Goal: Task Accomplishment & Management: Manage account settings

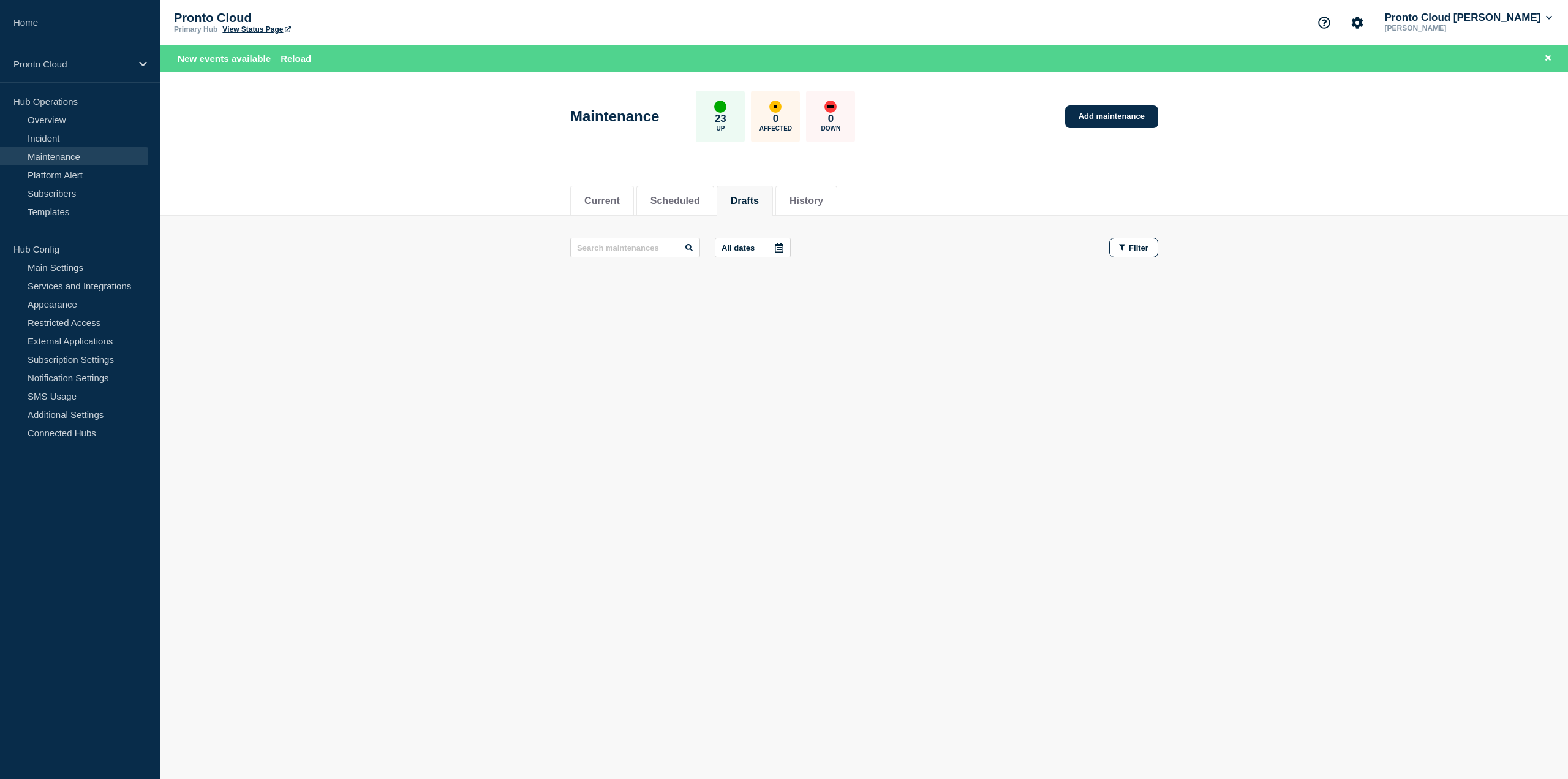
drag, startPoint x: 1164, startPoint y: 470, endPoint x: 1128, endPoint y: 448, distance: 42.2
click at [1164, 470] on body "Home Pronto Cloud Hub Operations Overview Incident Maintenance Platform Alert S…" at bounding box center [784, 389] width 1568 height 779
click at [664, 255] on input "text" at bounding box center [635, 247] width 130 height 20
type input "I"
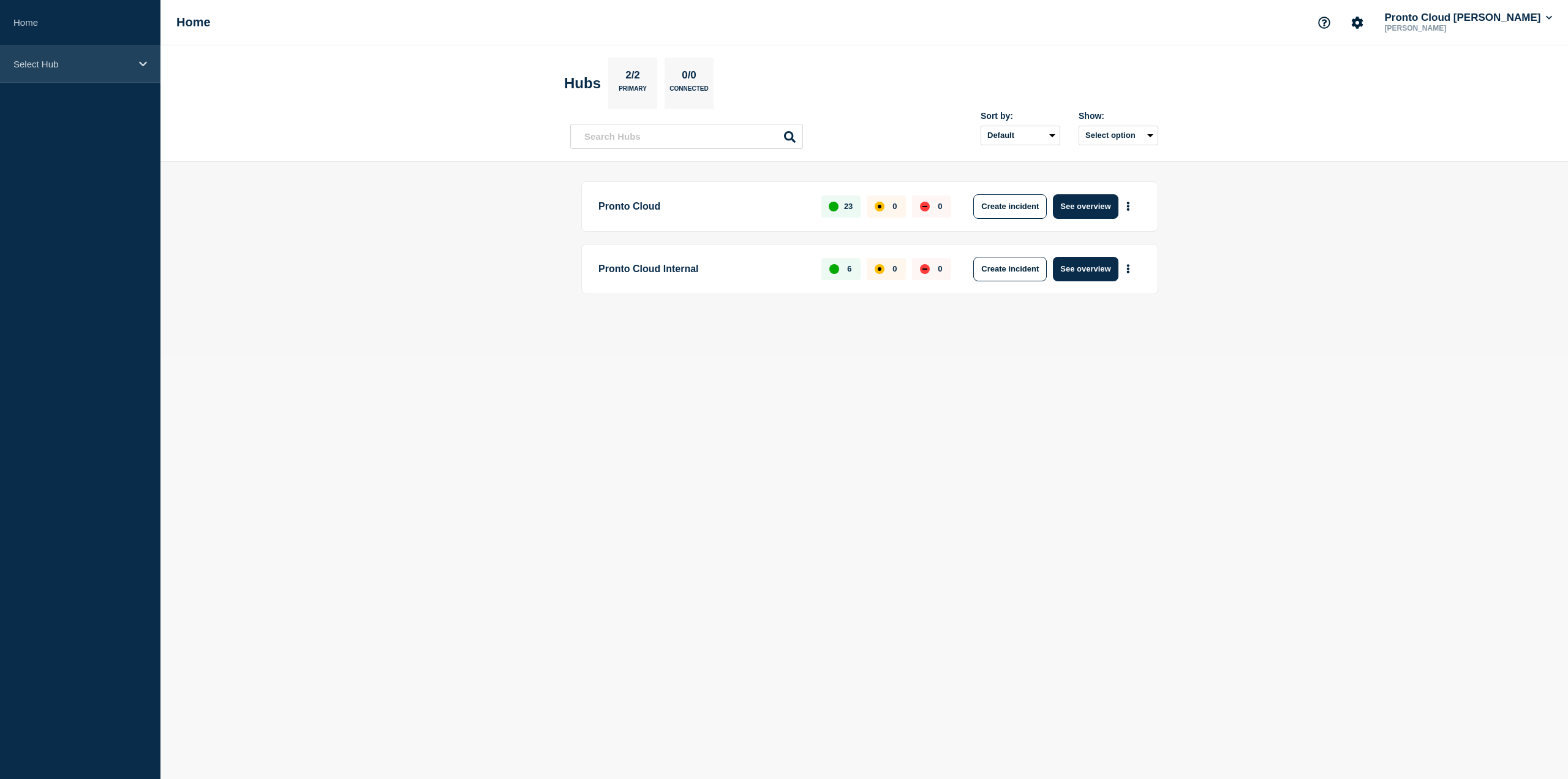
click at [28, 54] on div "Select Hub" at bounding box center [80, 63] width 161 height 37
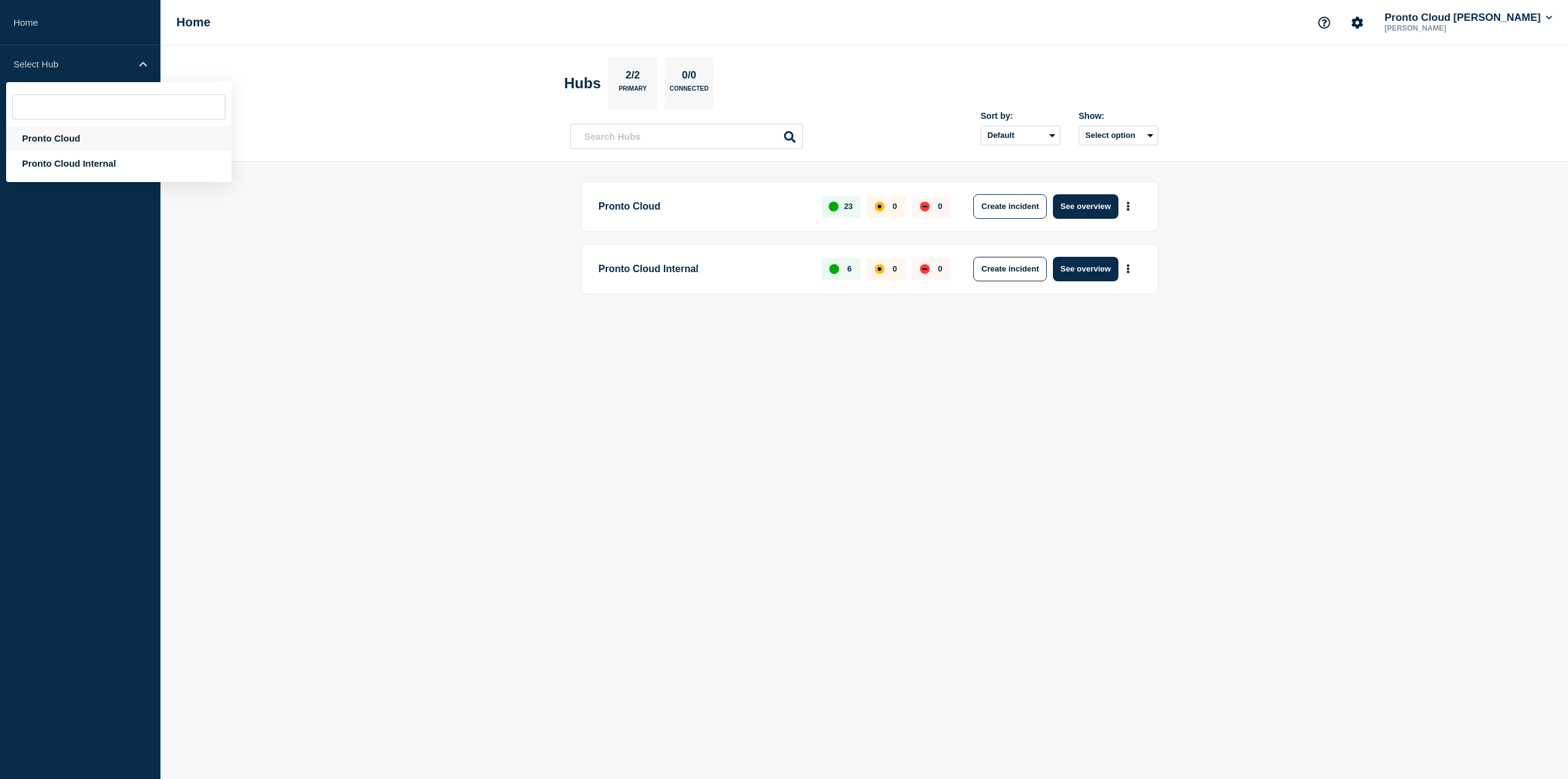
click at [67, 133] on div "Pronto Cloud" at bounding box center [118, 138] width 225 height 26
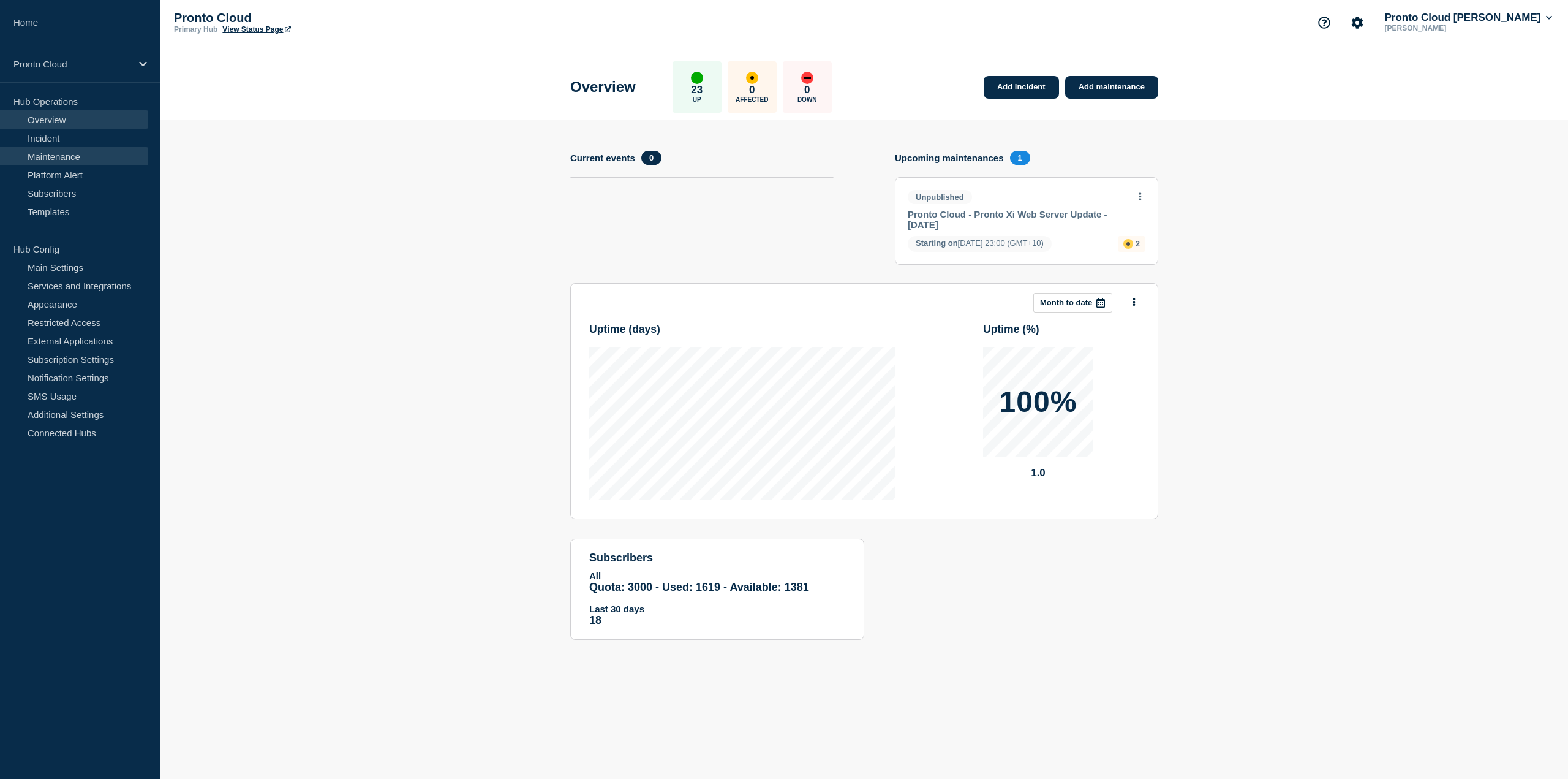
click at [62, 154] on link "Maintenance" at bounding box center [74, 155] width 149 height 18
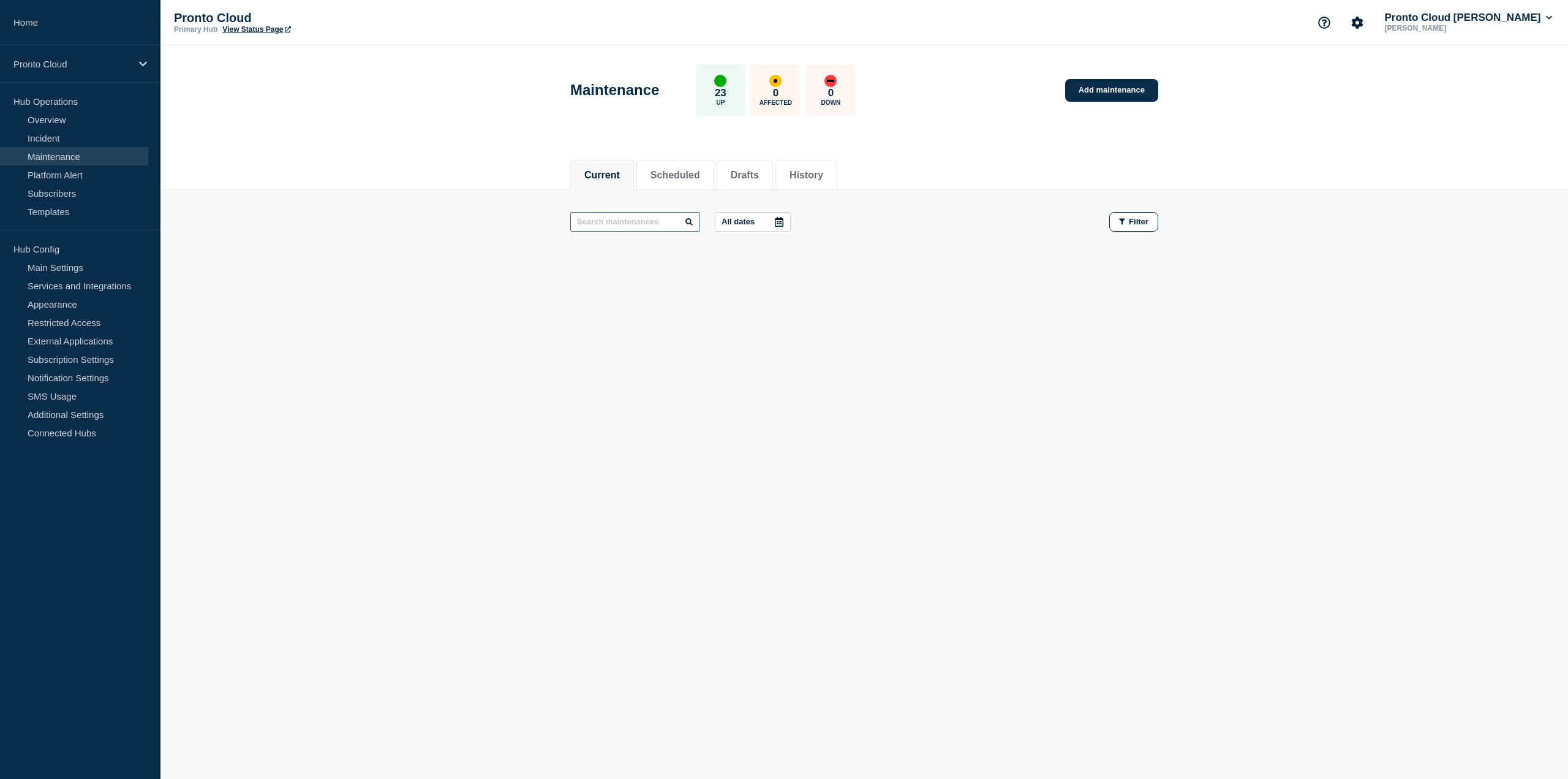
click at [661, 223] on input "text" at bounding box center [635, 221] width 130 height 20
click at [653, 179] on li "Scheduled" at bounding box center [676, 175] width 78 height 30
click at [615, 227] on input "text" at bounding box center [635, 221] width 130 height 20
type input "iden"
click at [837, 173] on li "History" at bounding box center [806, 175] width 62 height 30
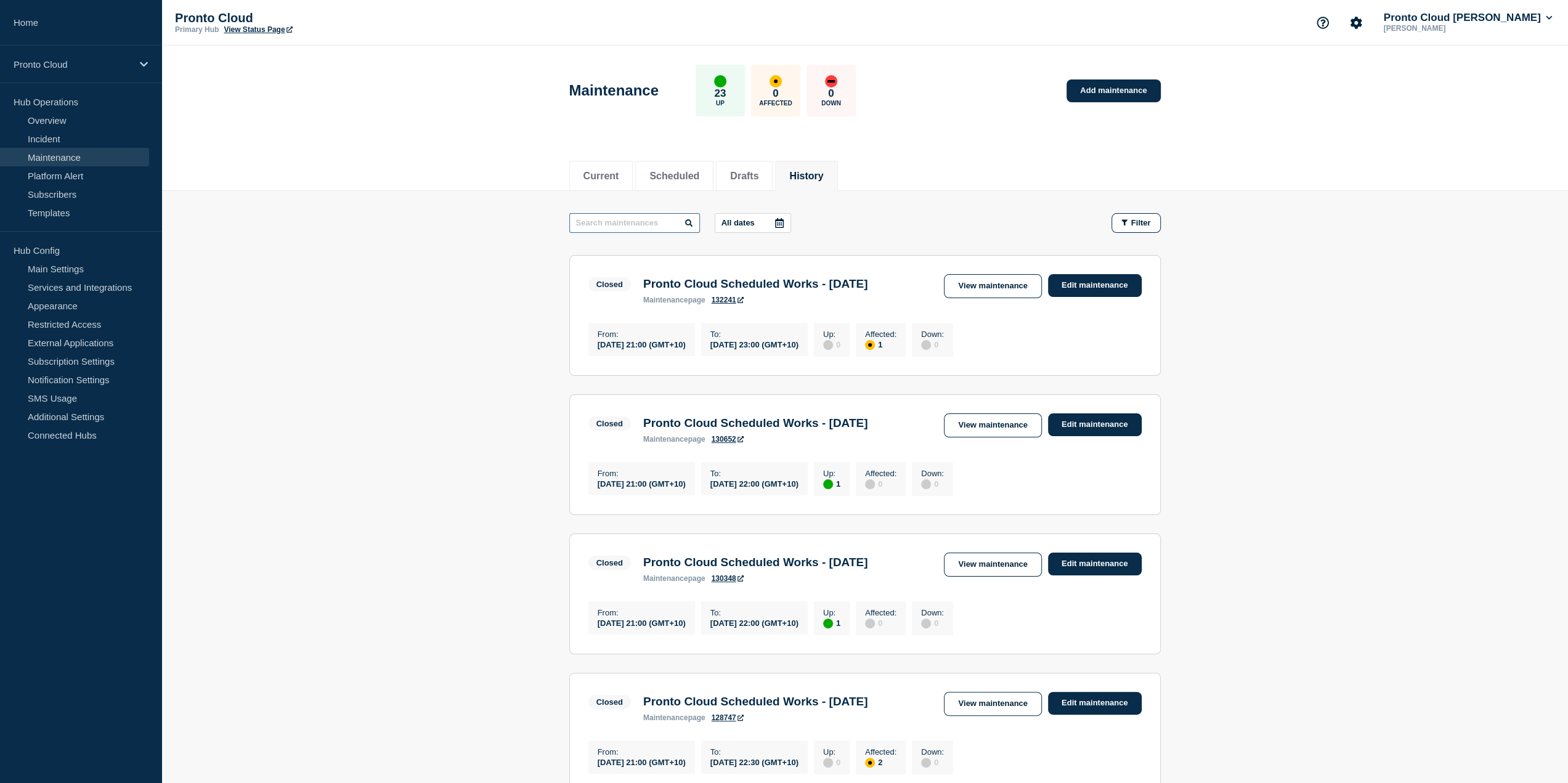
click at [630, 225] on input "text" at bounding box center [634, 223] width 130 height 20
type input "ident"
drag, startPoint x: 744, startPoint y: 300, endPoint x: 643, endPoint y: 284, distance: 102.3
click at [643, 284] on h3 "Pronto Cloud - IAM Upgrade - Tuesday 27th May 2025" at bounding box center [746, 284] width 206 height 13
copy h3 "Pronto Cloud - IAM Upgrade - Tuesday 27th May 2025"
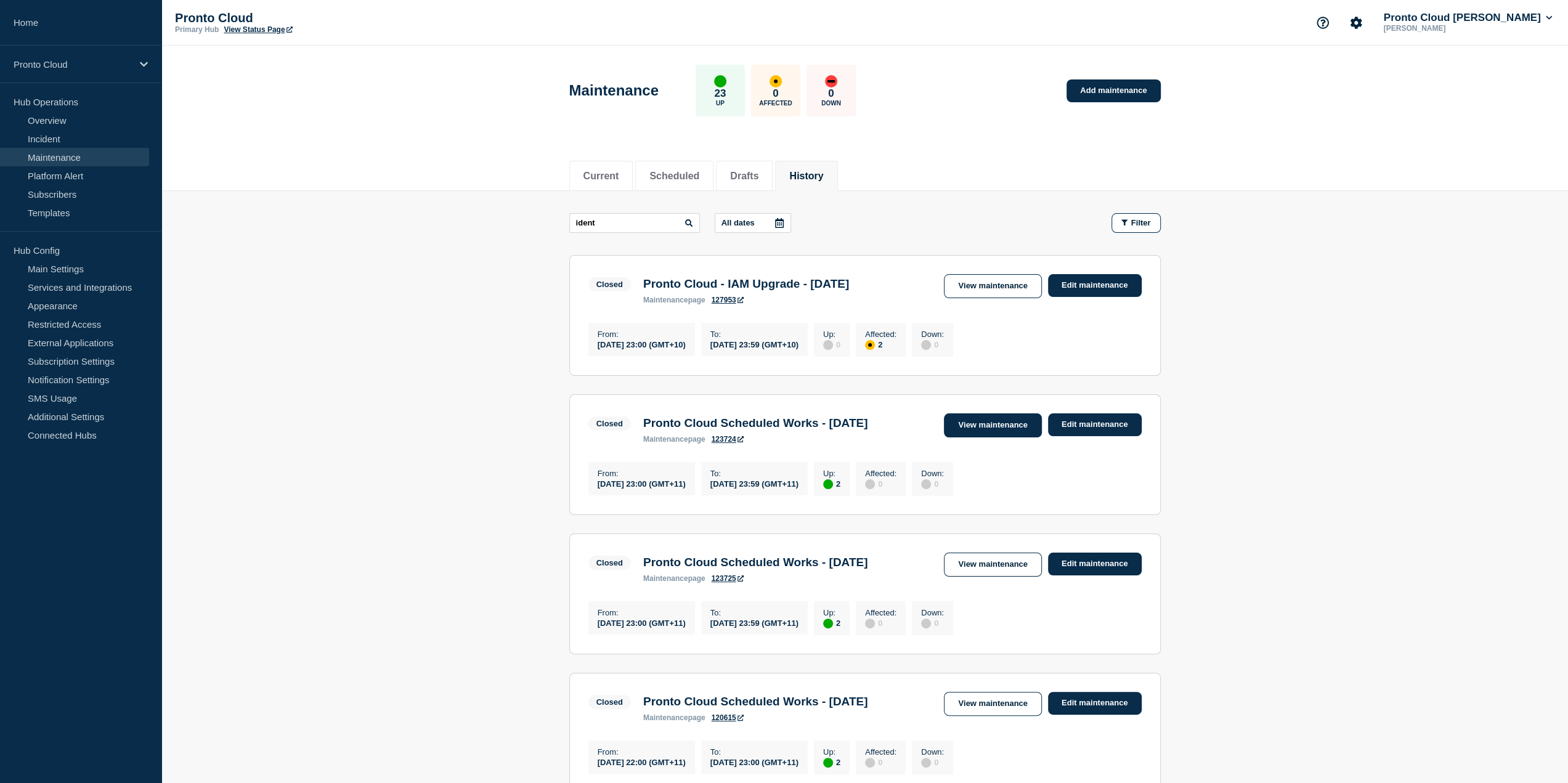
click at [1012, 438] on link "View maintenance" at bounding box center [992, 424] width 97 height 24
click at [1006, 577] on link "View maintenance" at bounding box center [992, 564] width 97 height 24
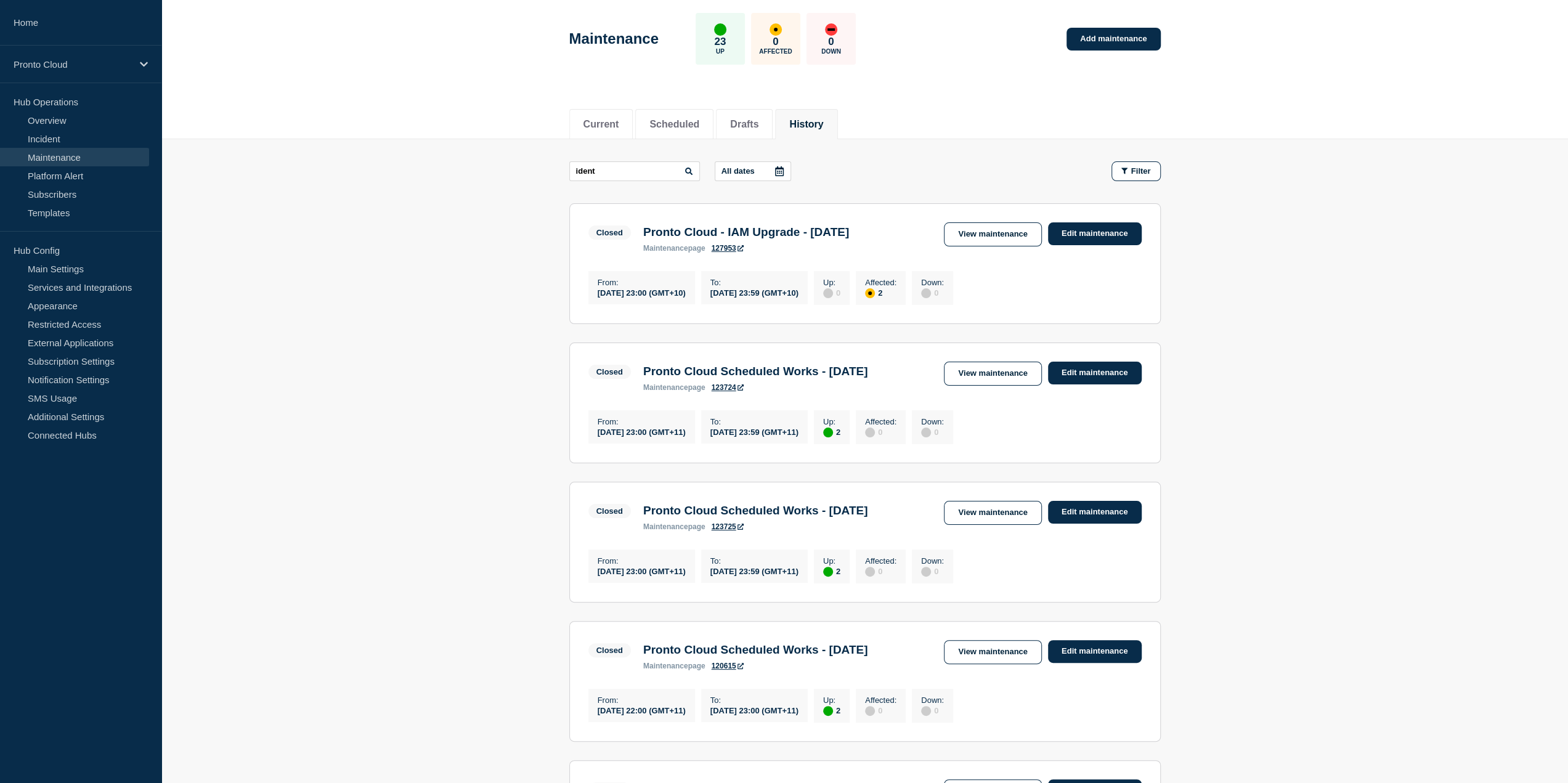
scroll to position [123, 0]
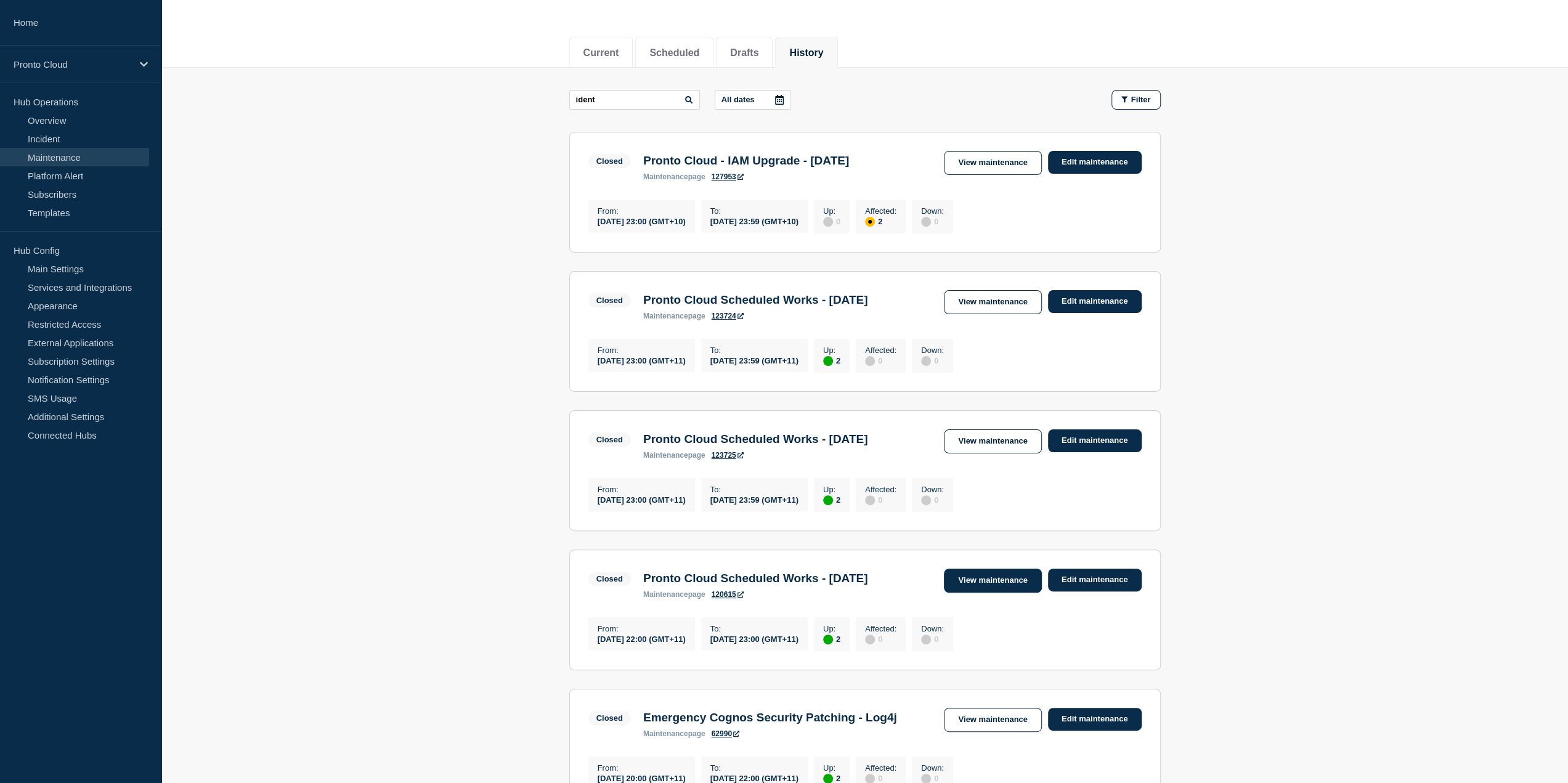
click at [1018, 593] on link "View maintenance" at bounding box center [992, 580] width 97 height 24
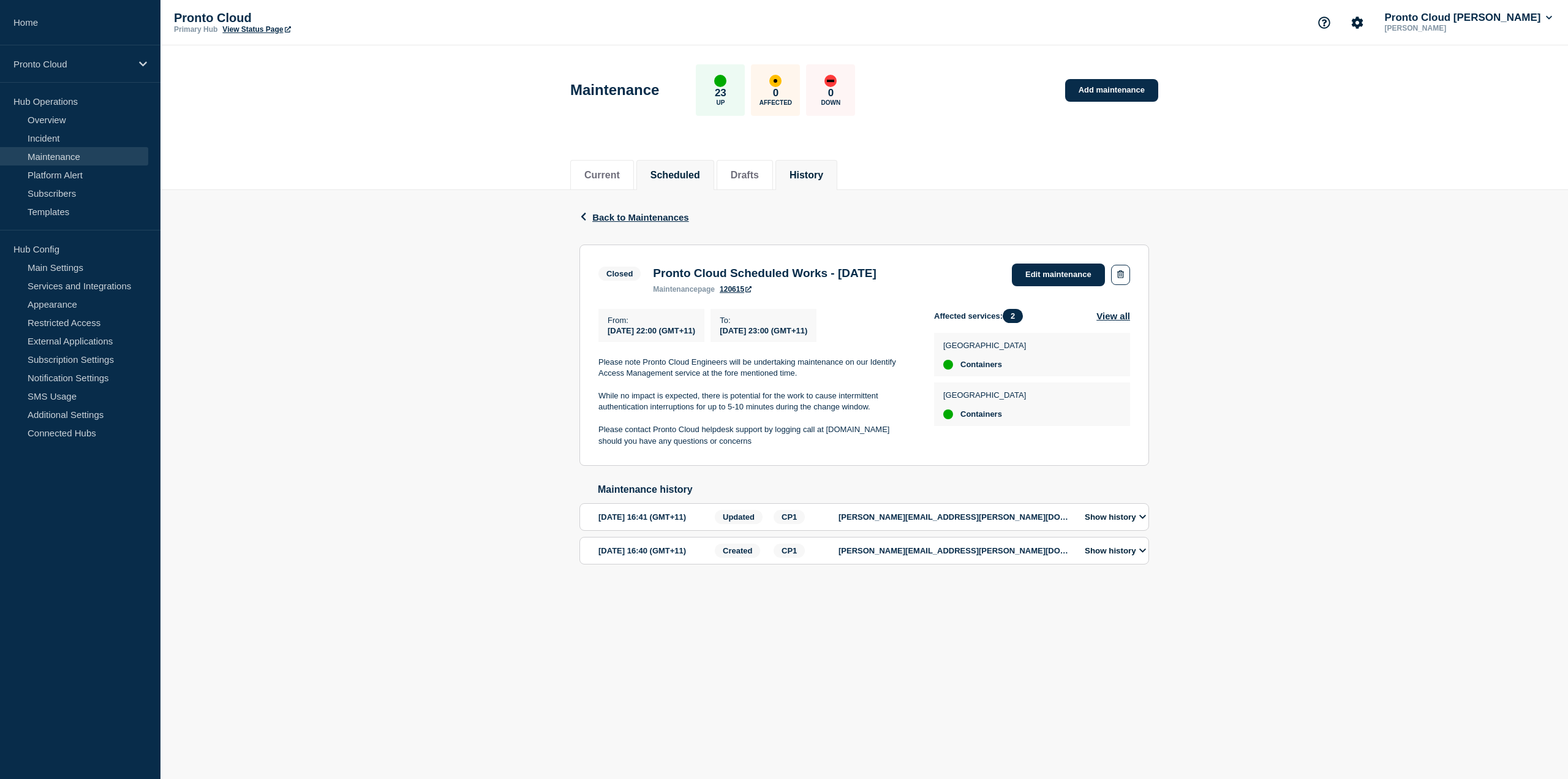
click at [700, 170] on button "Scheduled" at bounding box center [676, 175] width 49 height 11
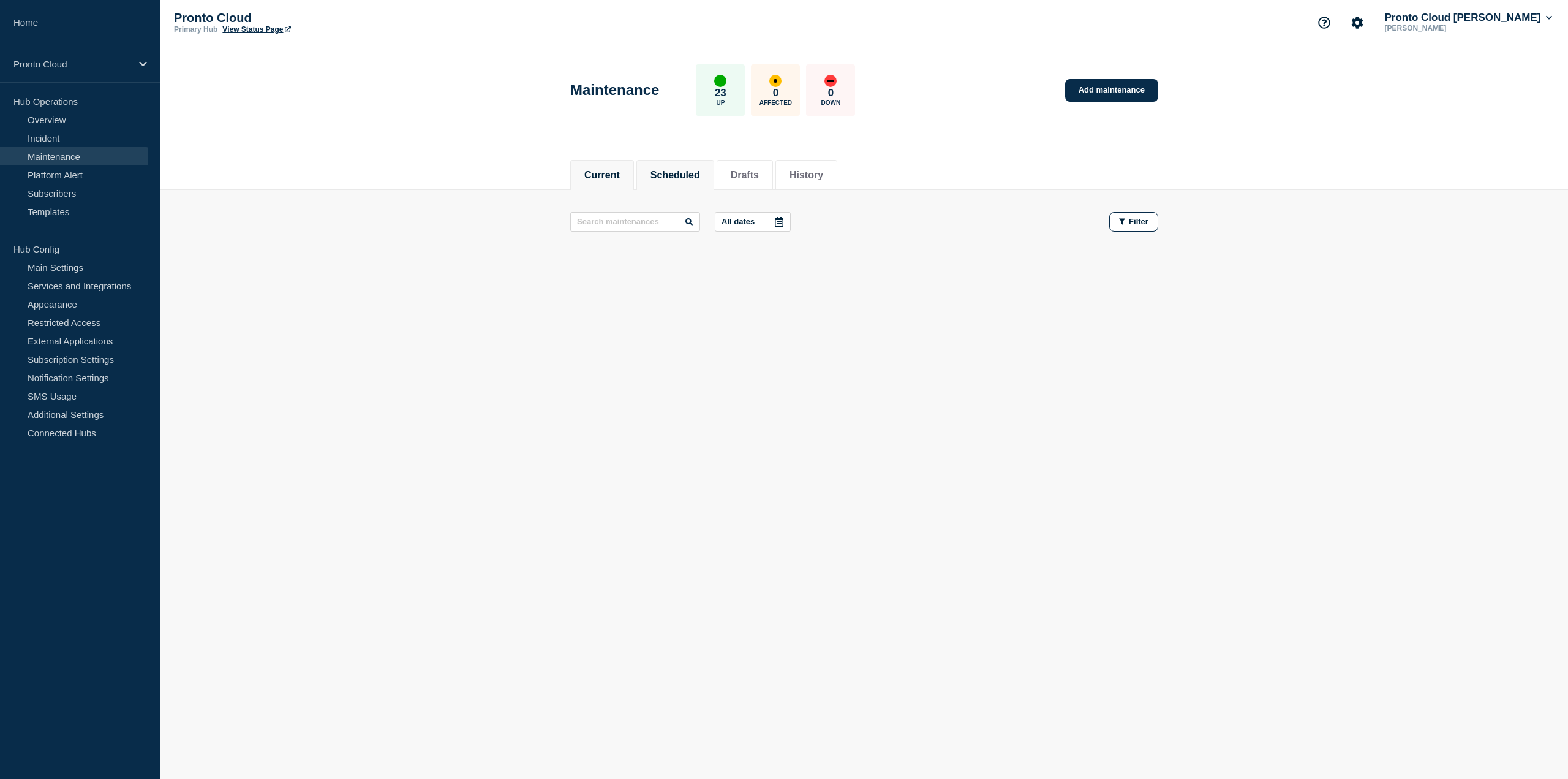
click at [590, 169] on button "Current" at bounding box center [603, 175] width 36 height 11
click at [714, 172] on li "Scheduled" at bounding box center [676, 175] width 78 height 30
click at [759, 177] on button "Drafts" at bounding box center [745, 175] width 28 height 11
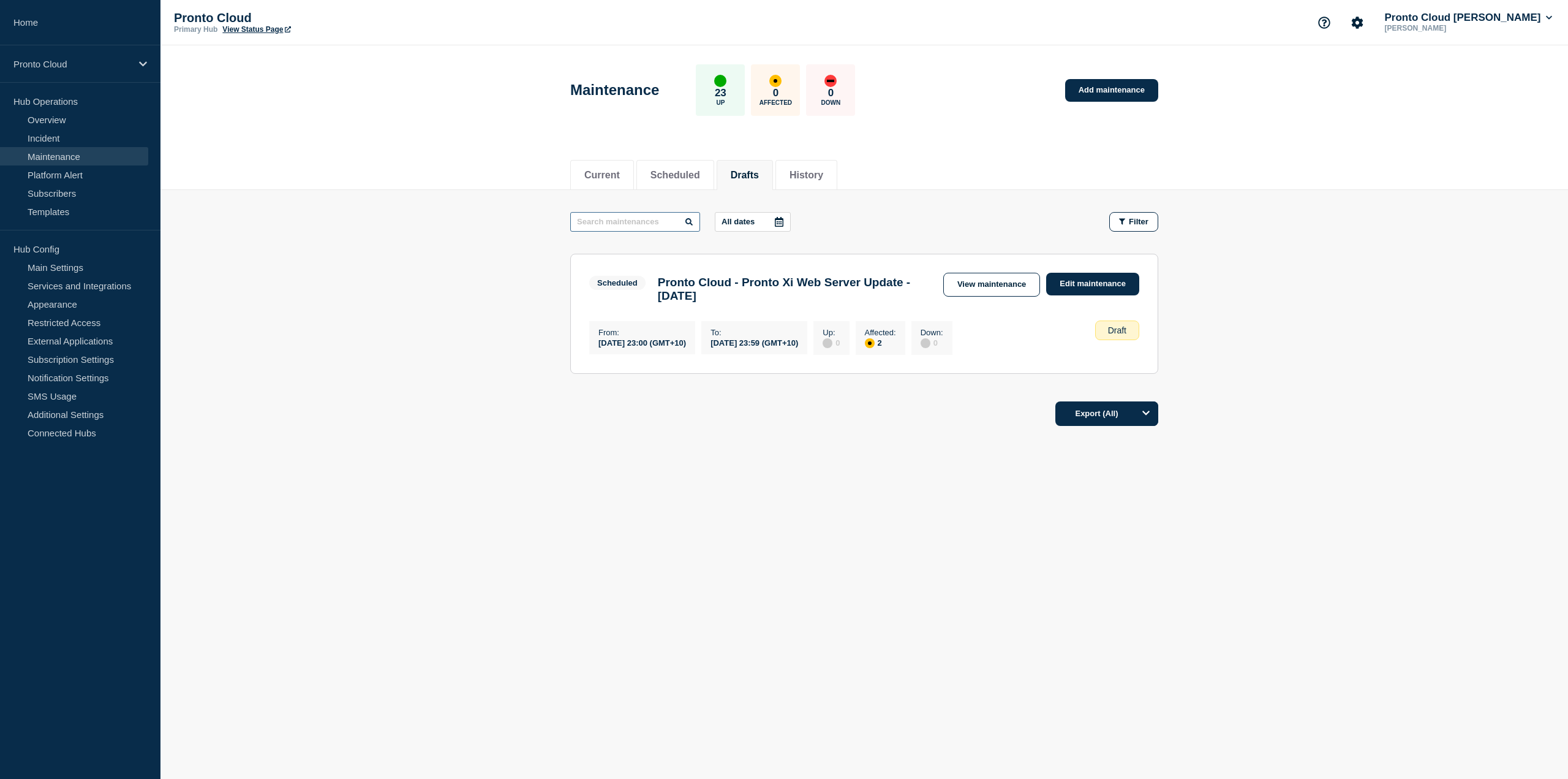
click at [651, 220] on input "text" at bounding box center [635, 221] width 130 height 20
click at [837, 180] on li "History" at bounding box center [806, 175] width 62 height 30
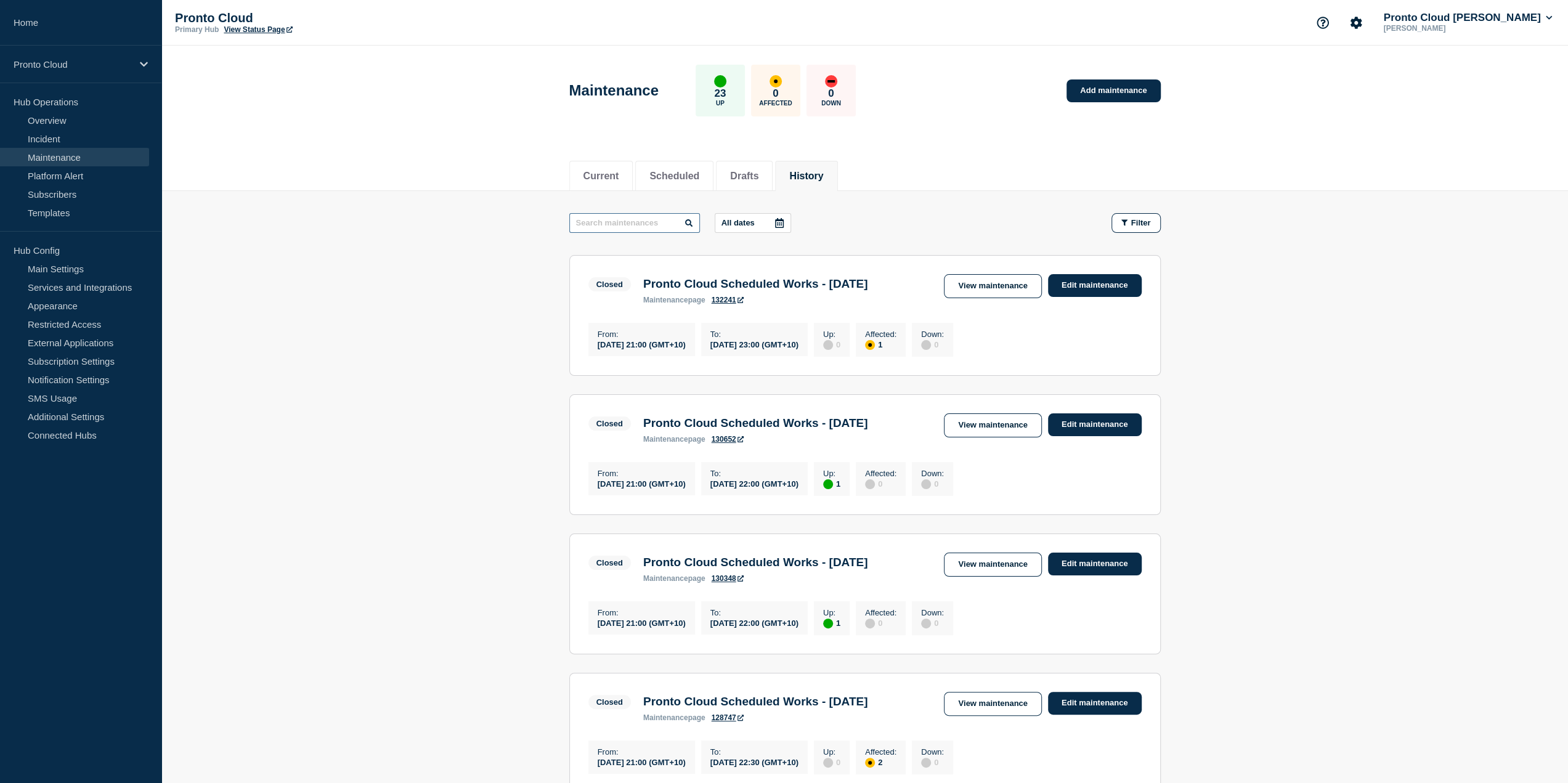
click at [646, 224] on input "text" at bounding box center [634, 223] width 130 height 20
click at [646, 224] on input "d" at bounding box center [634, 223] width 130 height 20
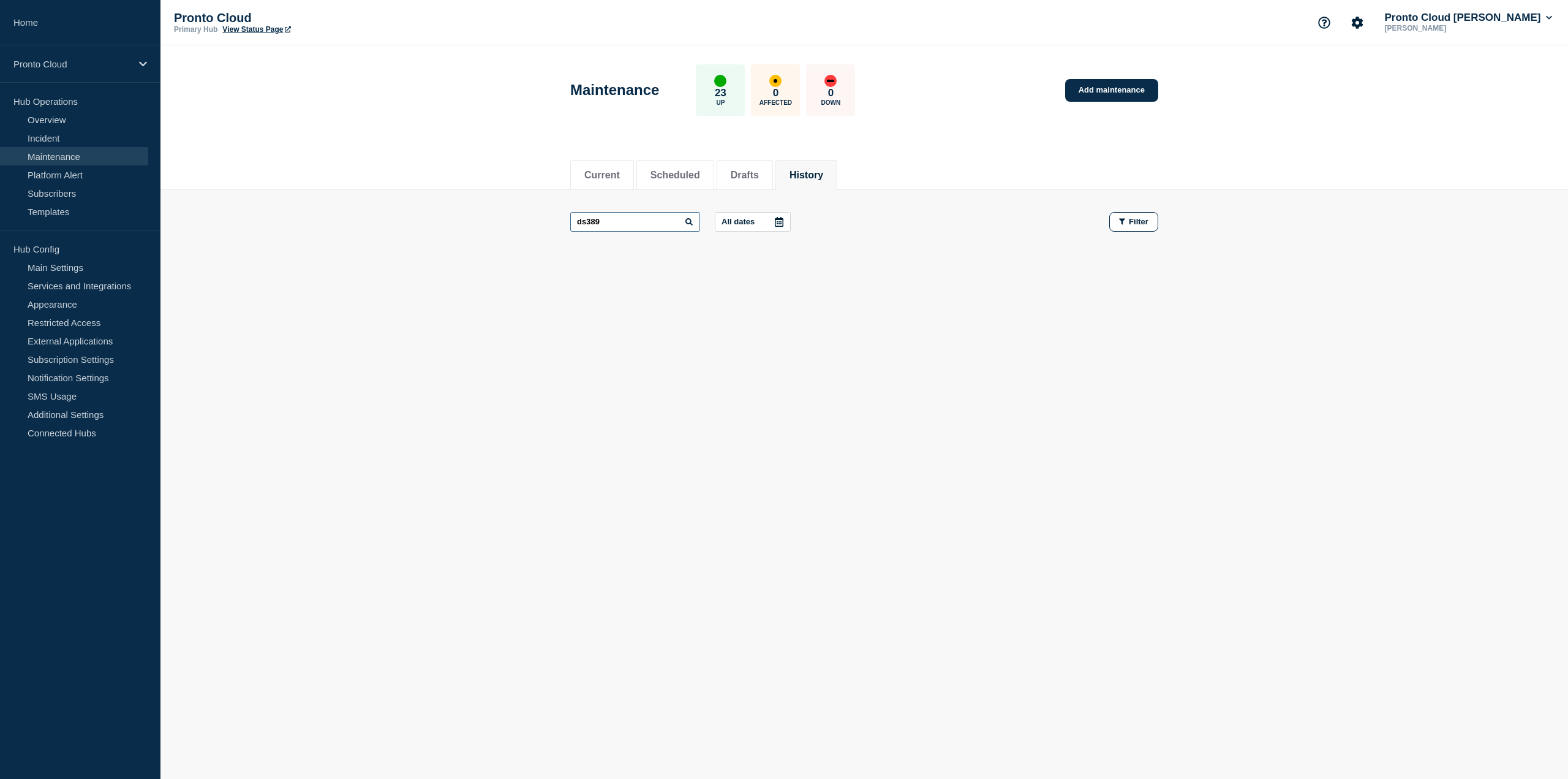
type input "ds389"
click at [748, 169] on button "Drafts" at bounding box center [745, 175] width 28 height 11
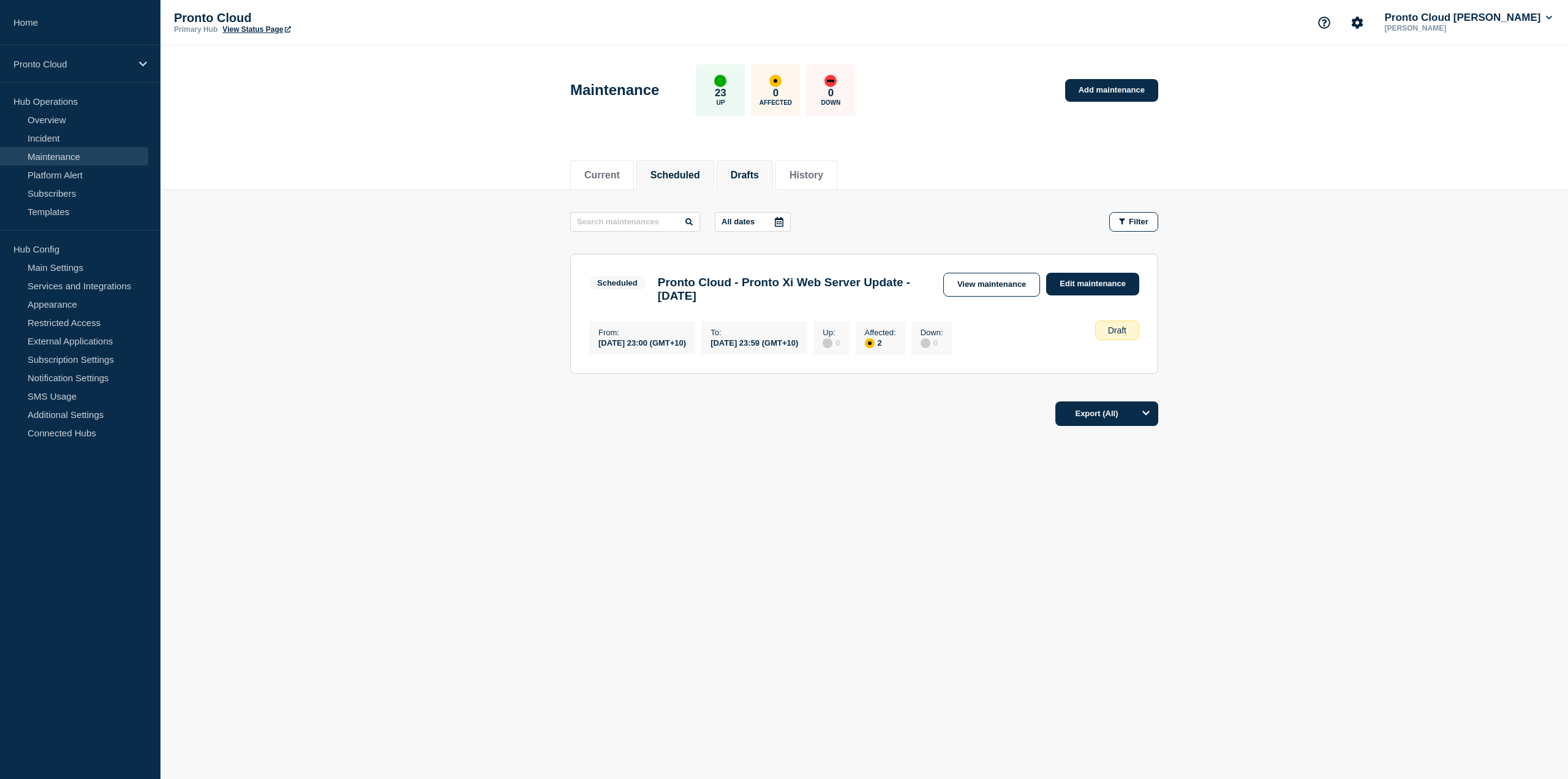
click at [689, 173] on button "Scheduled" at bounding box center [676, 175] width 49 height 11
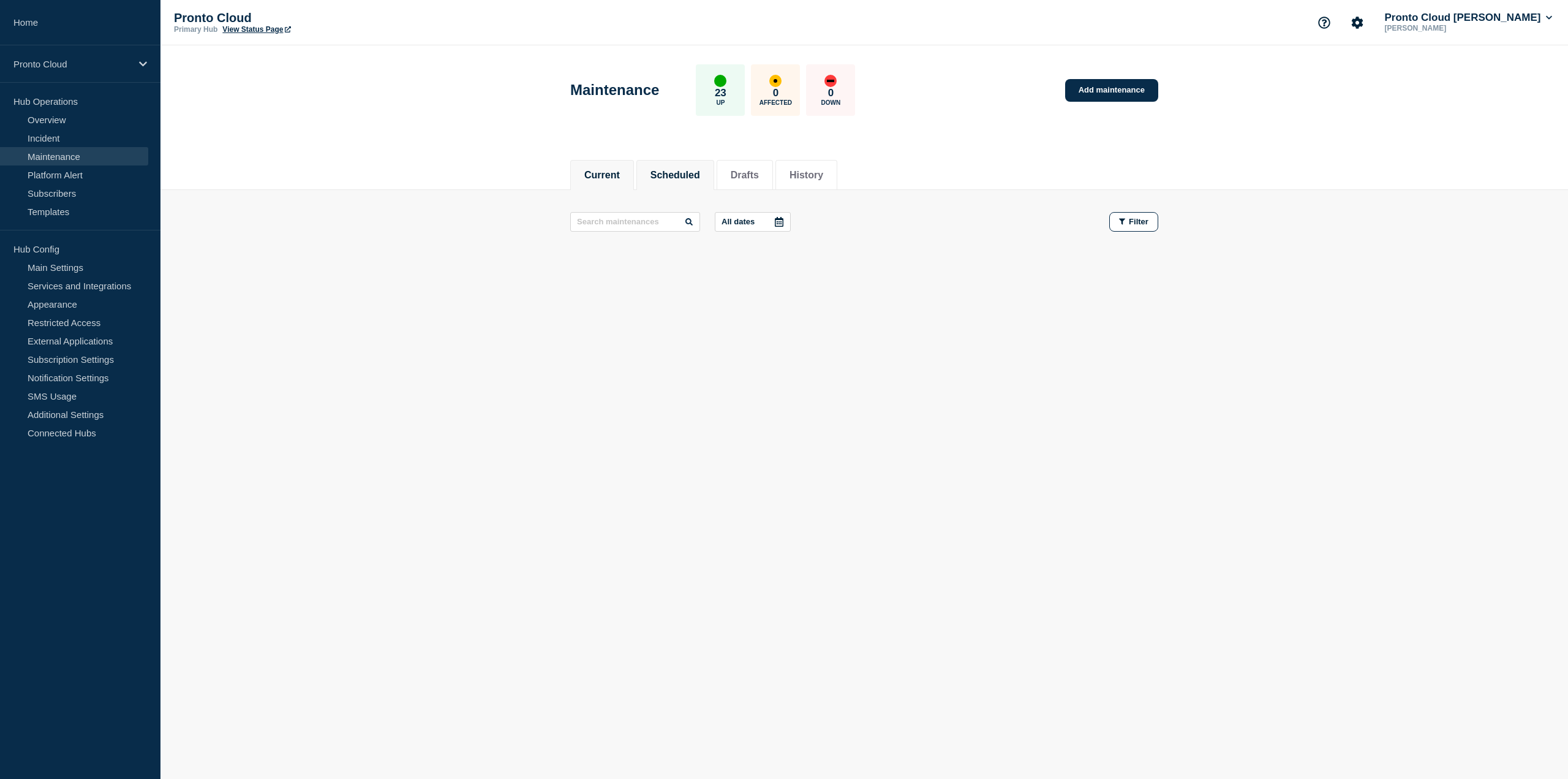
click at [620, 180] on button "Current" at bounding box center [603, 175] width 36 height 11
click at [759, 176] on button "Drafts" at bounding box center [745, 175] width 28 height 11
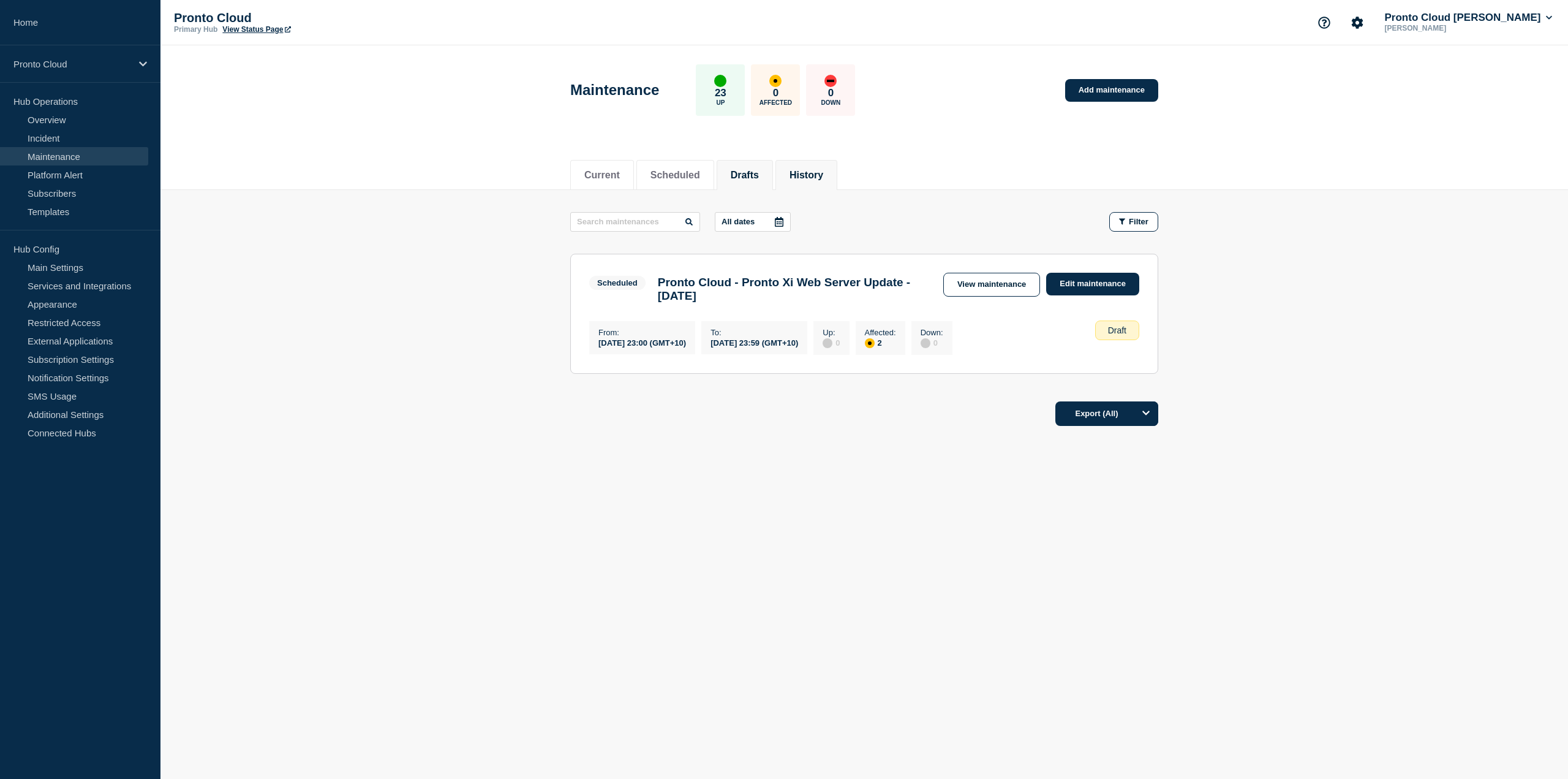
click at [837, 161] on li "History" at bounding box center [806, 175] width 62 height 30
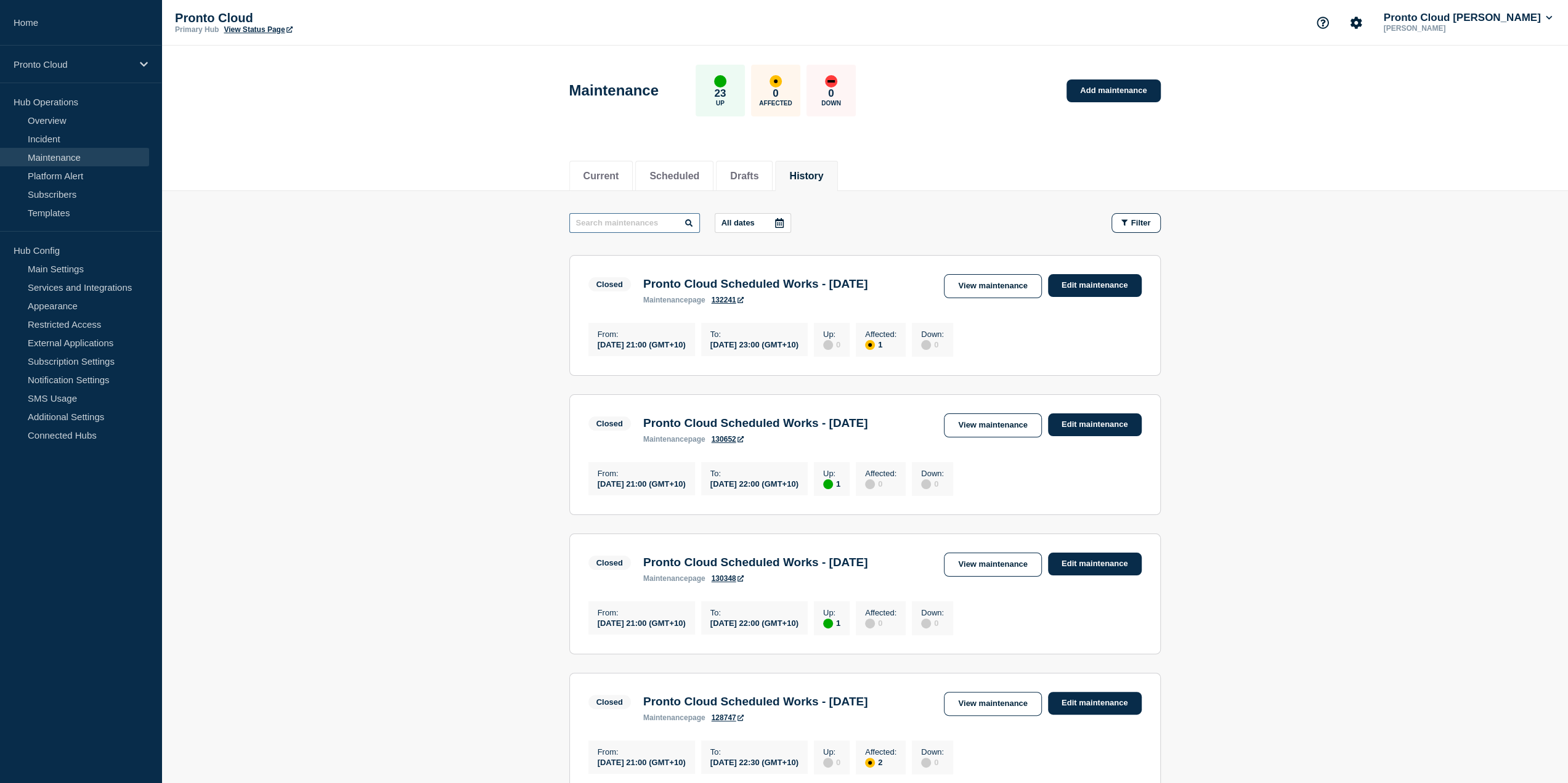
click at [622, 218] on input "text" at bounding box center [634, 223] width 130 height 20
type input "Ident"
click at [1001, 283] on link "View maintenance" at bounding box center [992, 285] width 97 height 24
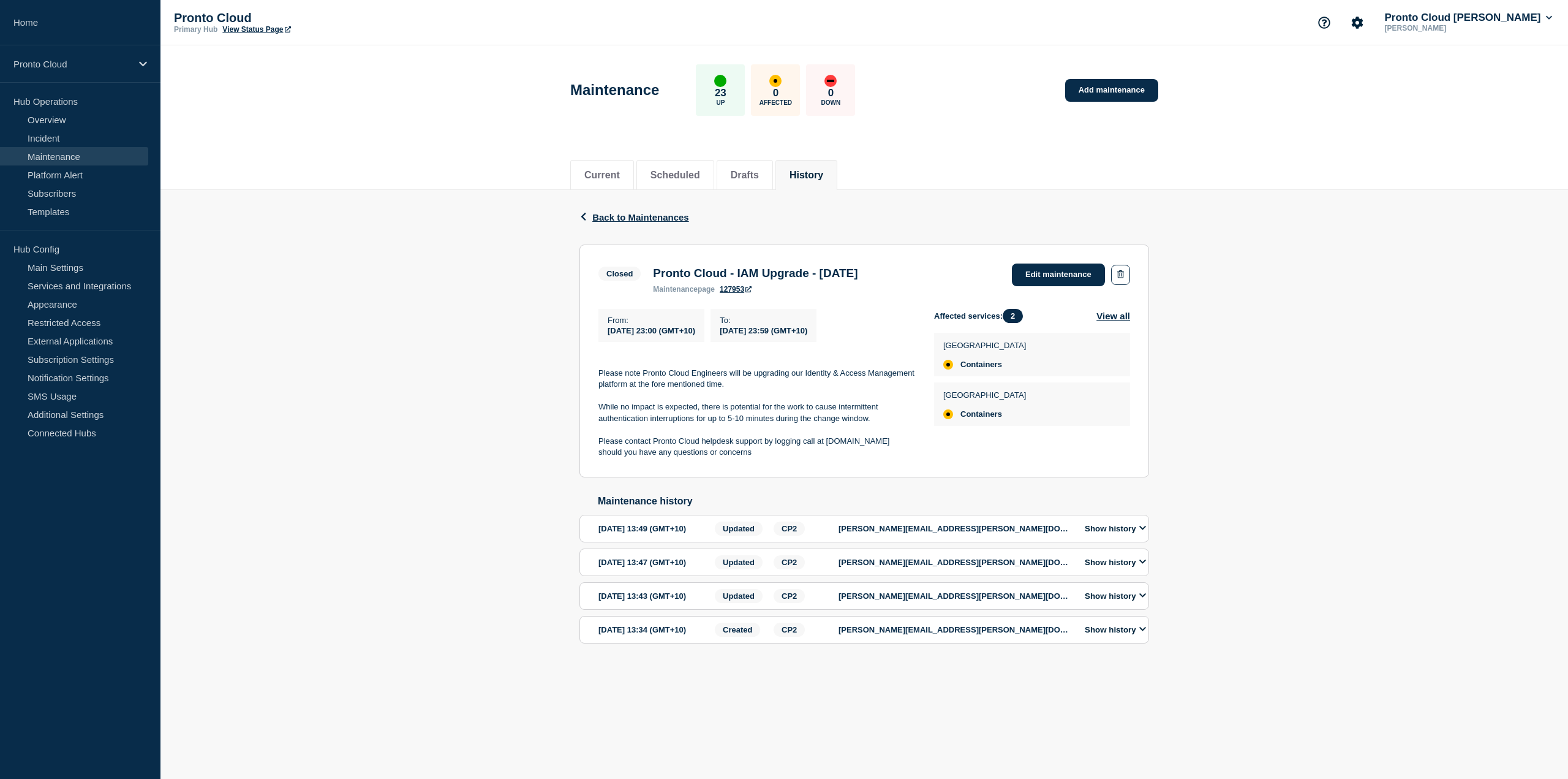
drag, startPoint x: 751, startPoint y: 460, endPoint x: 589, endPoint y: 379, distance: 181.1
click at [589, 379] on section "Closed Pronto Cloud - IAM Upgrade - Tuesday 27th May 2025 maintenance page 1279…" at bounding box center [864, 361] width 570 height 233
copy div "Please note Pronto Cloud Engineers will be upgrading our Identity & Access Mana…"
click at [988, 226] on div "Back Back to Maintenances" at bounding box center [864, 218] width 570 height 55
click at [1094, 86] on link "Add maintenance" at bounding box center [1112, 91] width 93 height 23
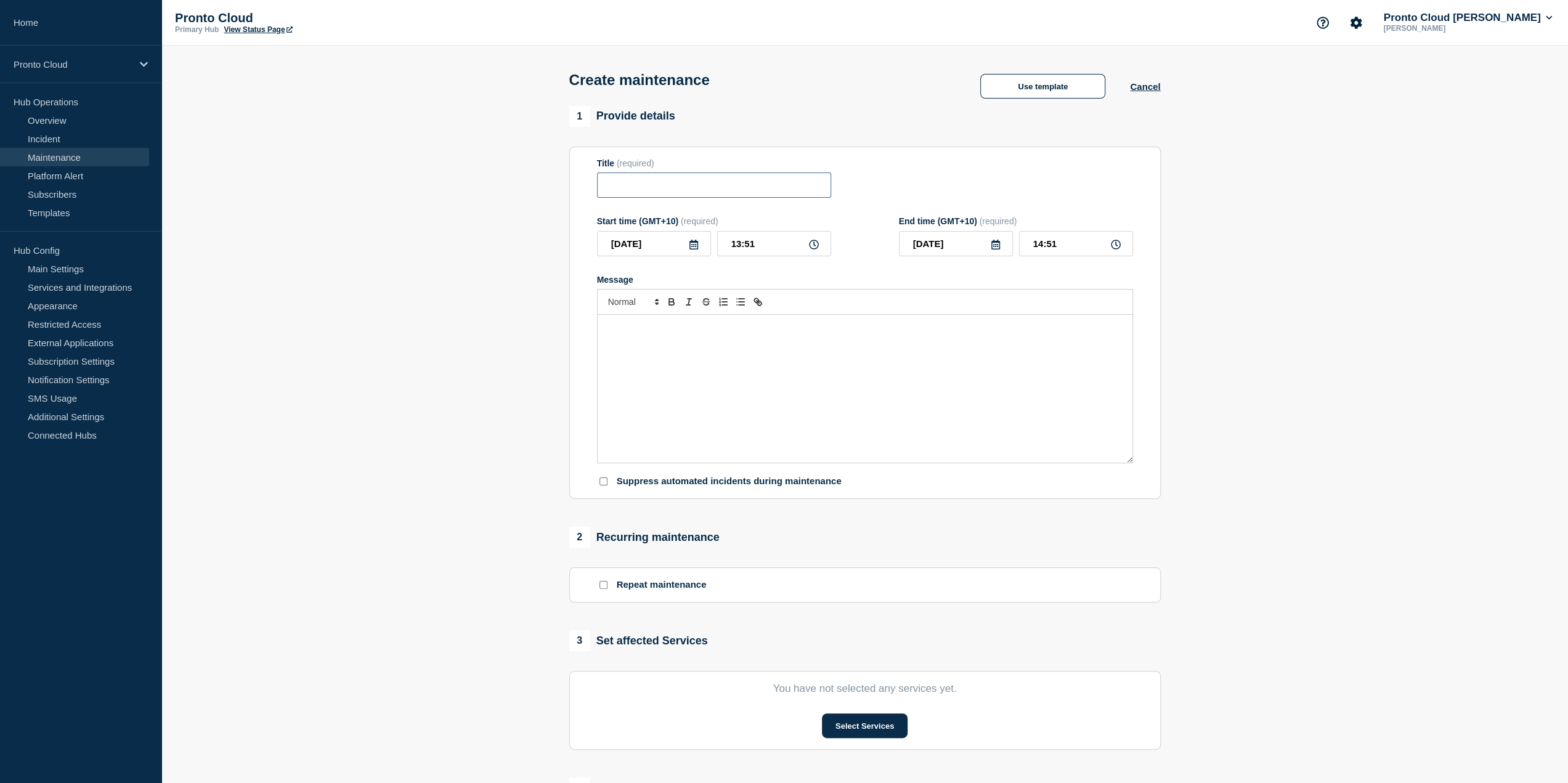
click at [655, 197] on input "Title" at bounding box center [714, 185] width 234 height 26
click at [643, 183] on input "Title" at bounding box center [714, 185] width 234 height 26
paste input "Pronto Cloud - IAM Upgrade - Tuesday 19th August 2025"
type input "Pronto Cloud - IAM Upgrade - Tuesday 19th August 2025"
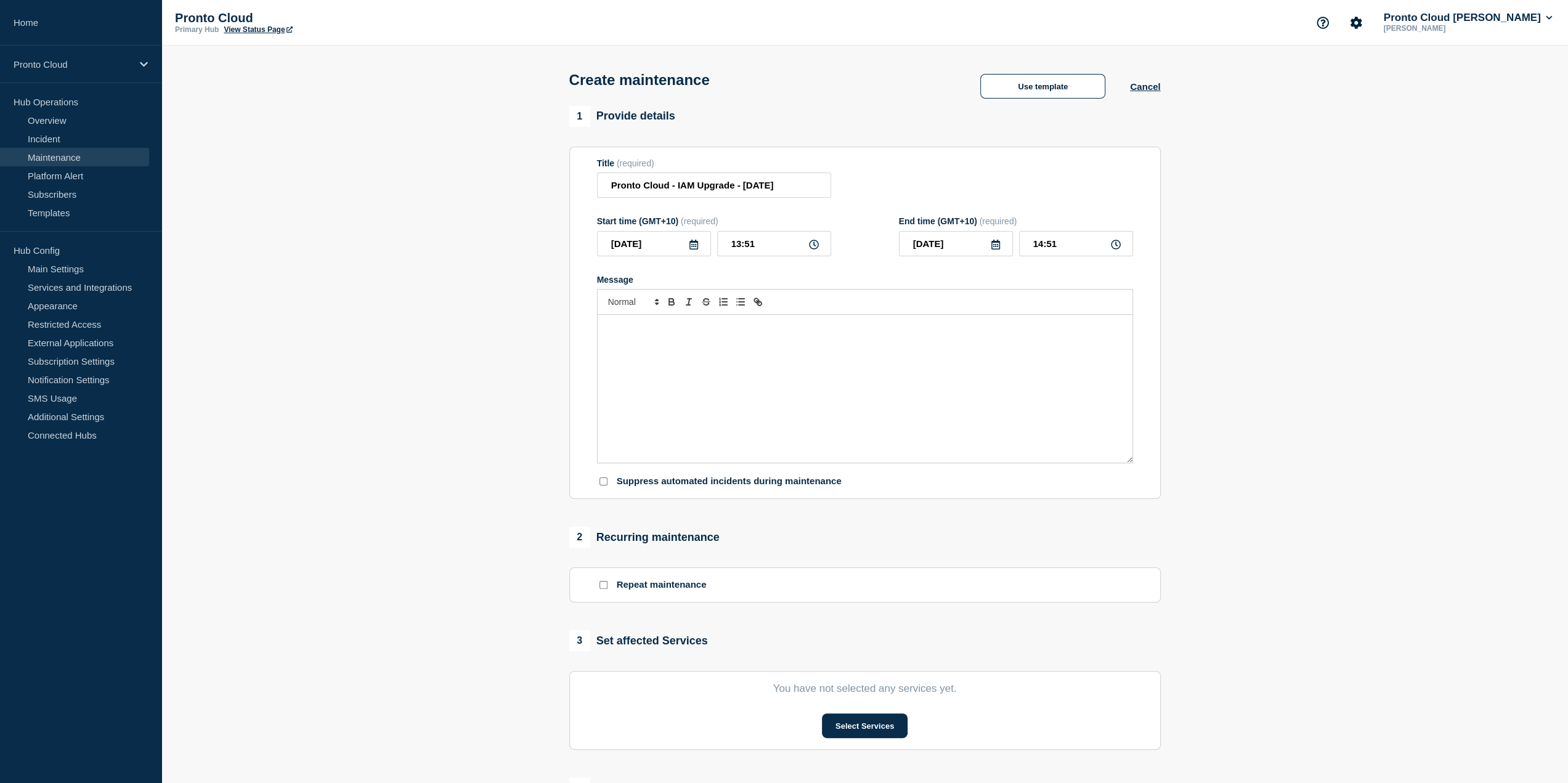
click at [691, 245] on icon at bounding box center [694, 245] width 10 height 10
click at [653, 379] on div "19" at bounding box center [653, 379] width 17 height 17
type input "2025-08-19"
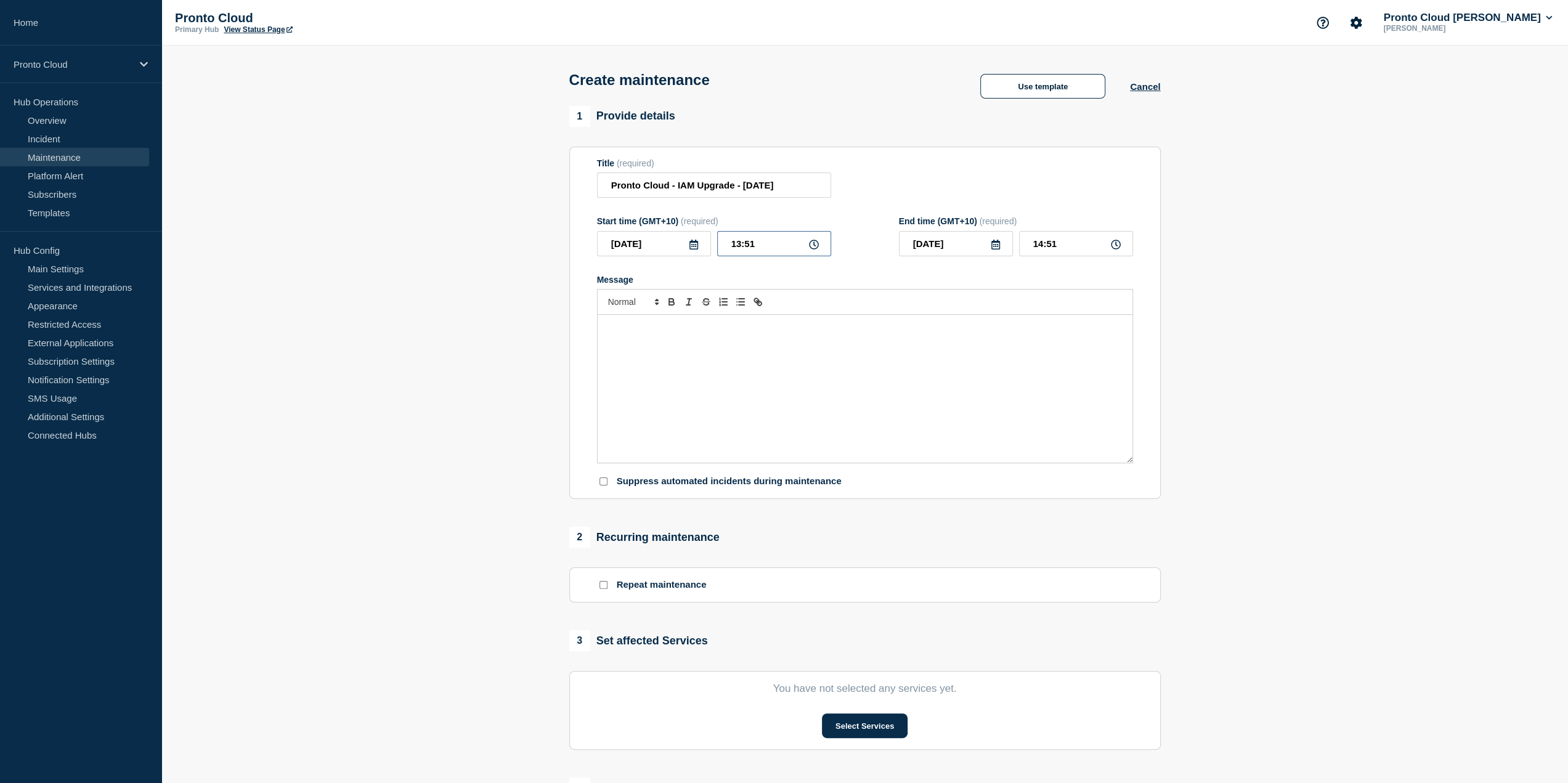
click at [736, 241] on input "13:51" at bounding box center [774, 244] width 114 height 26
type input "23:51"
type input "2025-08-20"
type input "00:51"
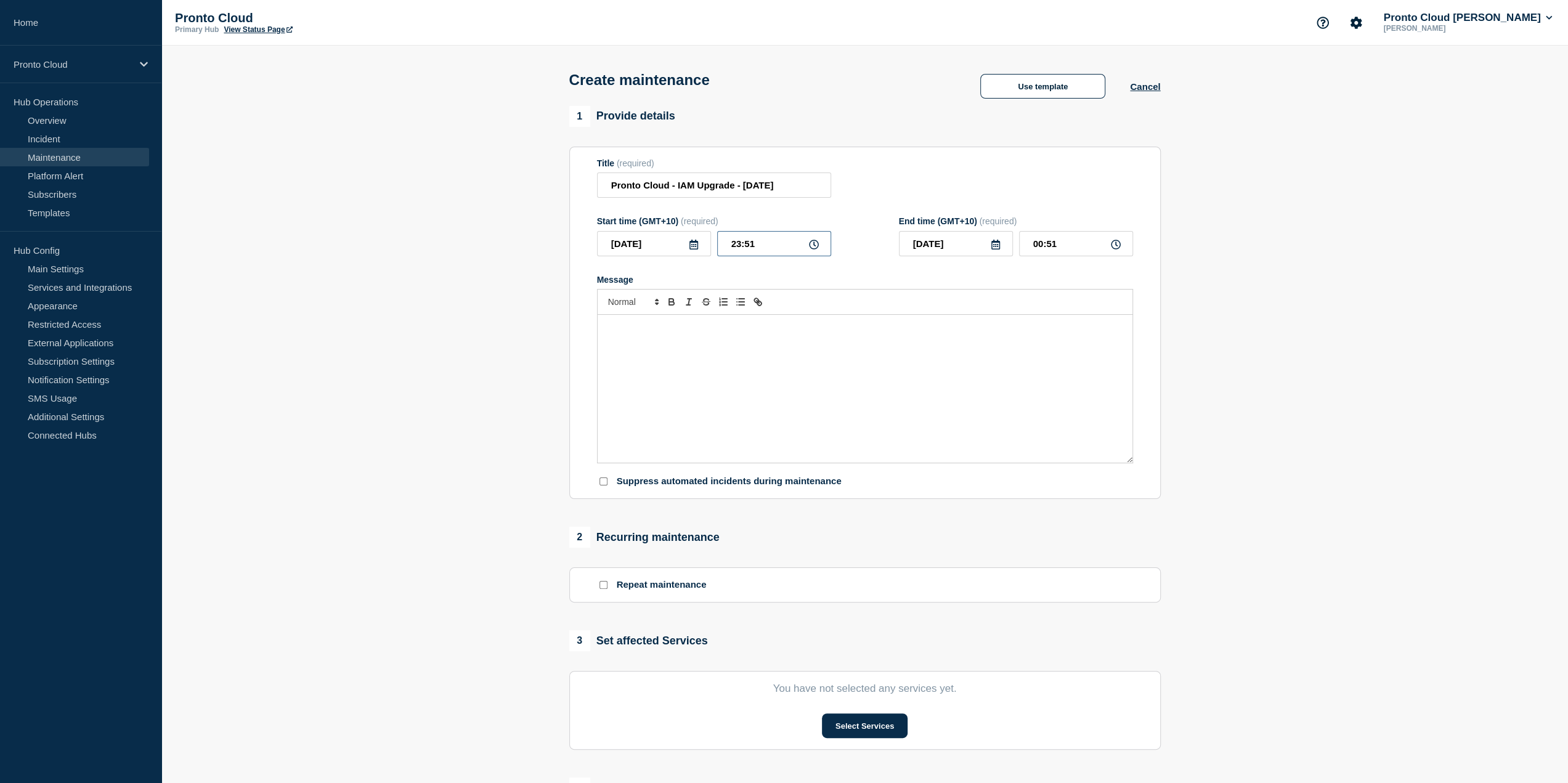
type input "23:01"
type input "00:01"
type input "23:00"
type input "00:00"
click at [993, 248] on icon at bounding box center [995, 245] width 10 height 10
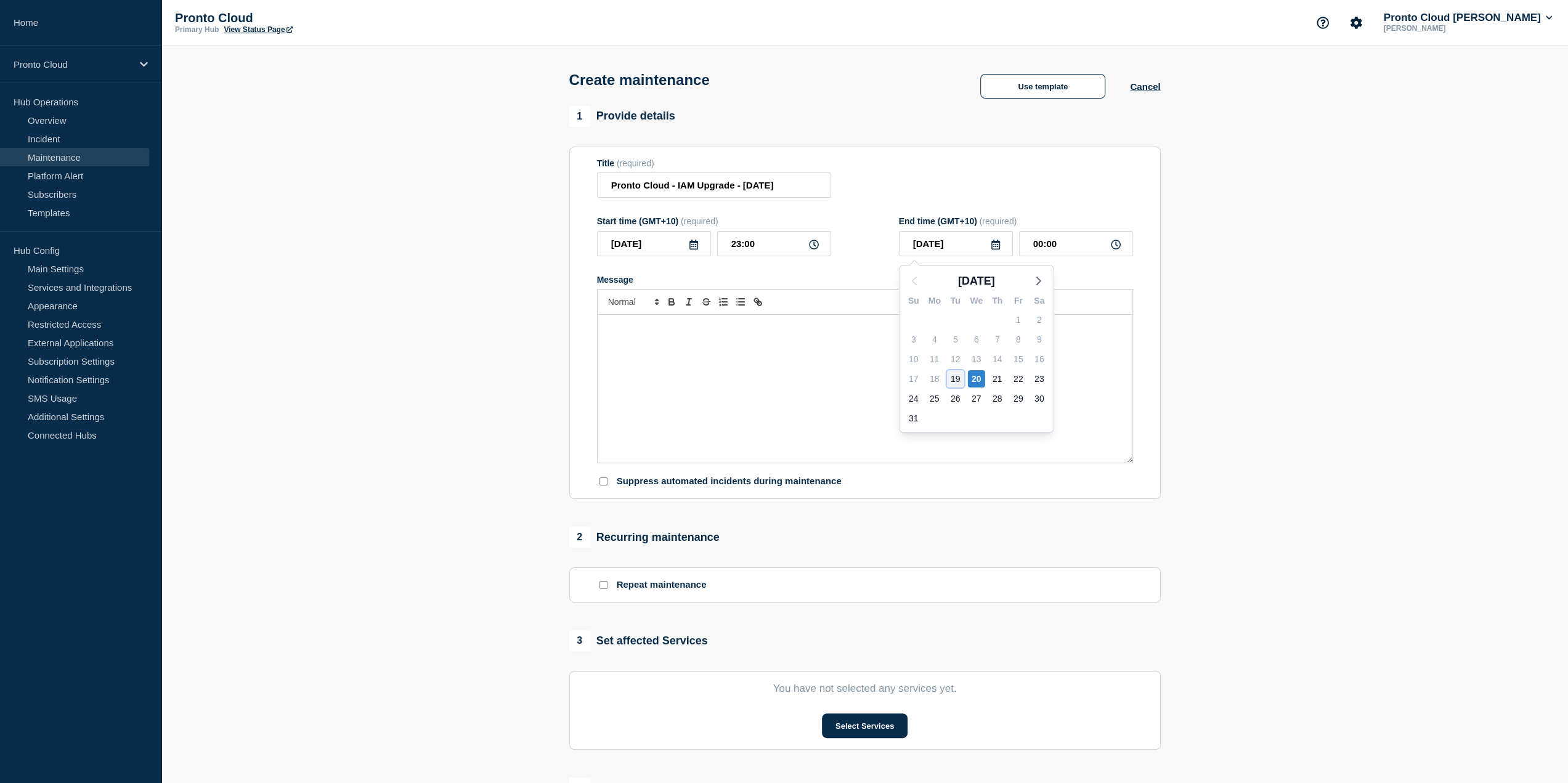
click at [955, 385] on div "19" at bounding box center [955, 379] width 17 height 17
type input "2025-08-19"
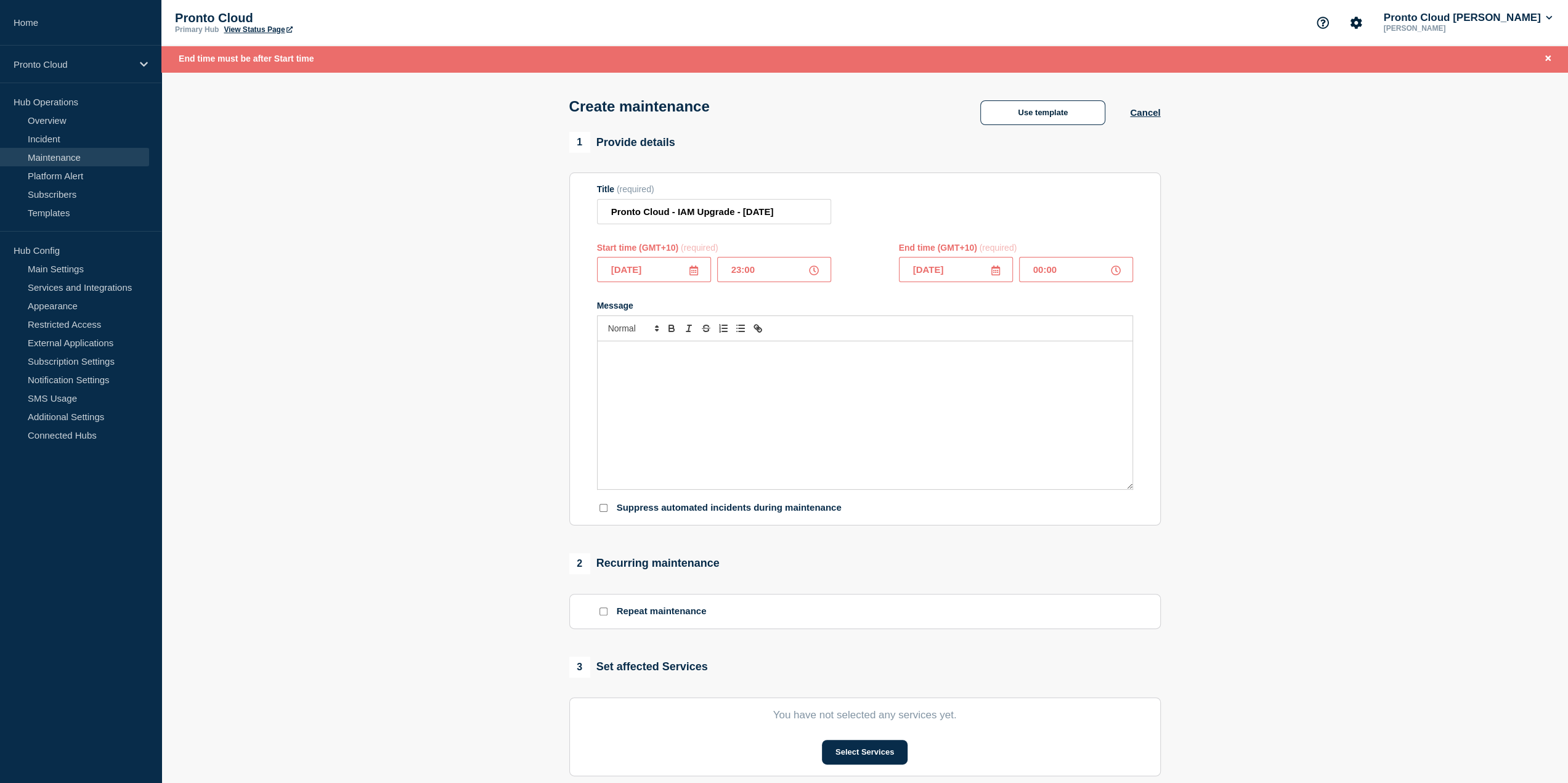
click at [1033, 271] on input "00:00" at bounding box center [1076, 269] width 114 height 26
click at [1051, 266] on input "23:00" at bounding box center [1076, 269] width 114 height 26
type input "23:59"
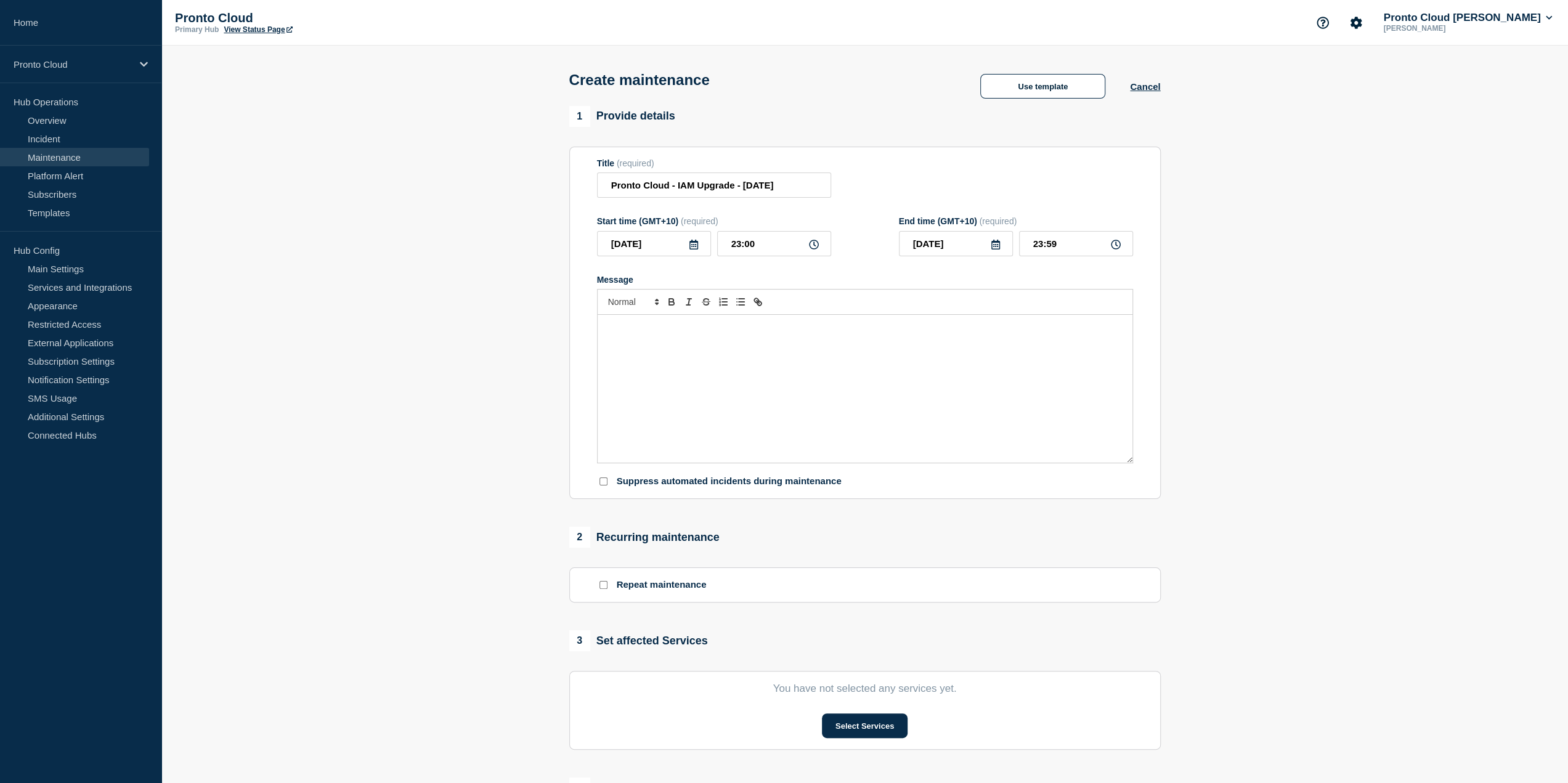
click at [843, 354] on div "Message" at bounding box center [865, 388] width 535 height 147
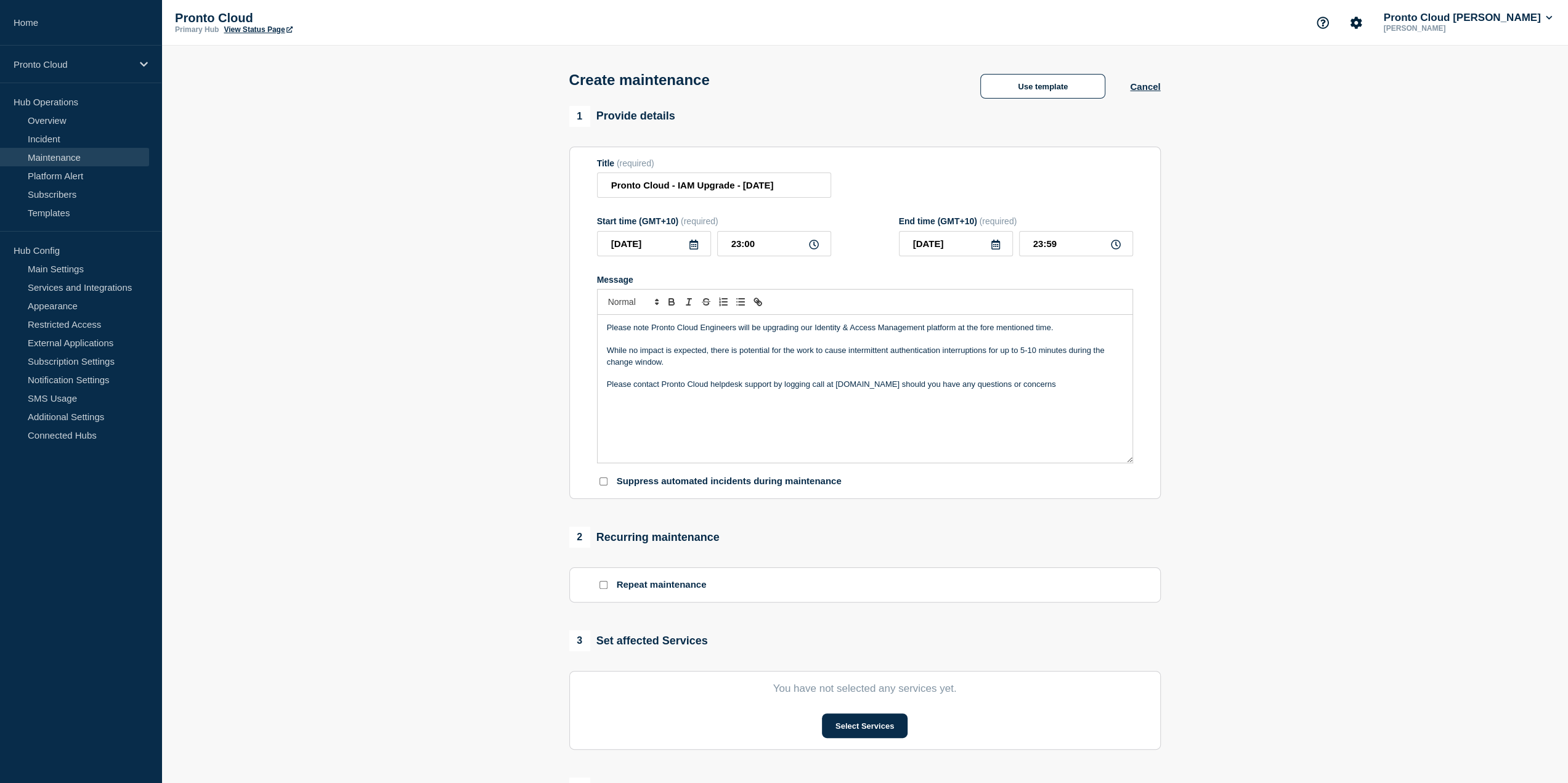
scroll to position [185, 0]
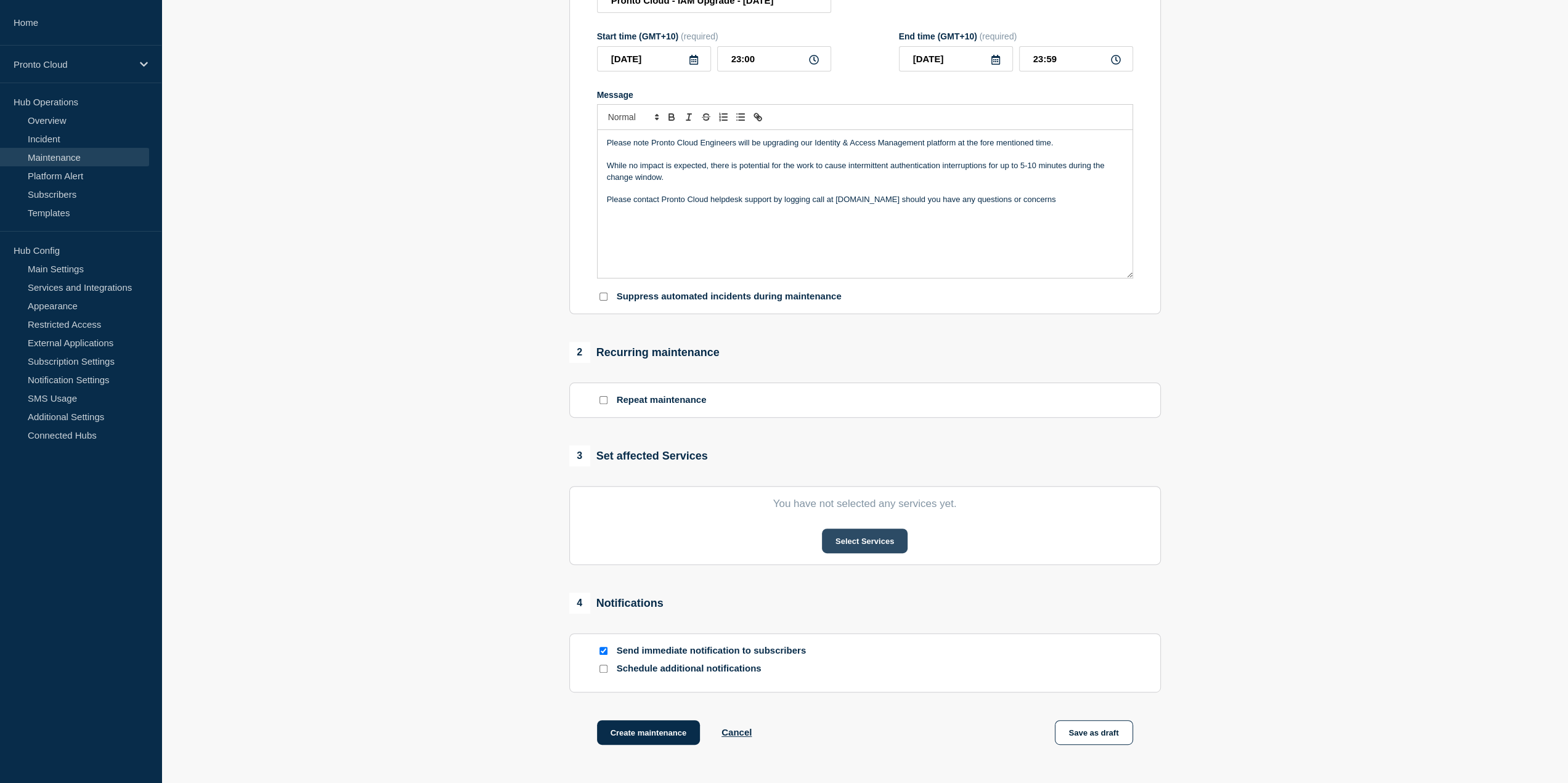
click at [891, 542] on button "Select Services" at bounding box center [865, 541] width 86 height 25
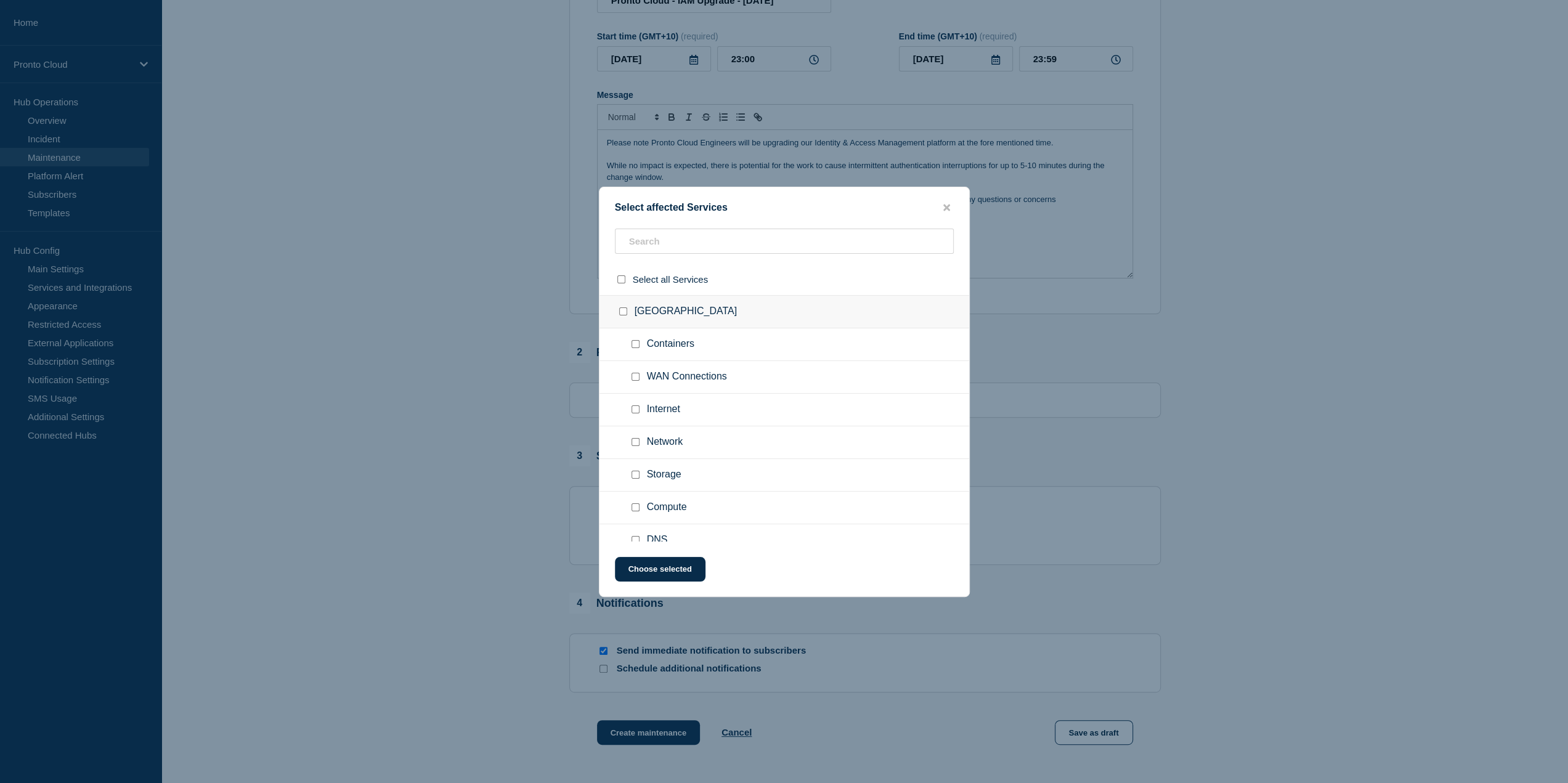
click at [635, 343] on input "Containers checkbox" at bounding box center [636, 343] width 8 height 8
checkbox input "true"
click at [637, 512] on input "Containers checkbox" at bounding box center [636, 515] width 8 height 8
checkbox input "true"
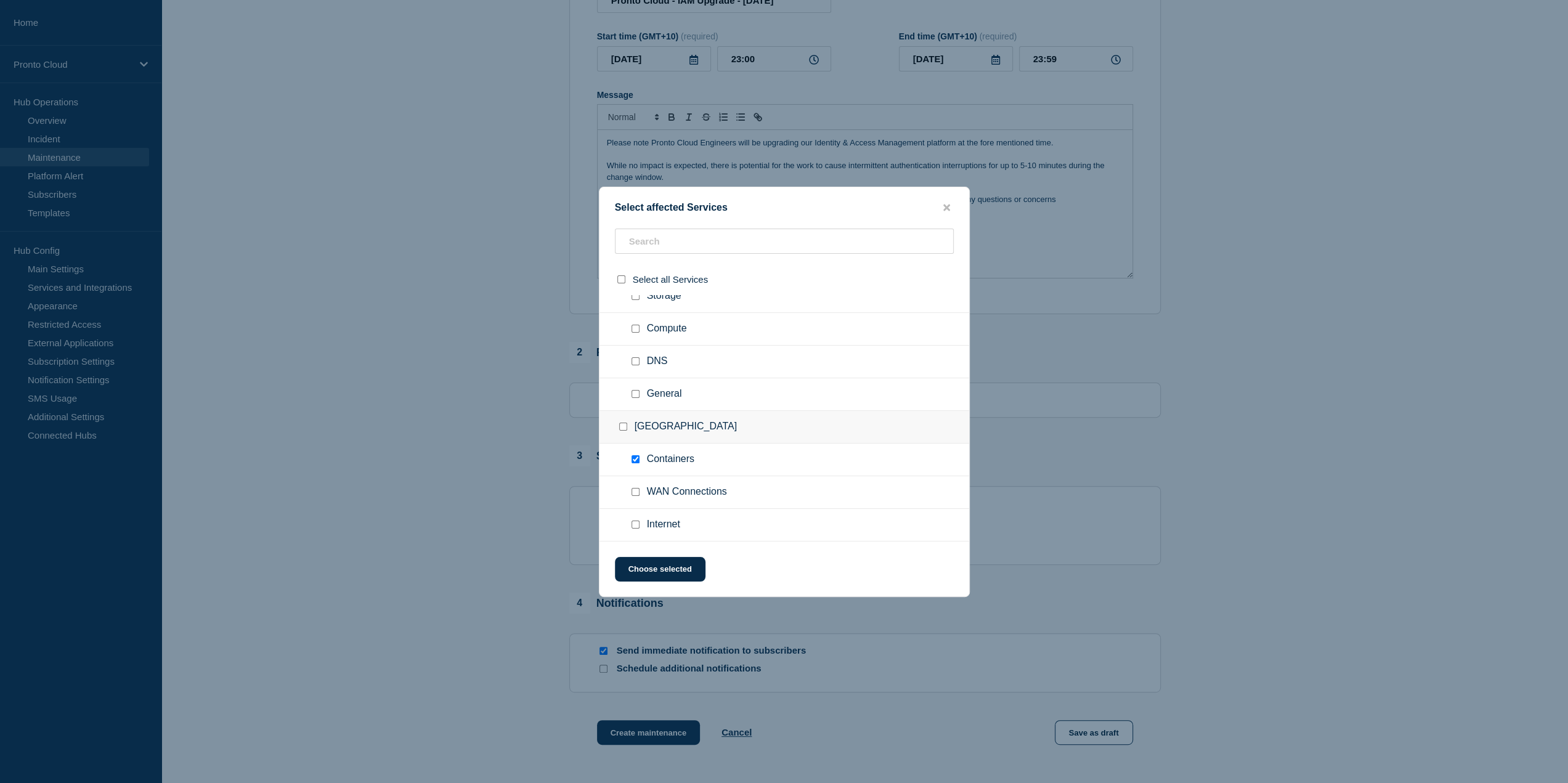
scroll to position [246, 0]
click at [676, 573] on button "Choose selected" at bounding box center [659, 569] width 90 height 25
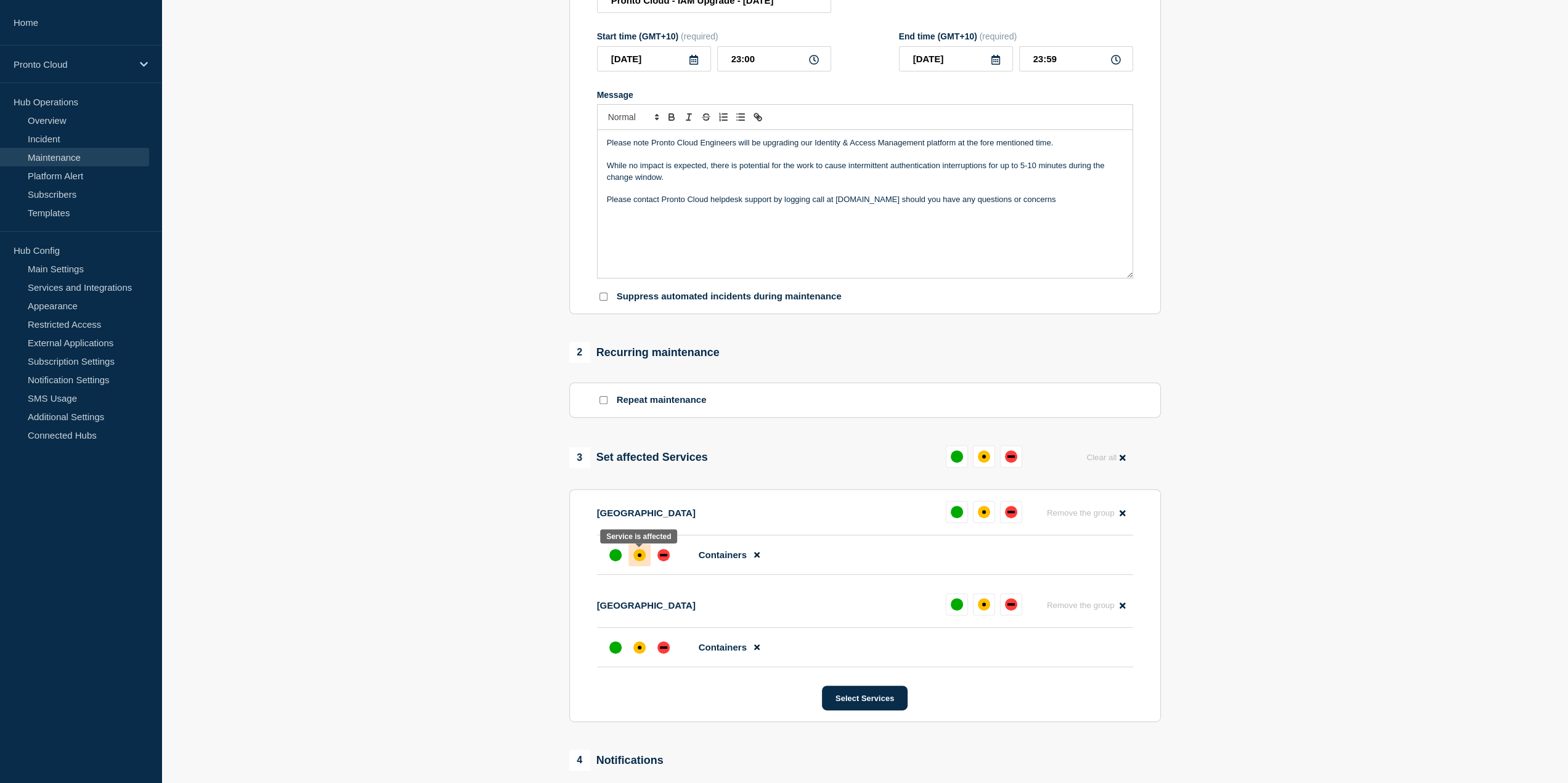
click at [638, 553] on div "affected" at bounding box center [639, 555] width 12 height 12
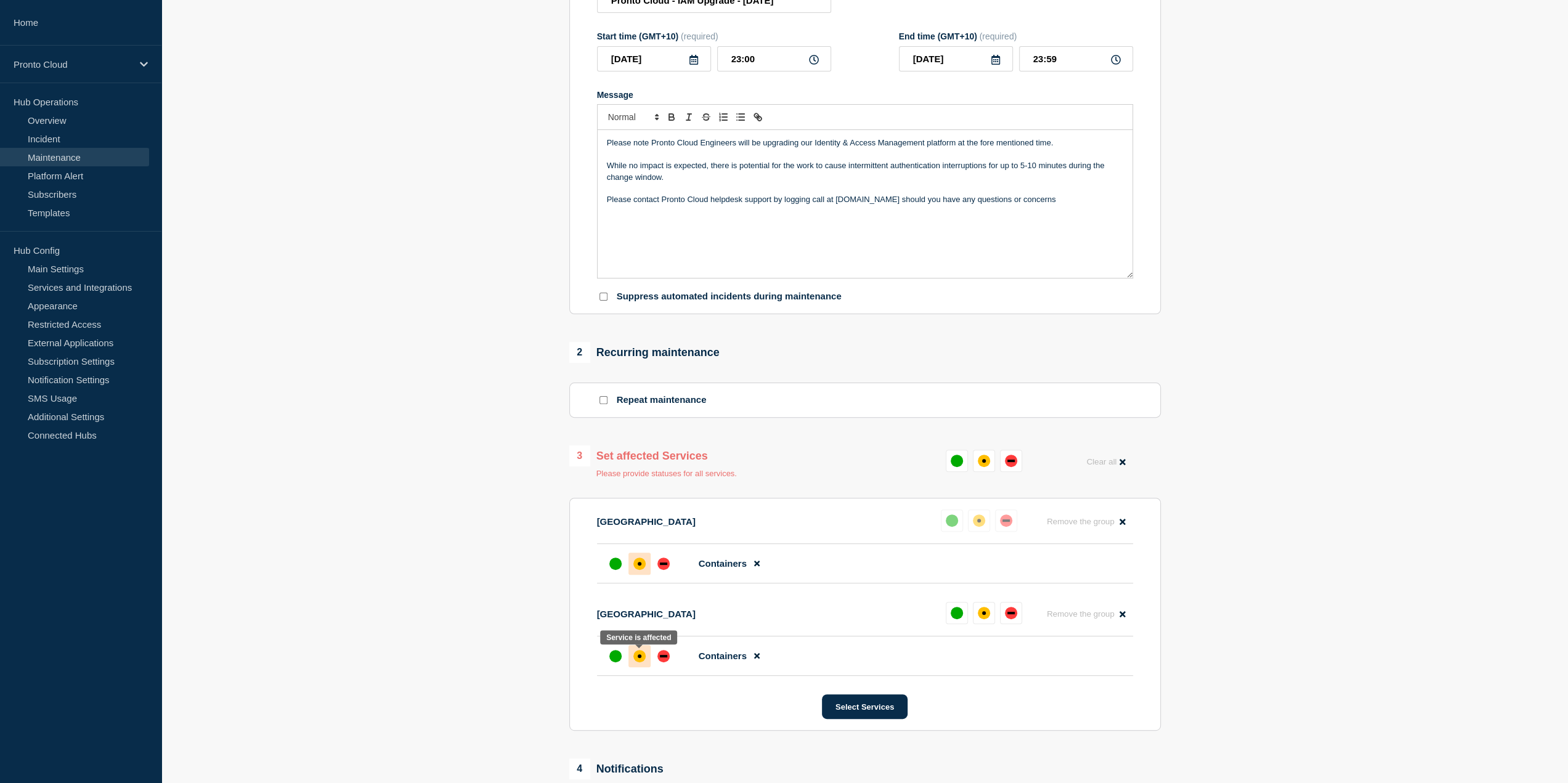
click at [639, 660] on div "affected" at bounding box center [639, 656] width 12 height 12
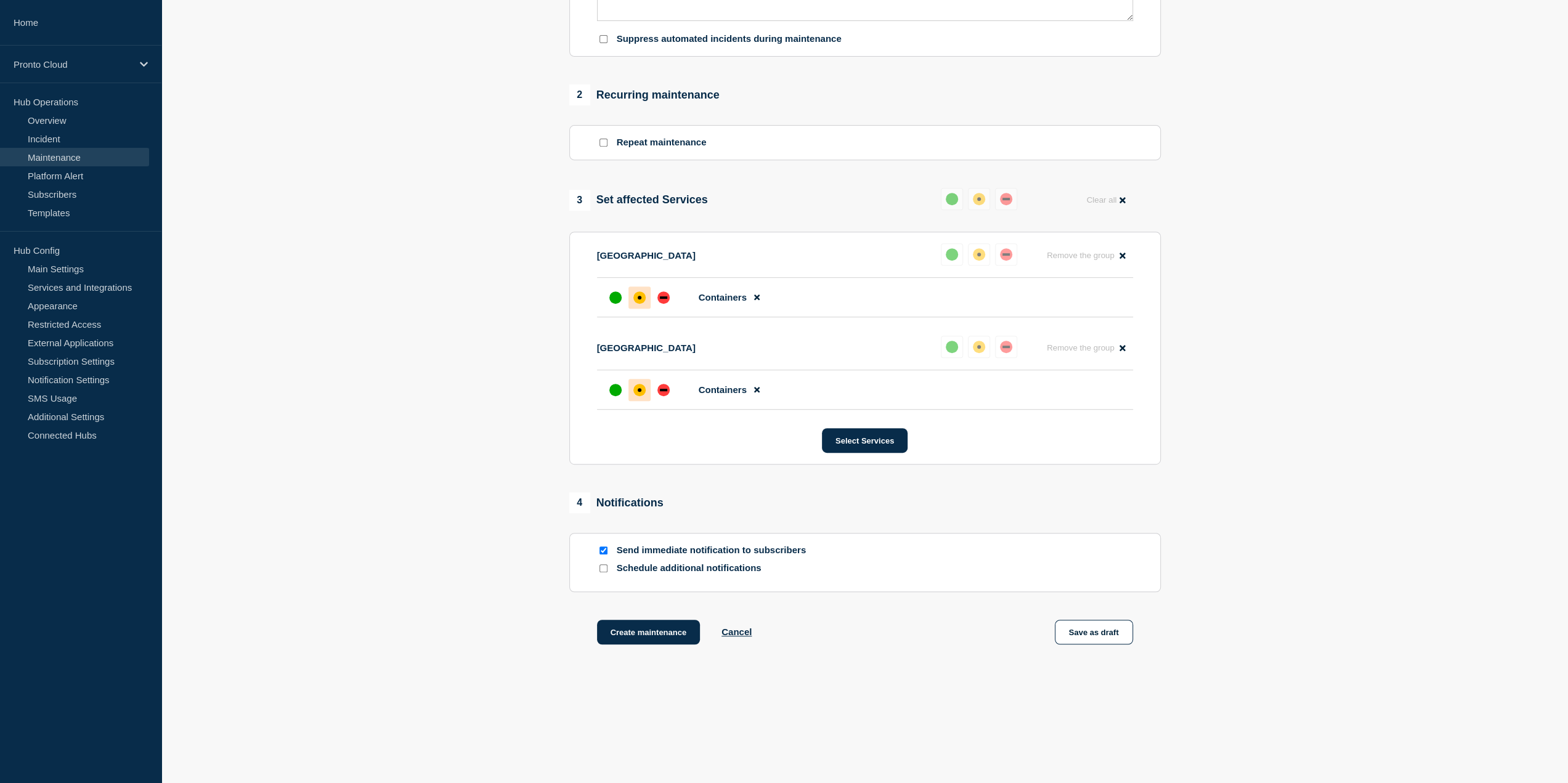
scroll to position [447, 0]
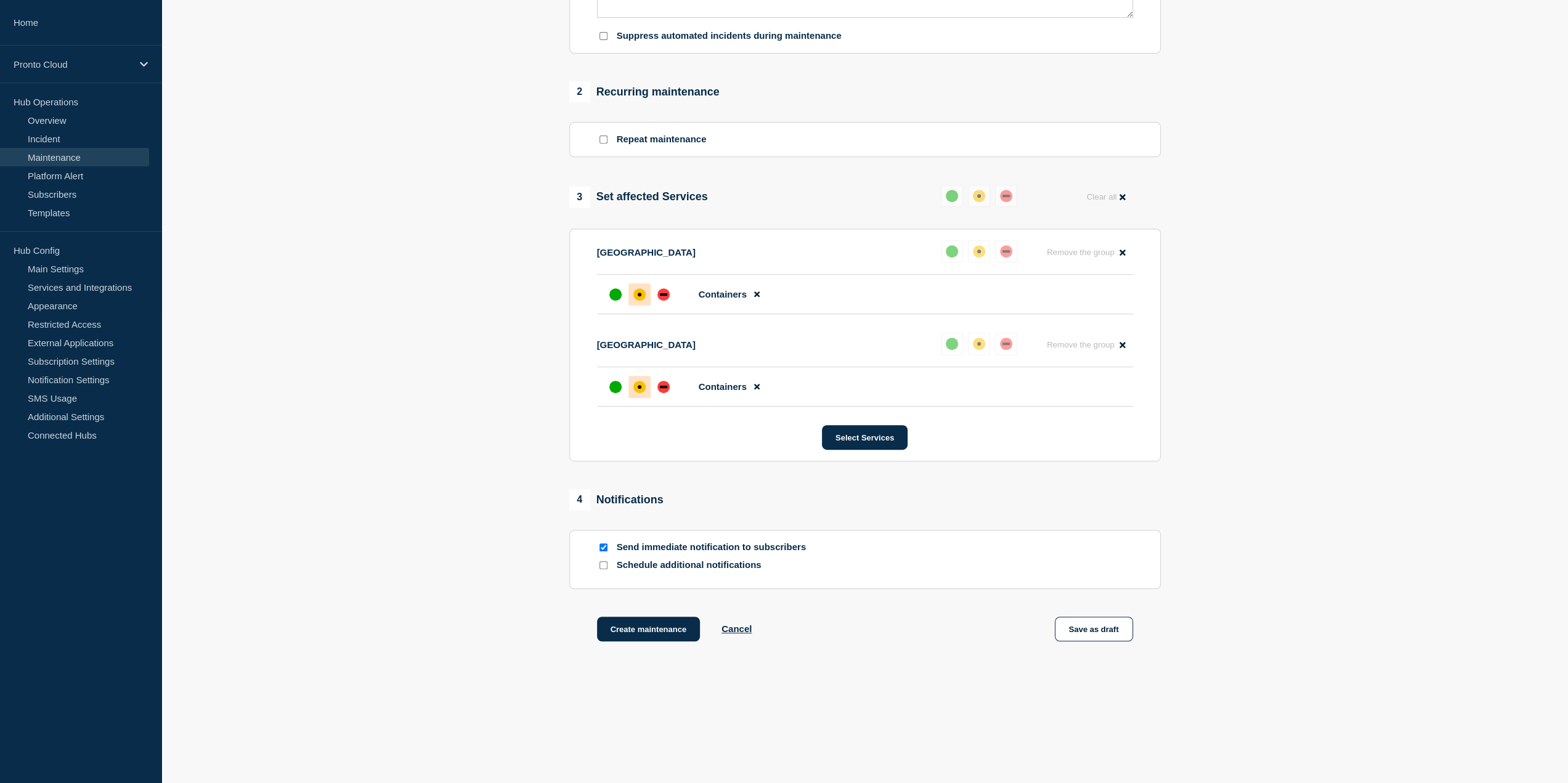
click at [603, 565] on input "Schedule additional notifications" at bounding box center [603, 565] width 8 height 8
checkbox input "true"
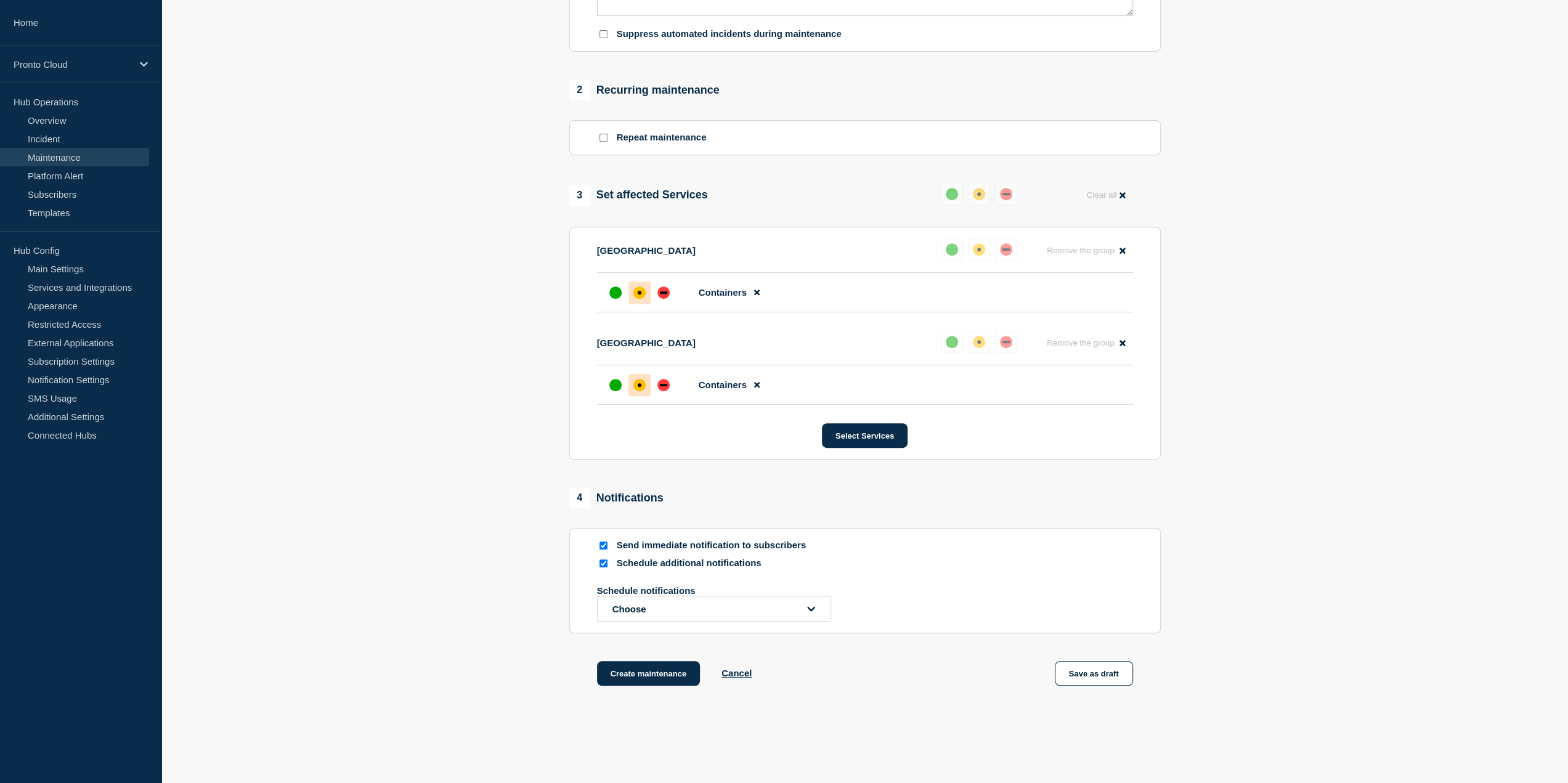
click at [724, 626] on section "Send immediate notification to subscribers Schedule additional notifications Sc…" at bounding box center [865, 580] width 592 height 106
click at [762, 609] on button "Choose" at bounding box center [714, 608] width 234 height 26
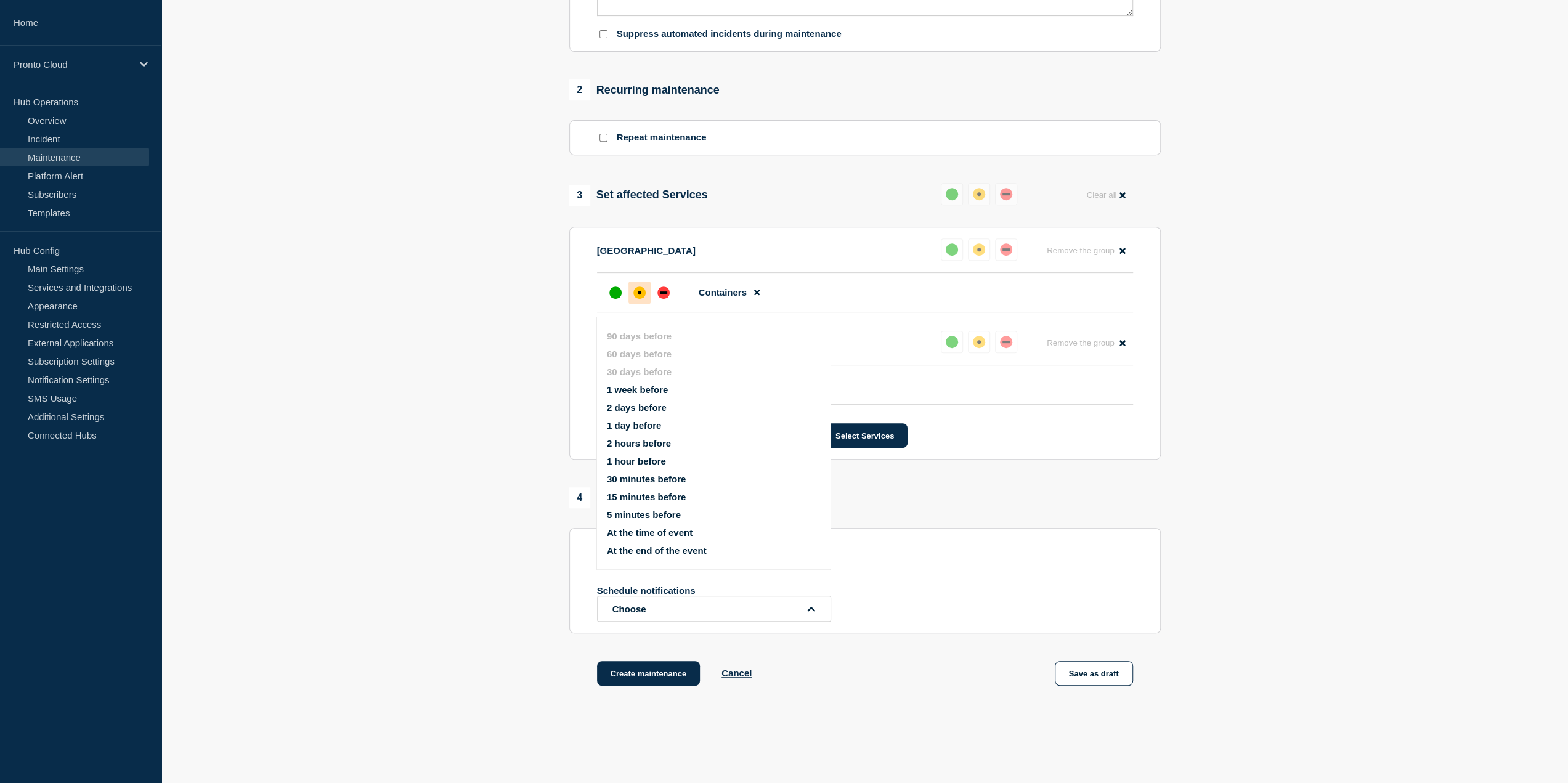
click at [666, 535] on button "At the time of event" at bounding box center [650, 532] width 86 height 10
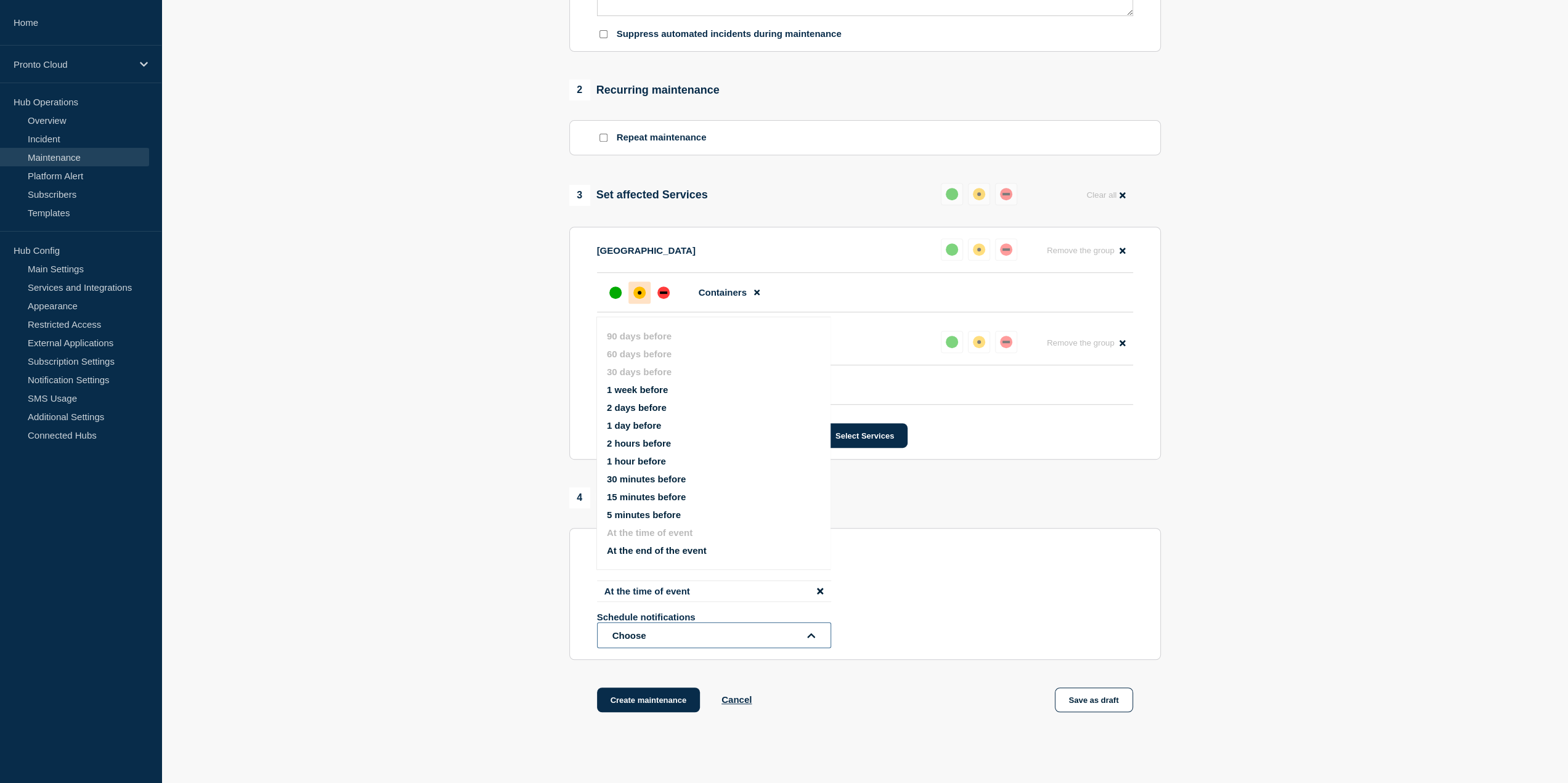
click at [659, 634] on button "Choose" at bounding box center [714, 635] width 234 height 26
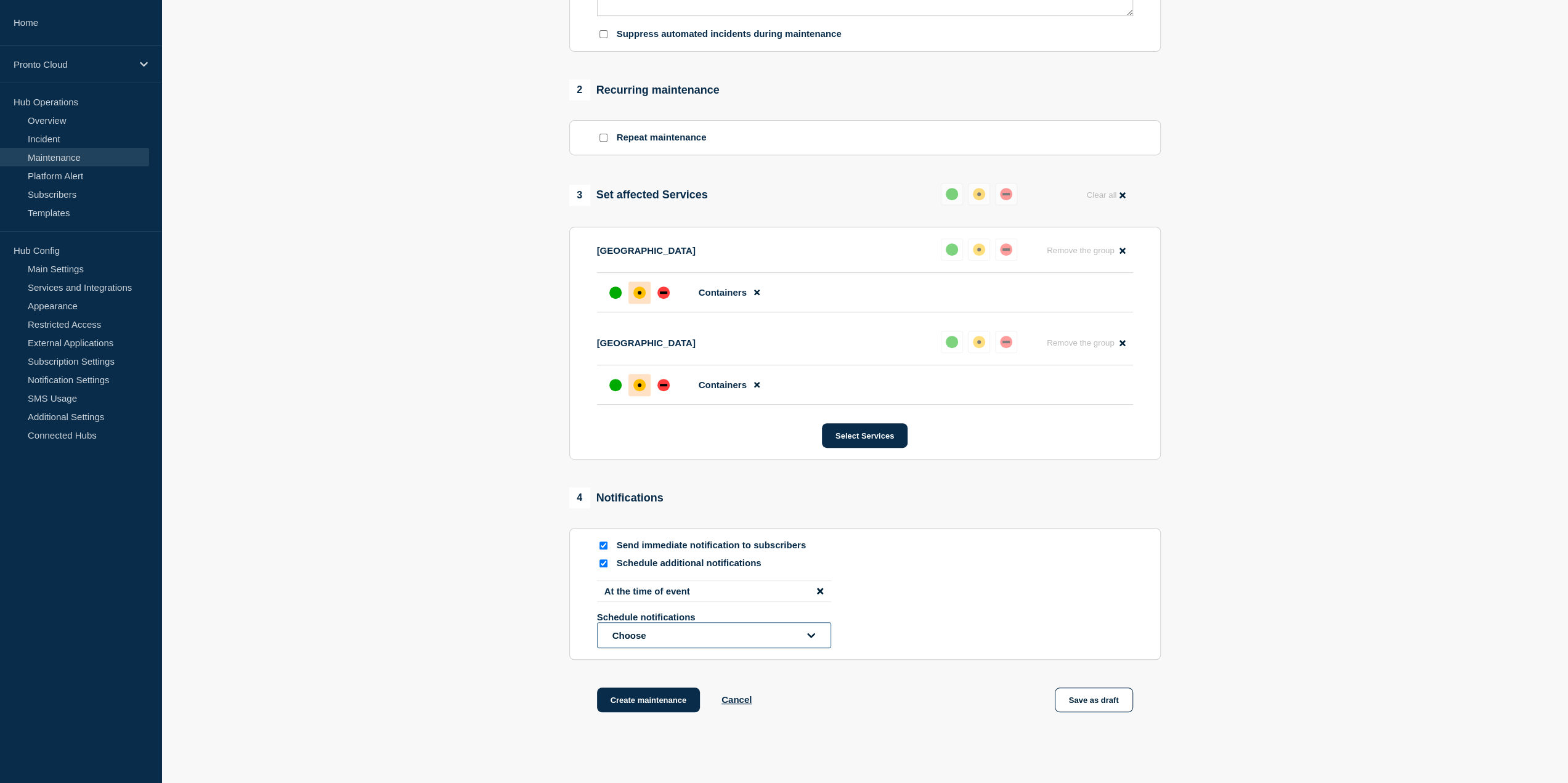
click at [719, 636] on button "Choose" at bounding box center [714, 635] width 234 height 26
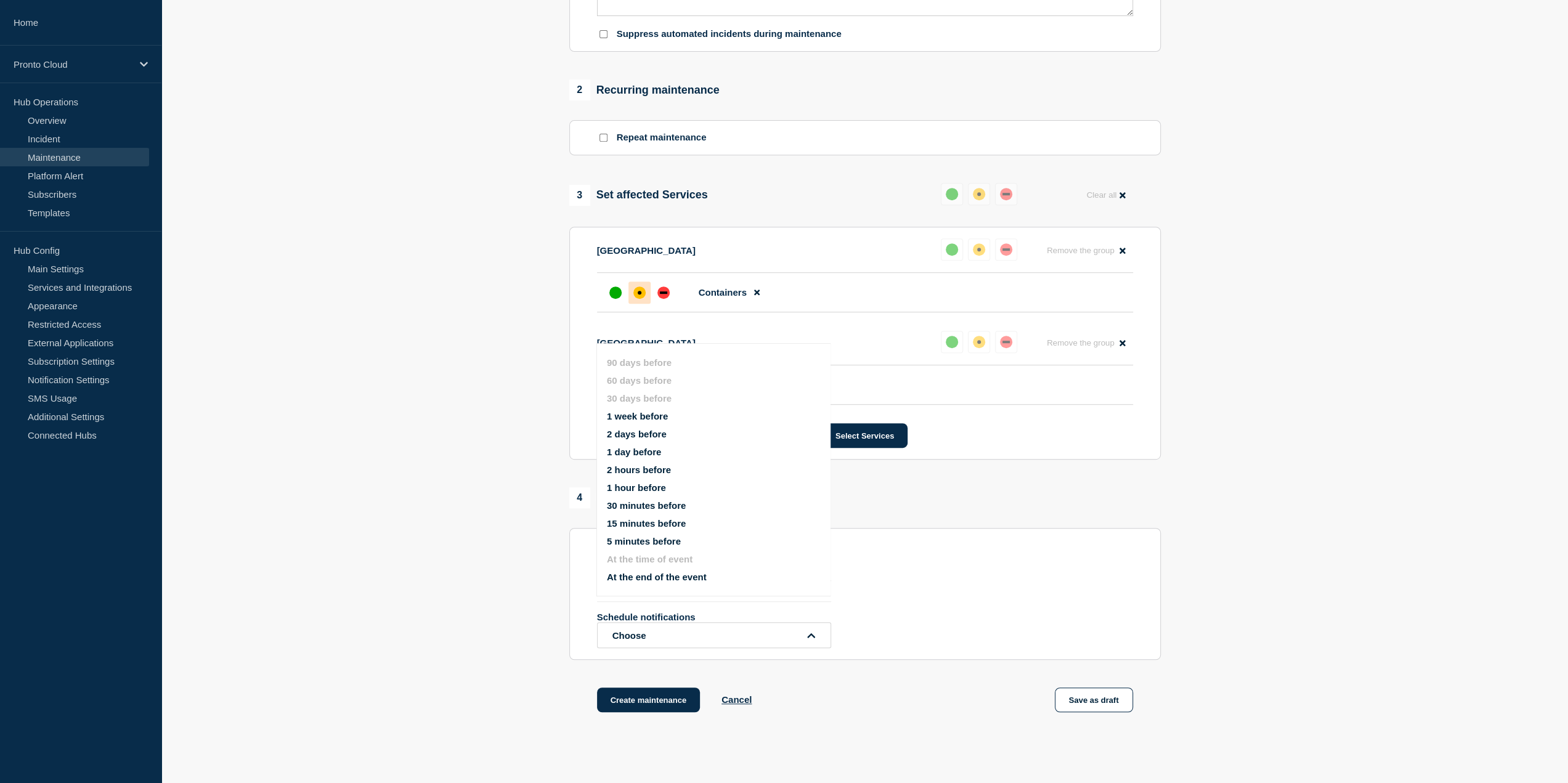
click at [682, 578] on button "At the end of the event" at bounding box center [657, 577] width 100 height 10
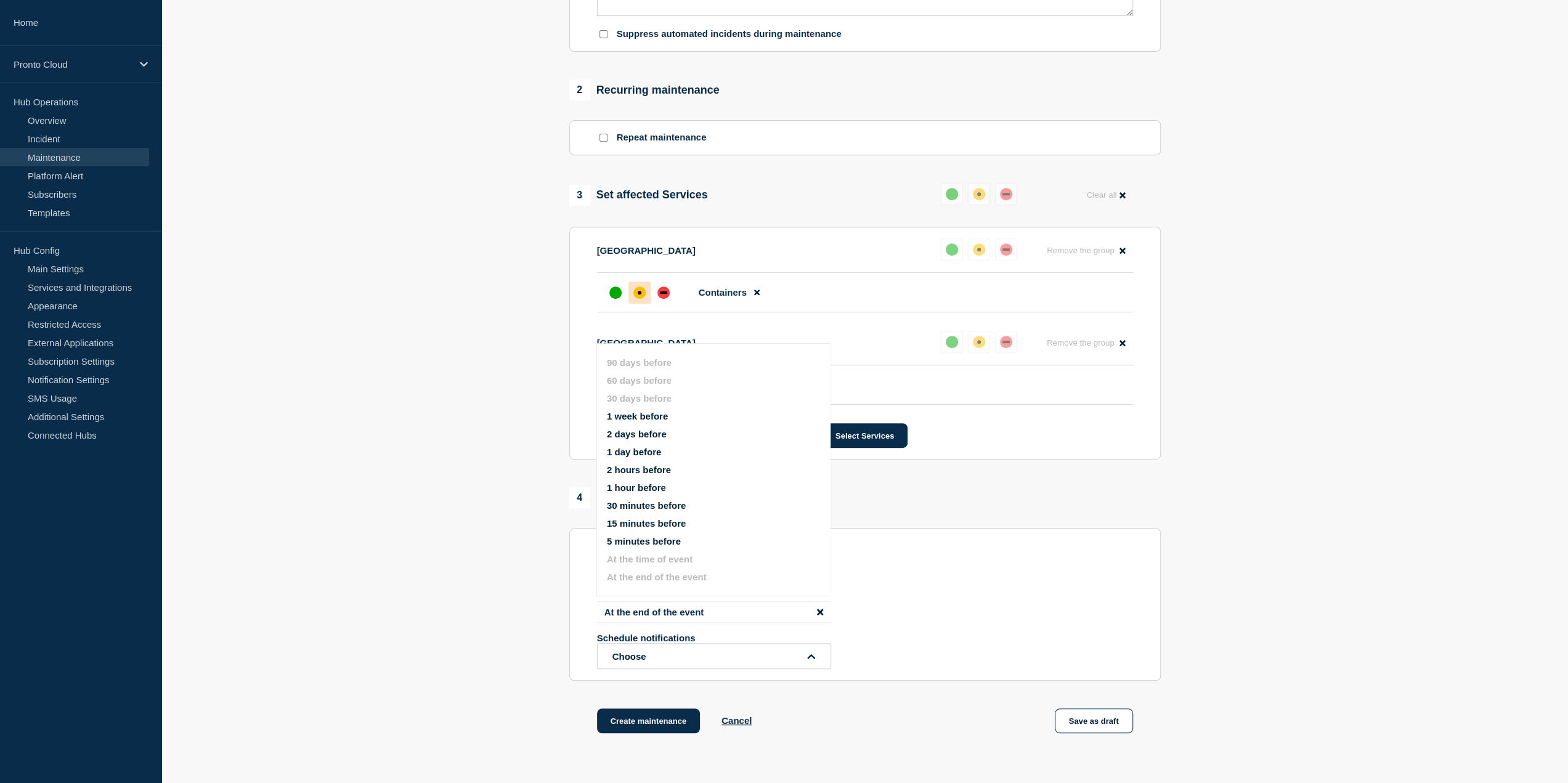
click at [997, 586] on div "At the time of event At the end of the event Schedule notifications Choose 90 d…" at bounding box center [864, 624] width 536 height 88
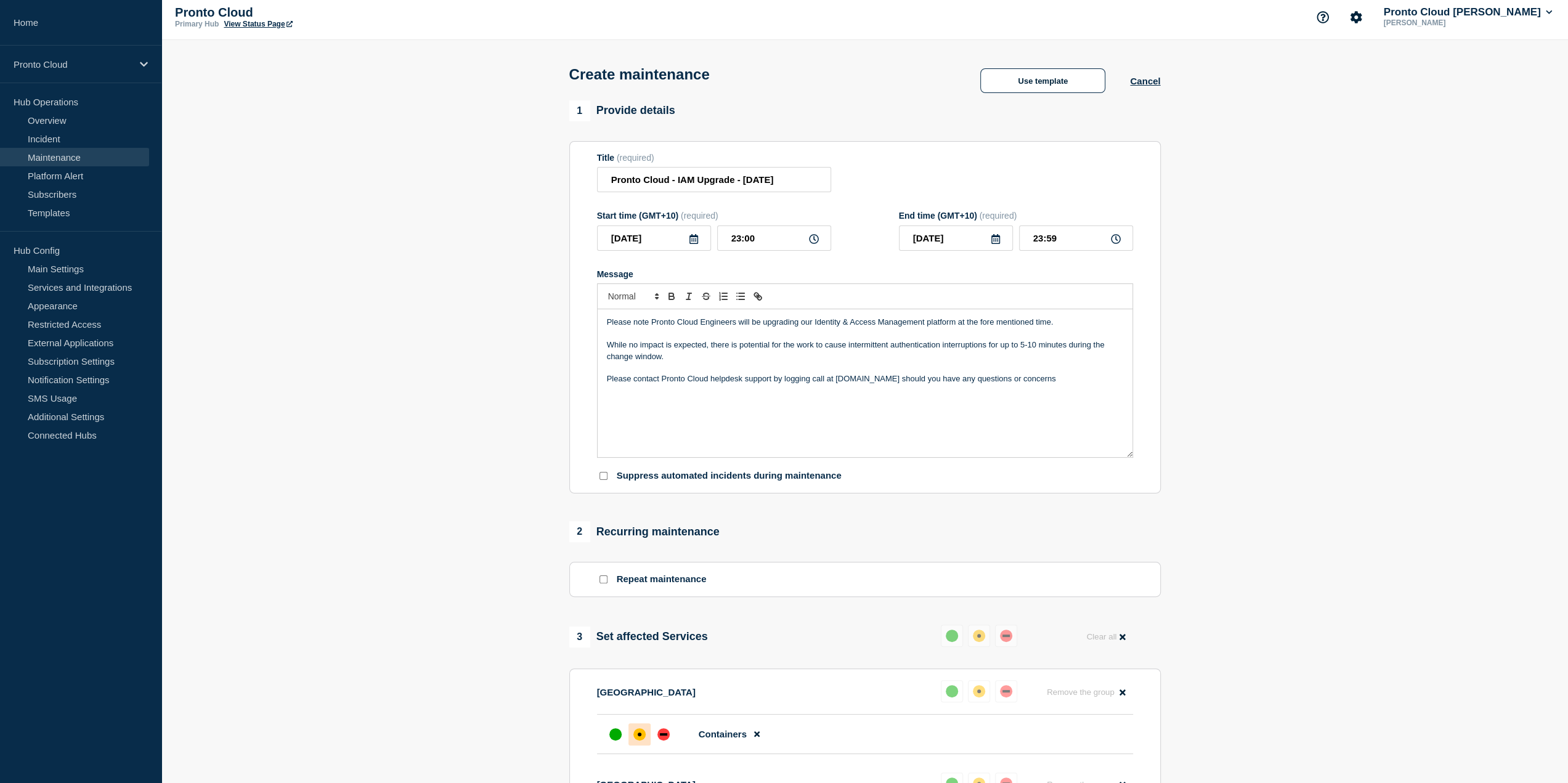
scroll to position [0, 0]
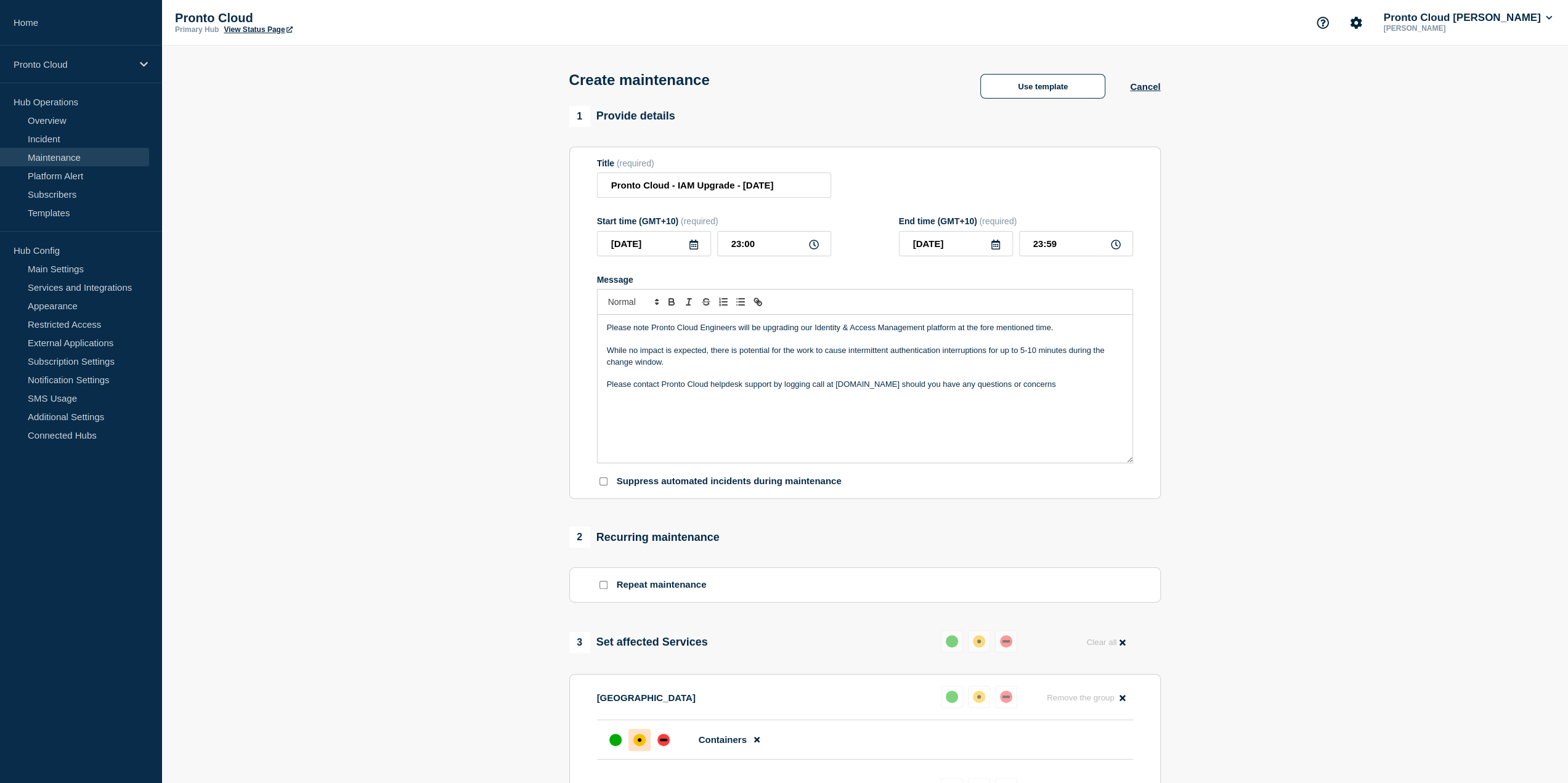
click at [663, 415] on div "Please note Pronto Cloud Engineers will be upgrading our Identity & Access Mana…" at bounding box center [865, 388] width 535 height 147
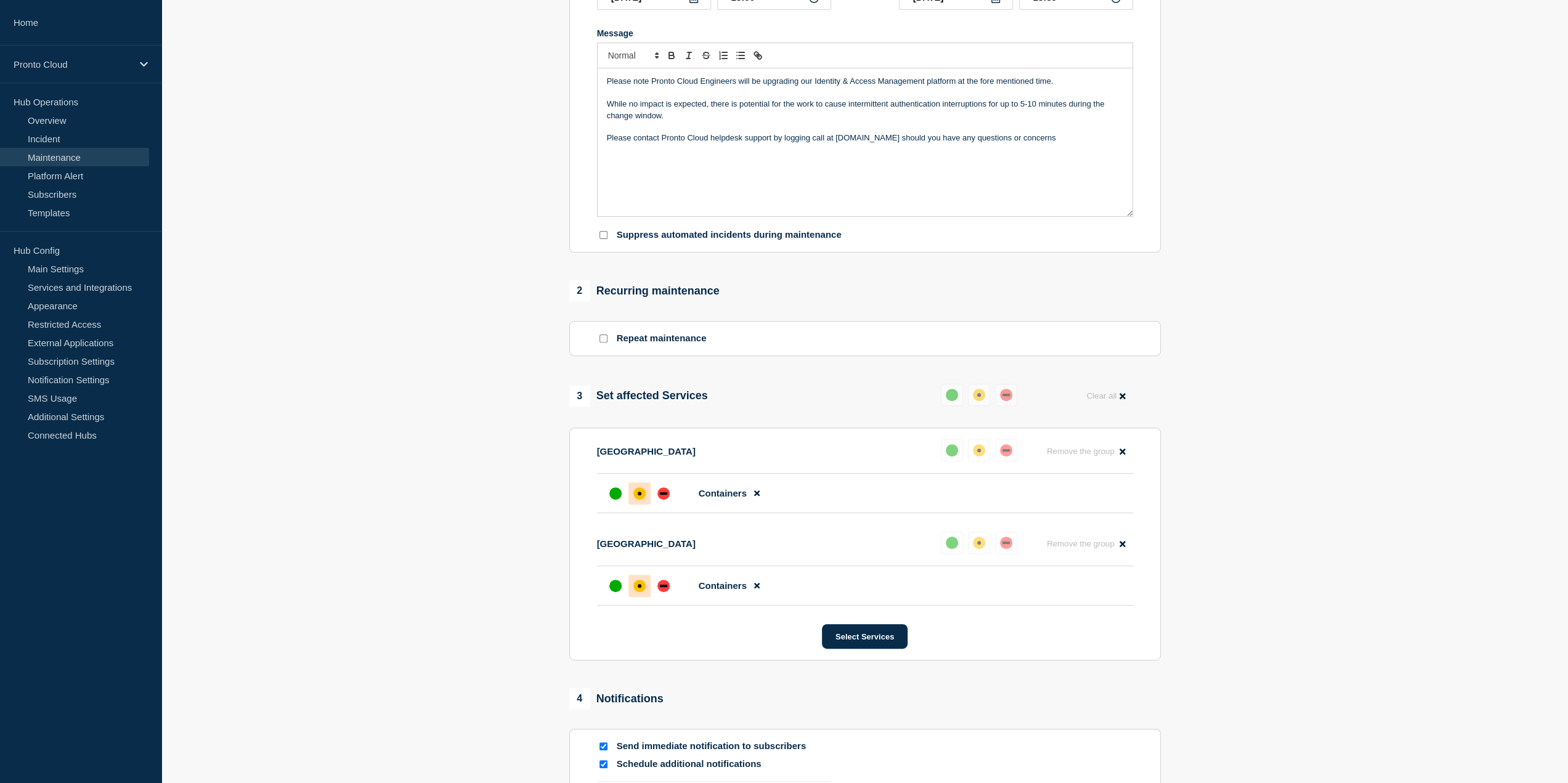
scroll to position [540, 0]
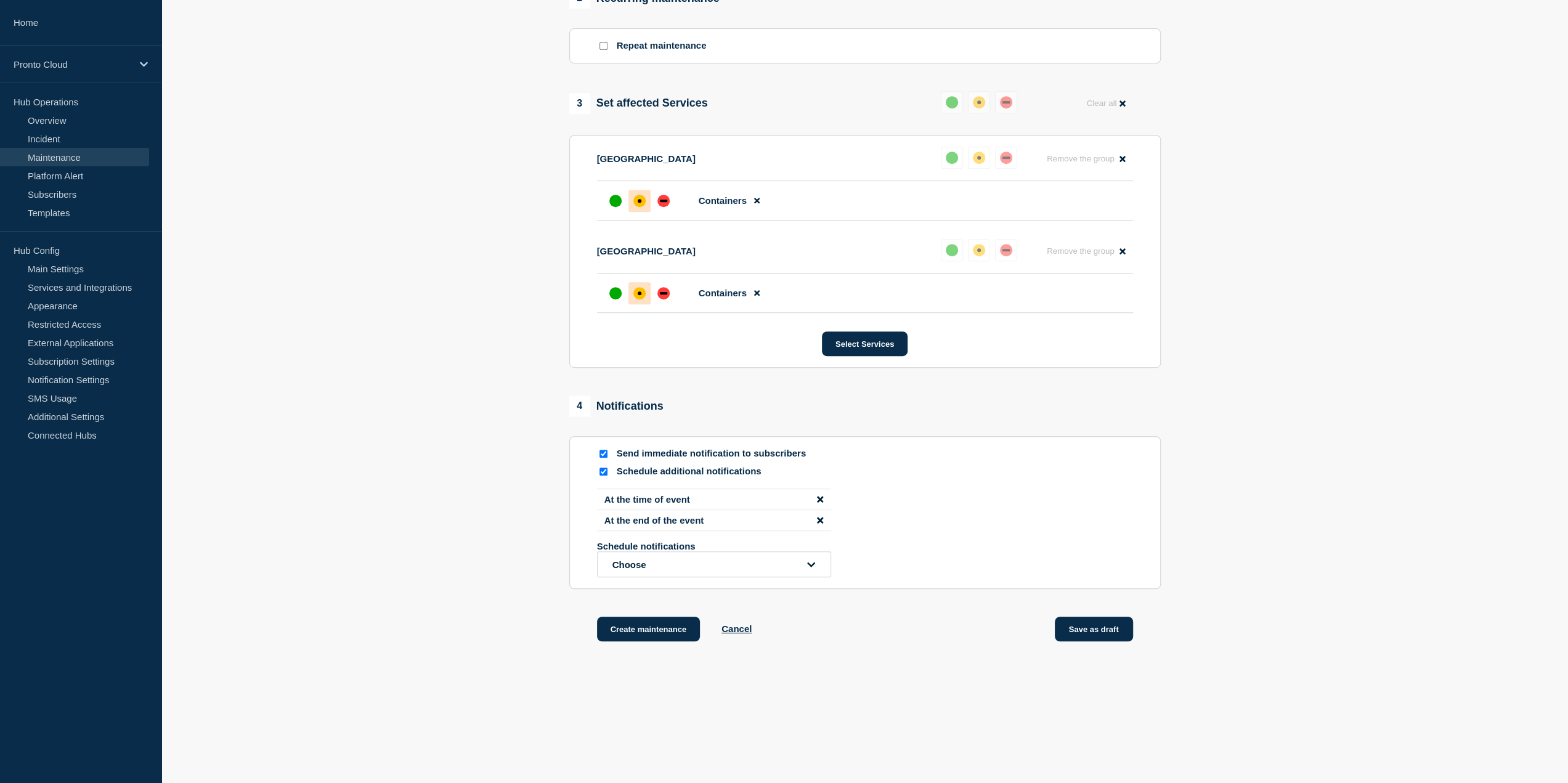
click at [1103, 629] on button "Save as draft" at bounding box center [1093, 629] width 78 height 25
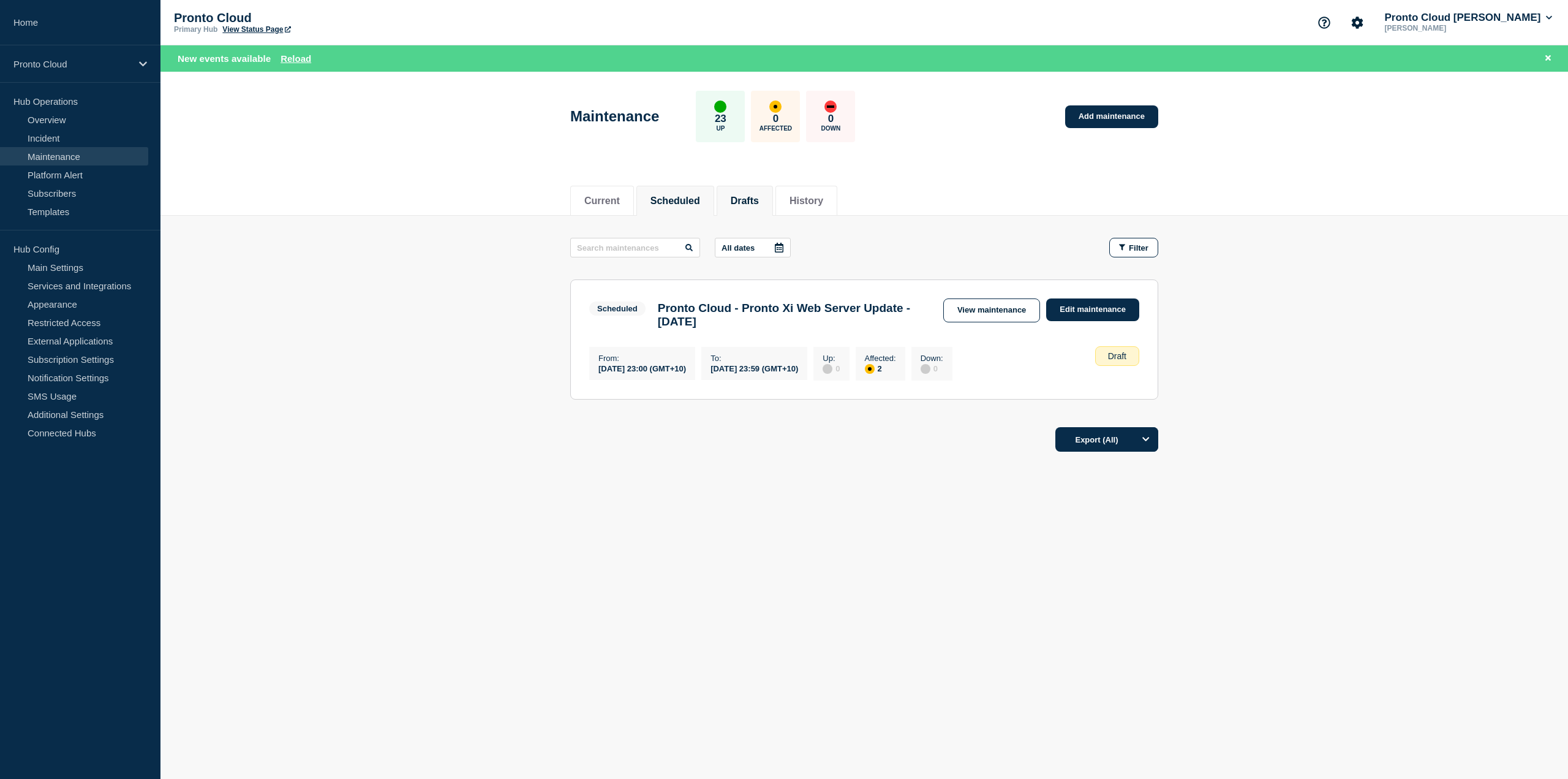
click at [699, 197] on button "Scheduled" at bounding box center [676, 202] width 49 height 11
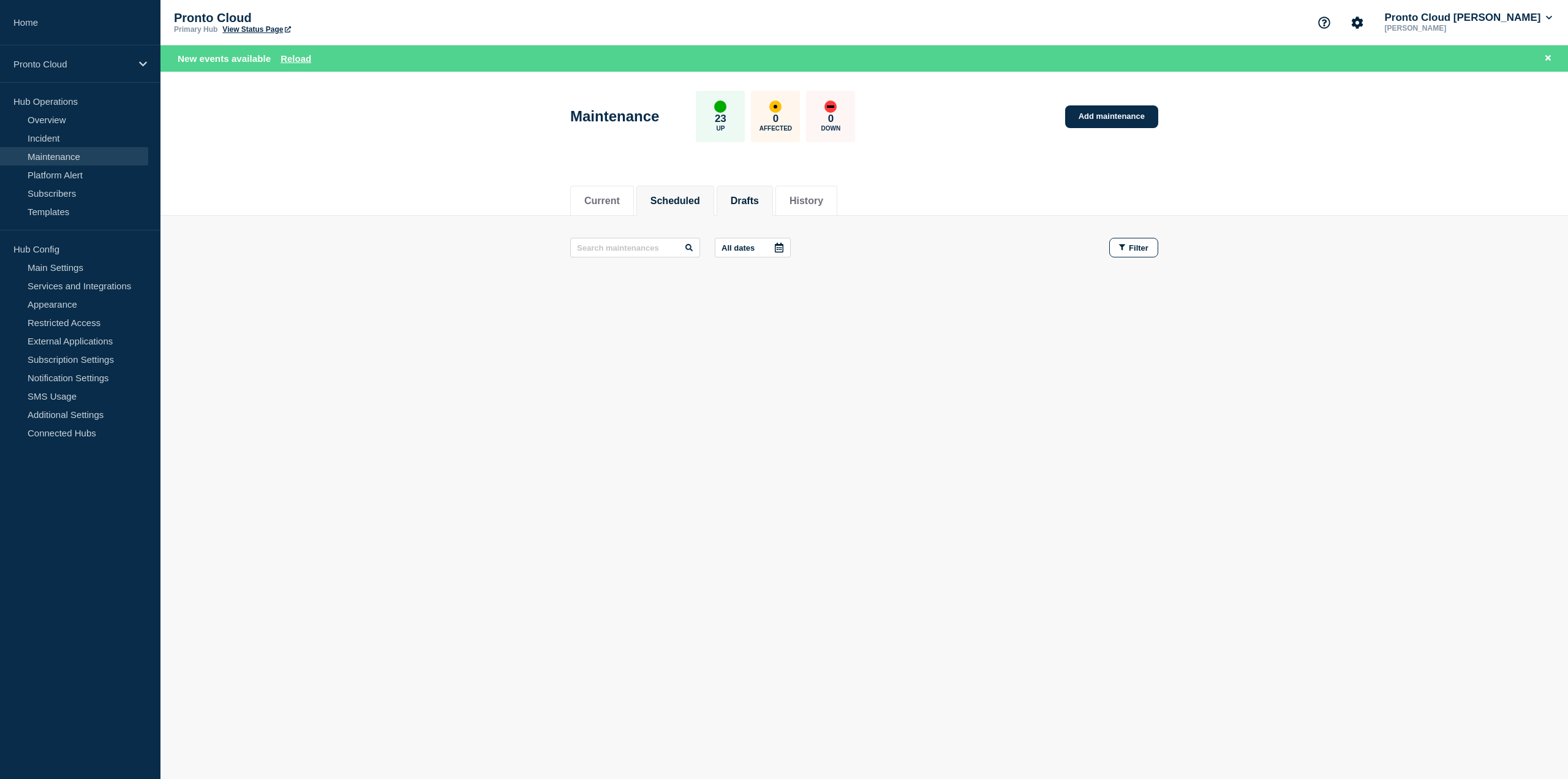
click at [759, 201] on button "Drafts" at bounding box center [745, 202] width 28 height 11
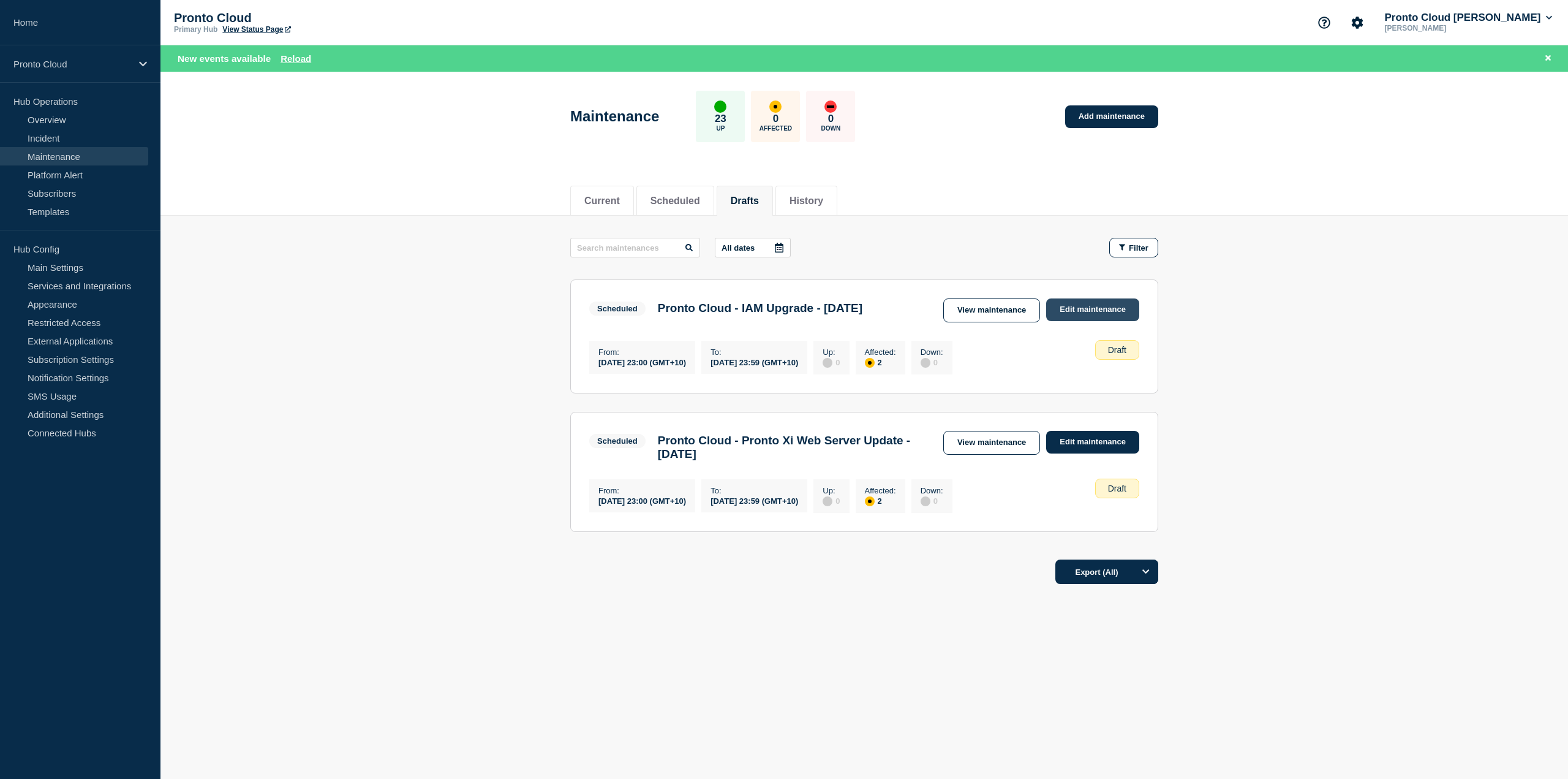
click at [1084, 309] on link "Edit maintenance" at bounding box center [1093, 310] width 93 height 23
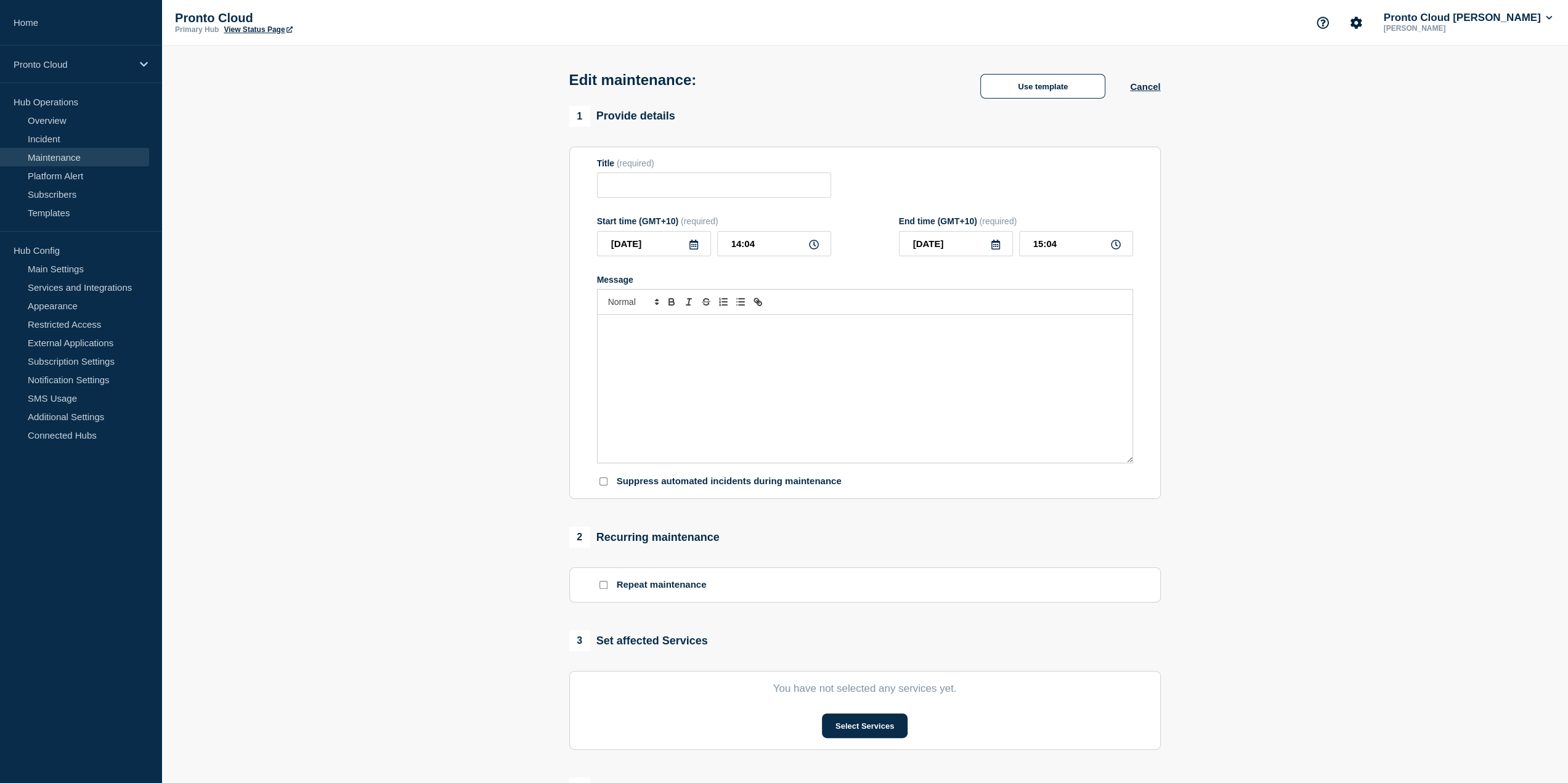
type input "Pronto Cloud - IAM Upgrade - Tuesday 19th August 2025"
type input "2025-08-19"
type input "23:00"
type input "2025-08-19"
type input "23:59"
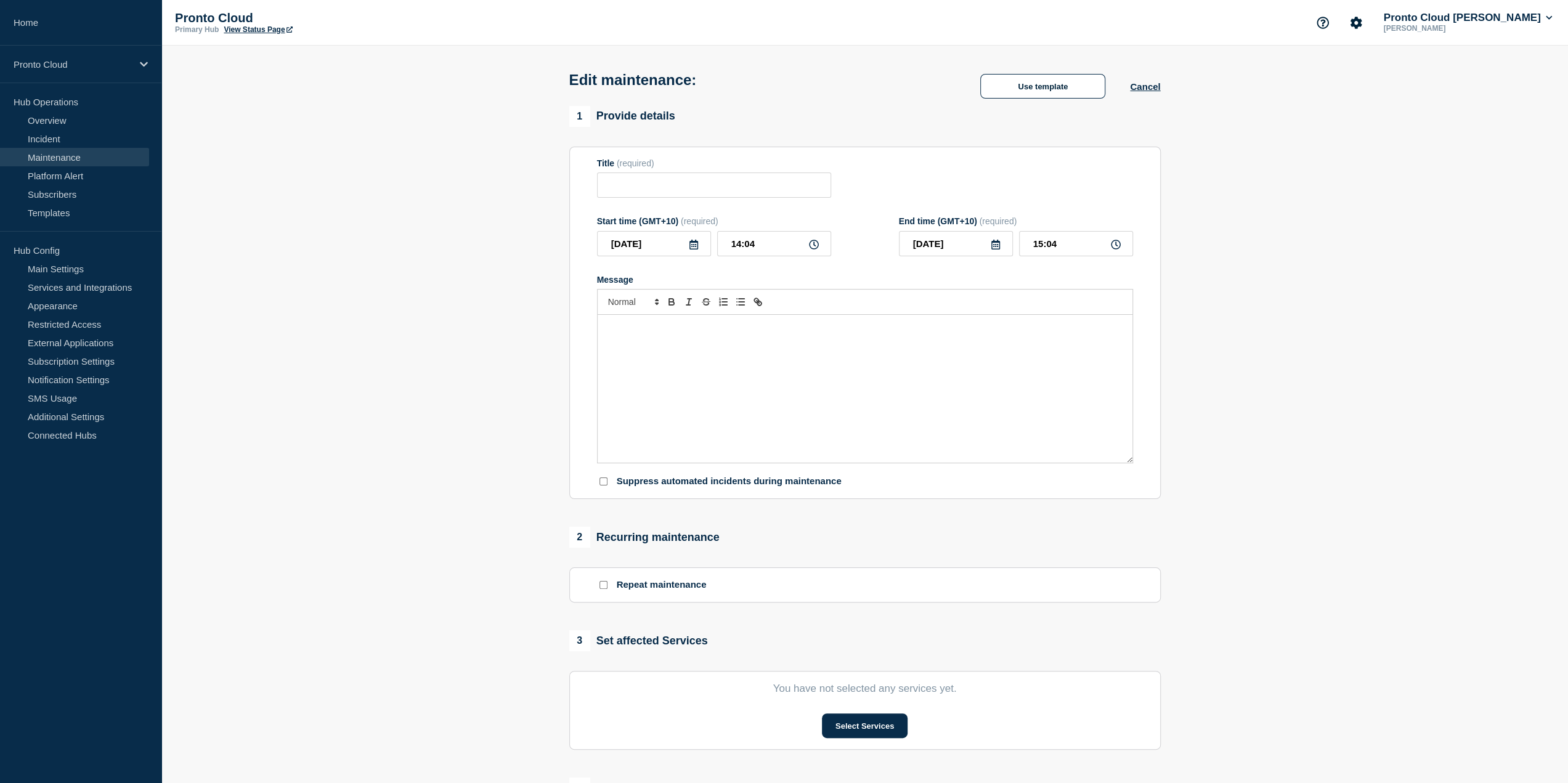
checkbox input "true"
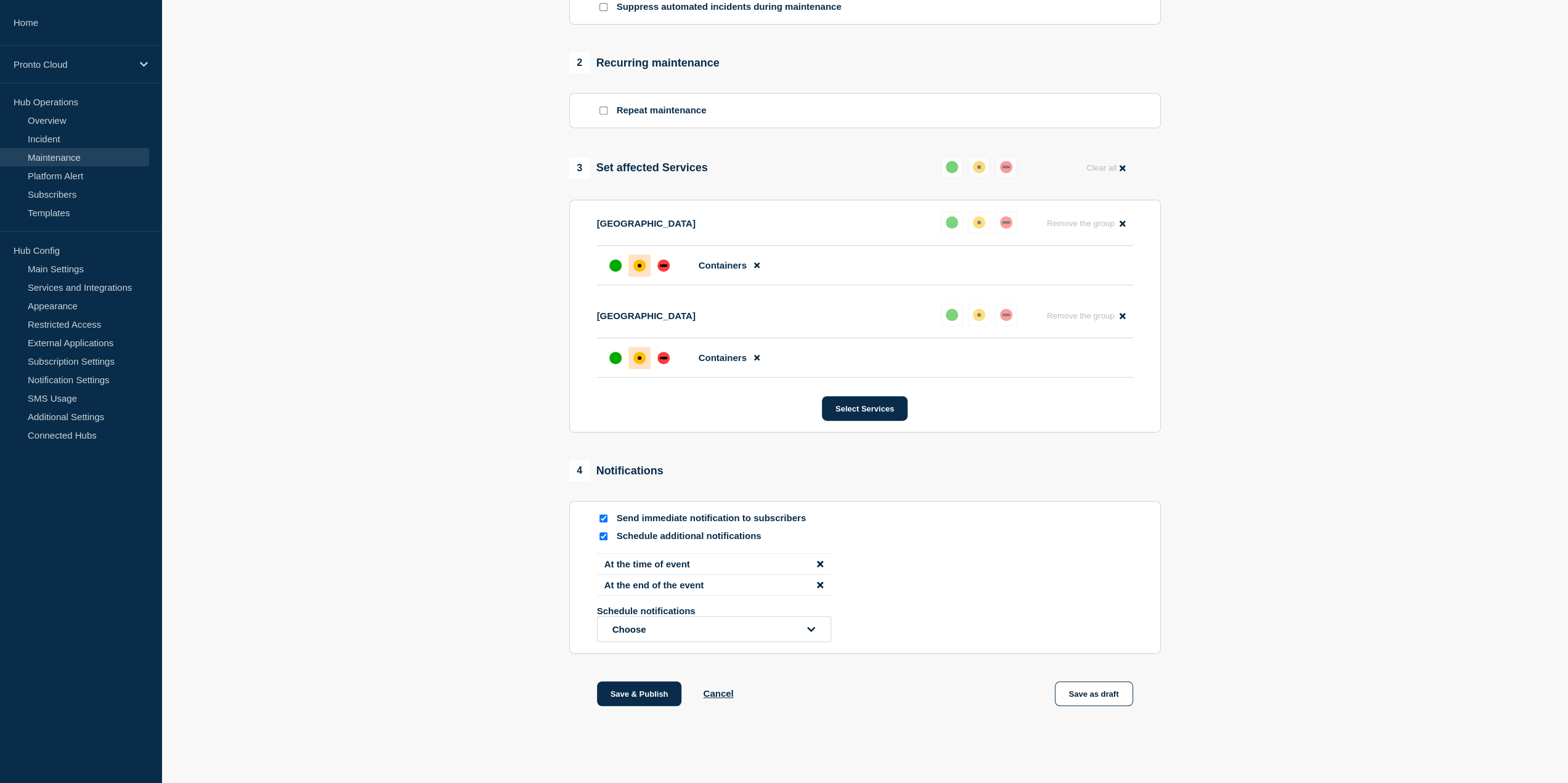
scroll to position [500, 0]
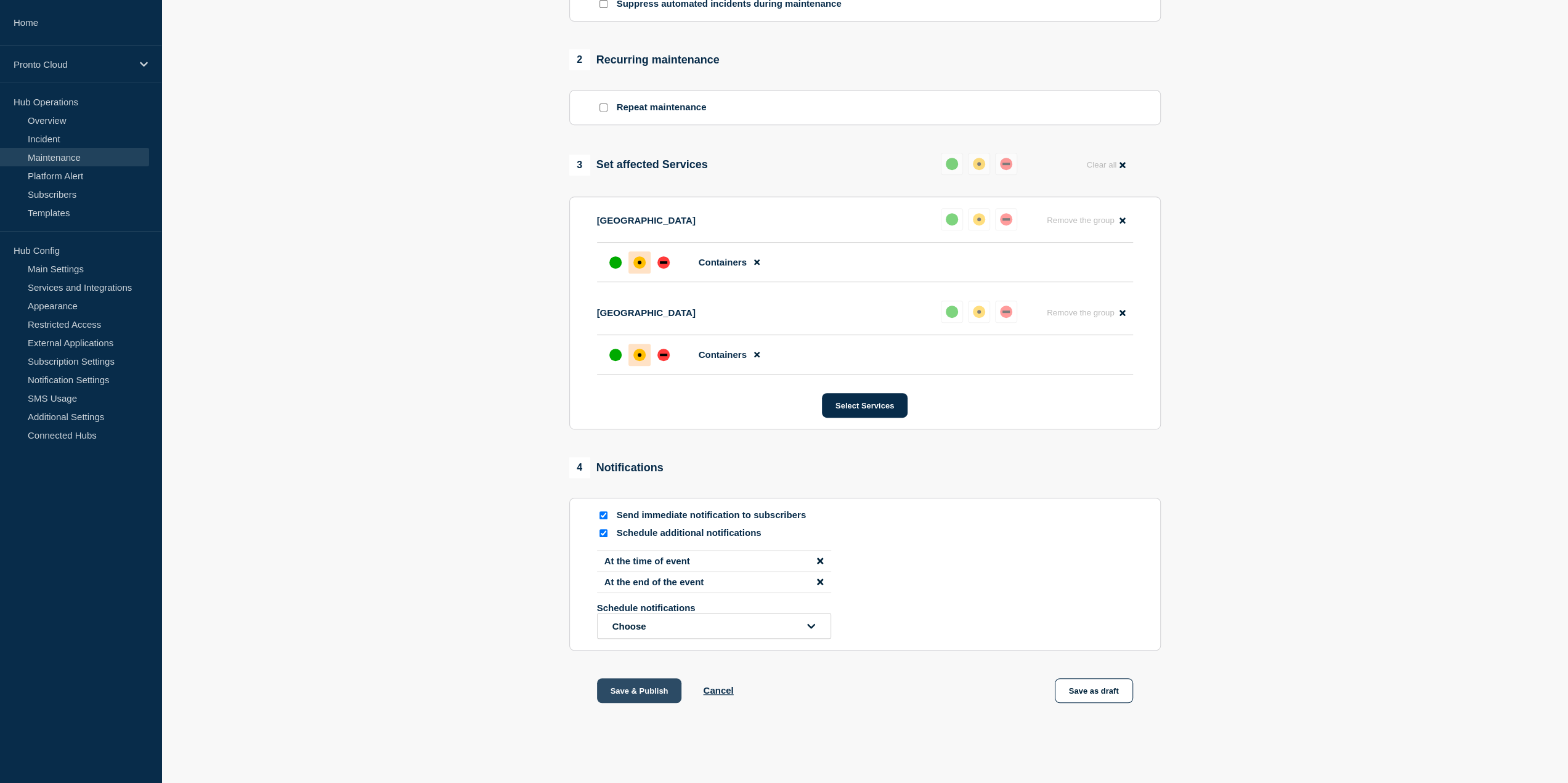
click at [642, 686] on button "Save & Publish" at bounding box center [638, 691] width 85 height 25
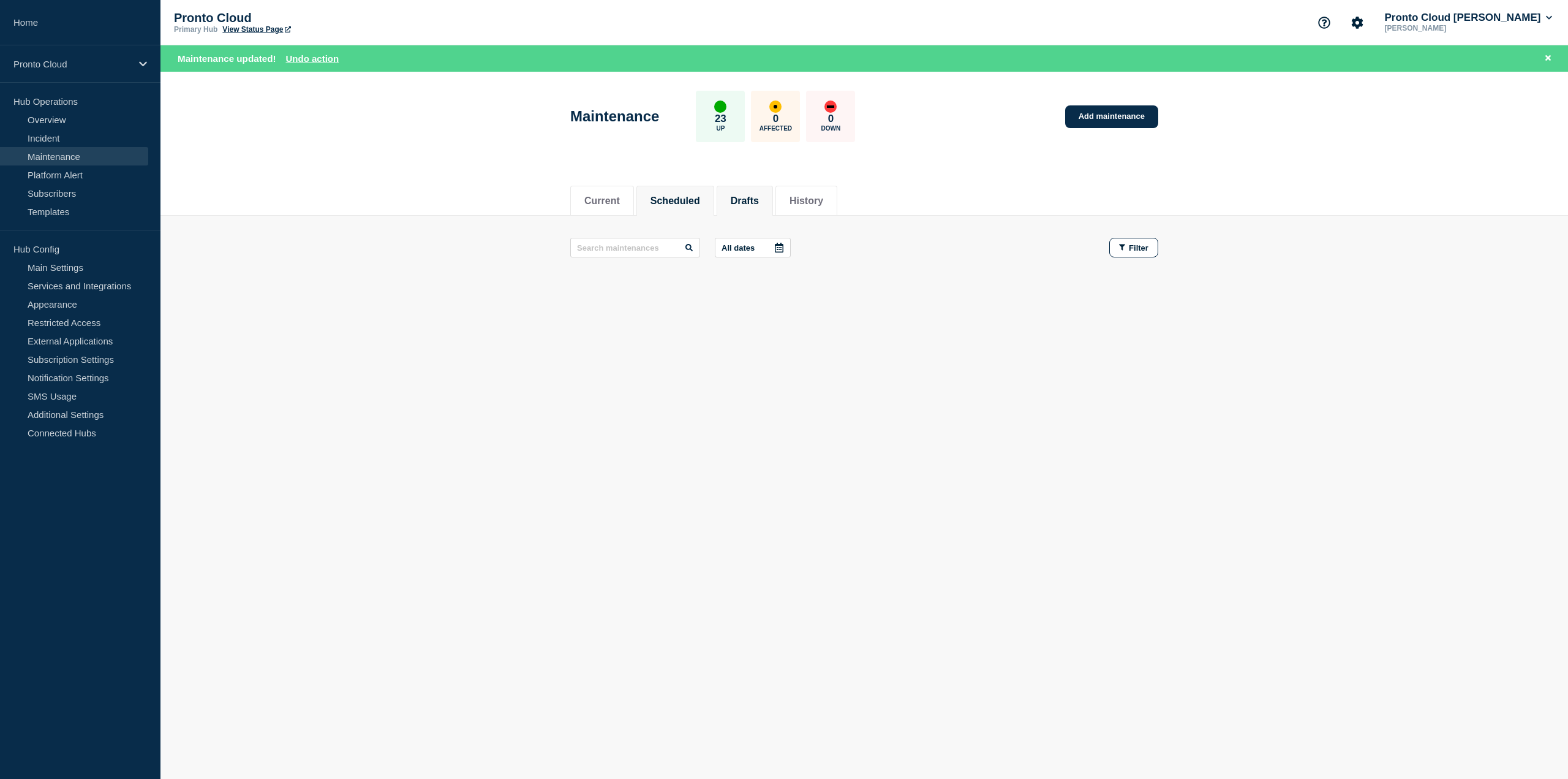
click at [754, 203] on button "Drafts" at bounding box center [745, 202] width 28 height 11
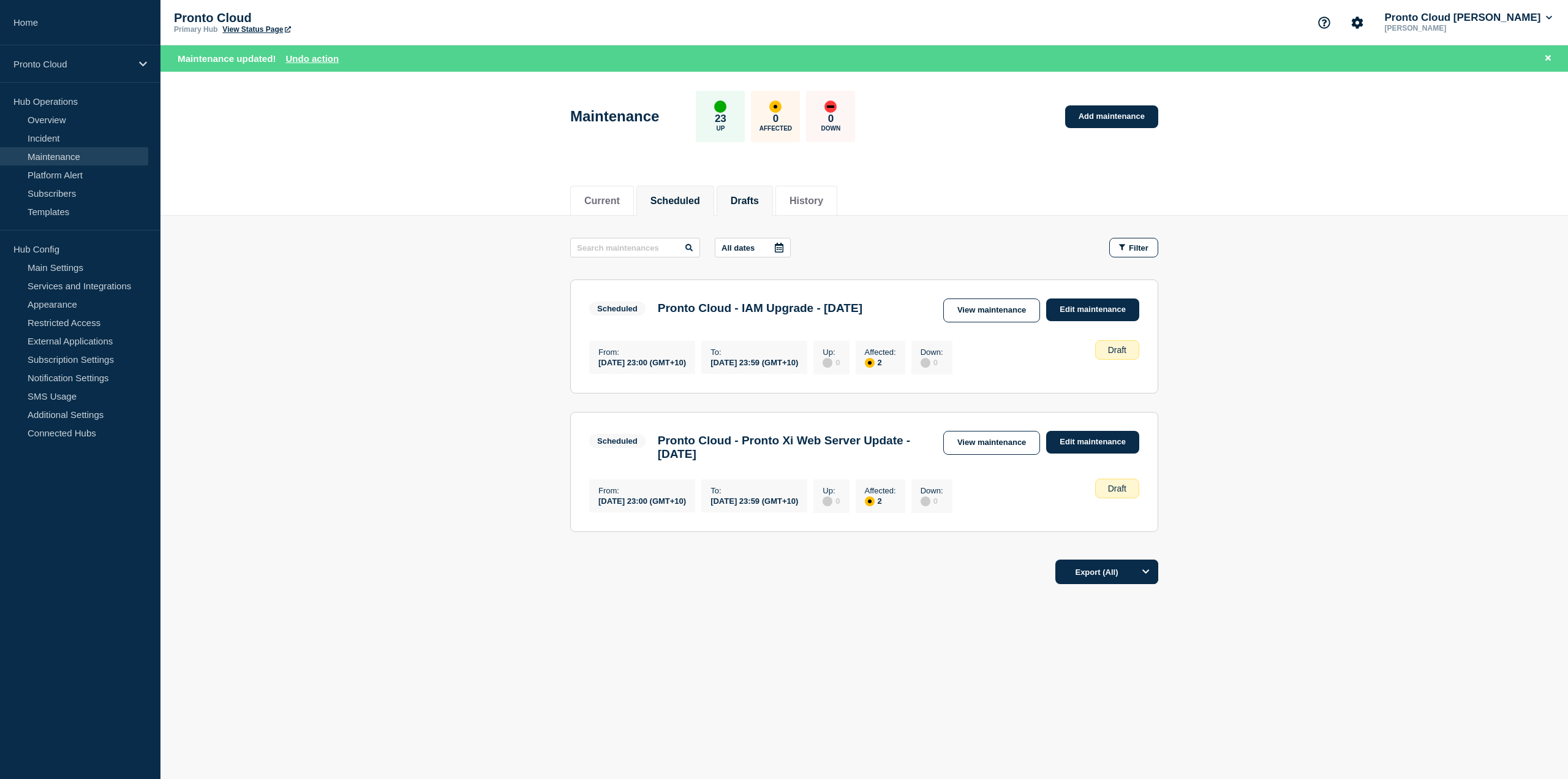
click at [685, 204] on button "Scheduled" at bounding box center [676, 202] width 49 height 11
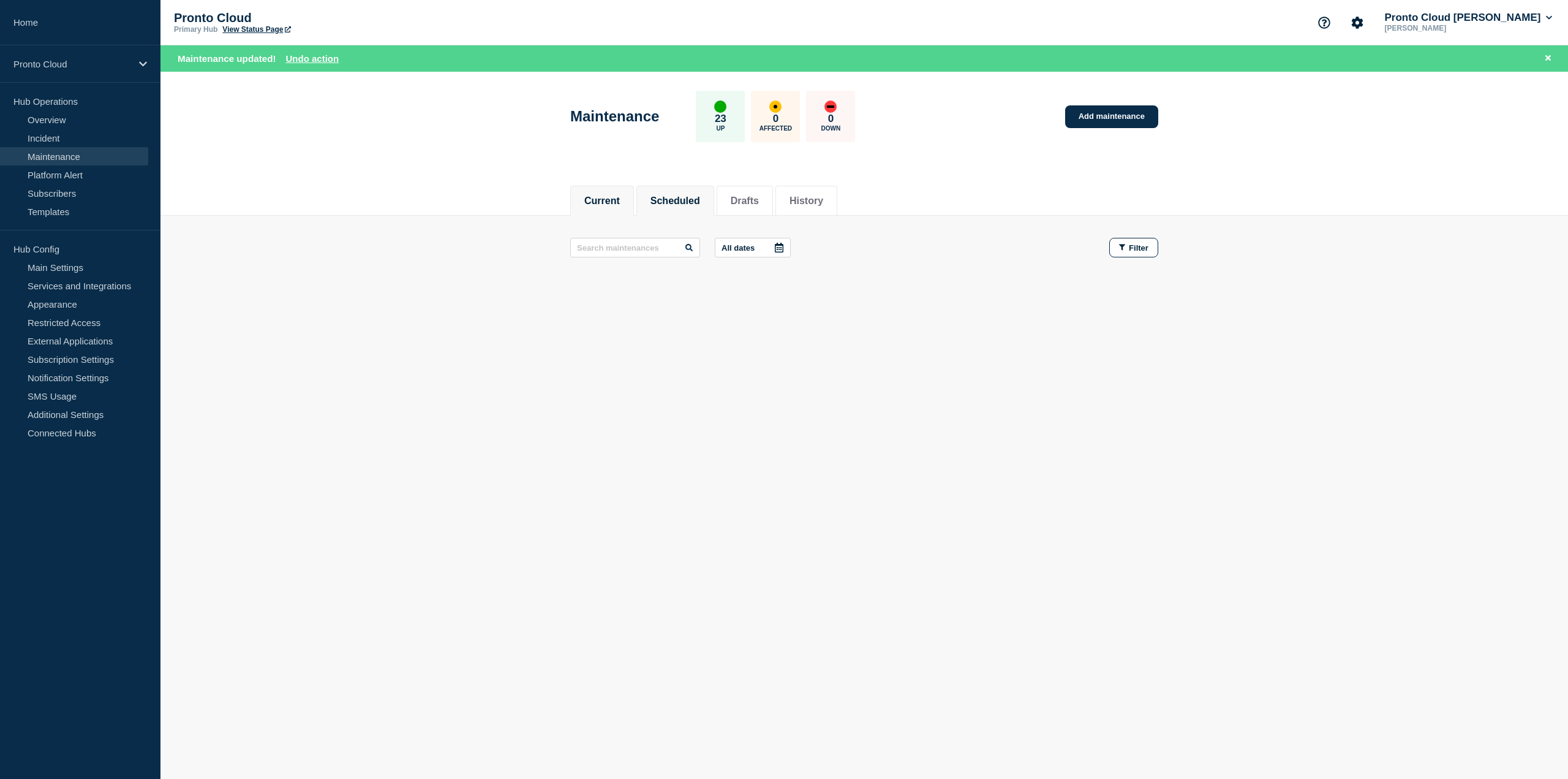
click at [627, 196] on li "Current" at bounding box center [602, 201] width 63 height 30
click at [754, 189] on li "Drafts" at bounding box center [746, 201] width 57 height 30
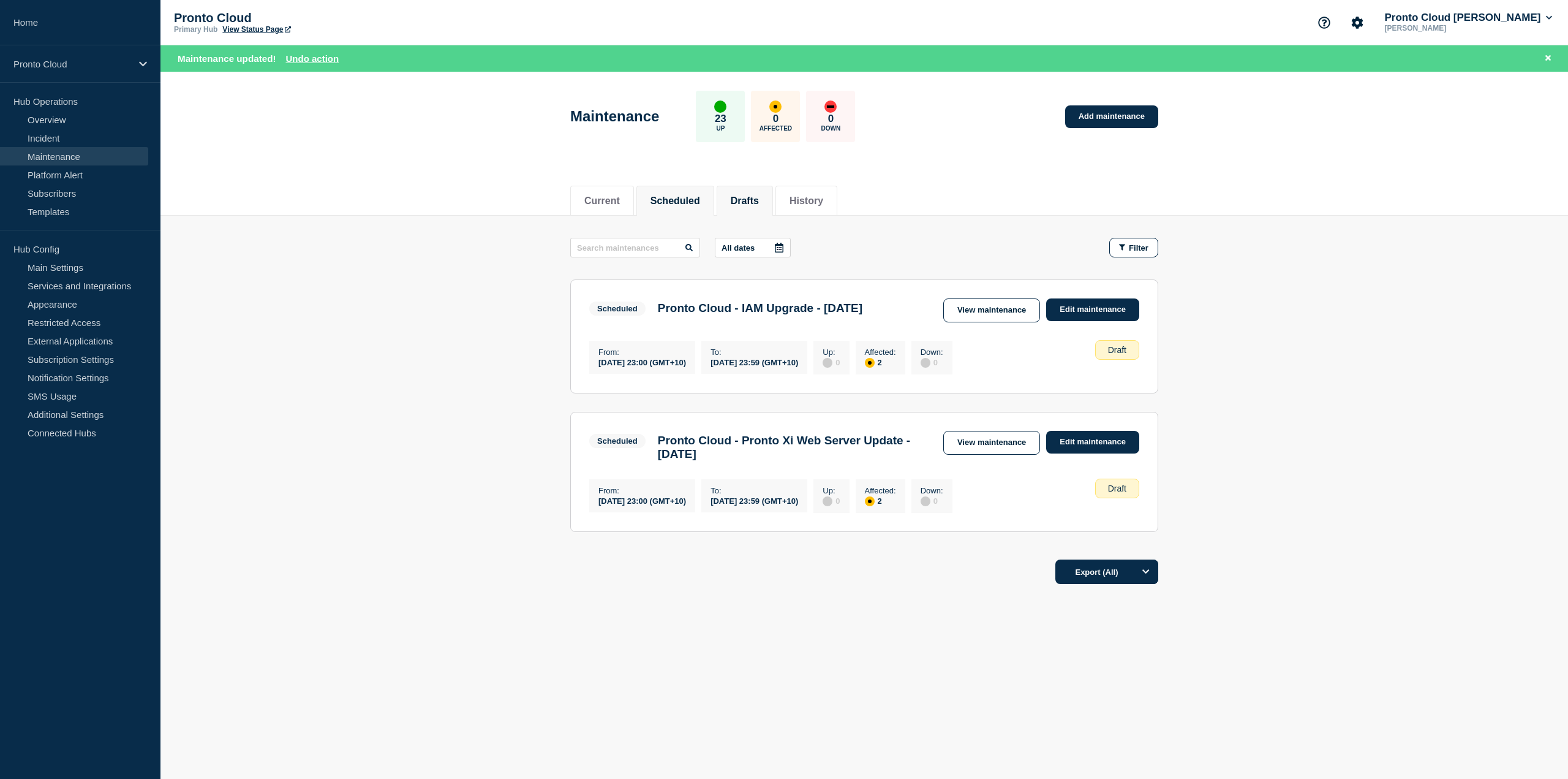
click at [672, 198] on button "Scheduled" at bounding box center [676, 202] width 49 height 11
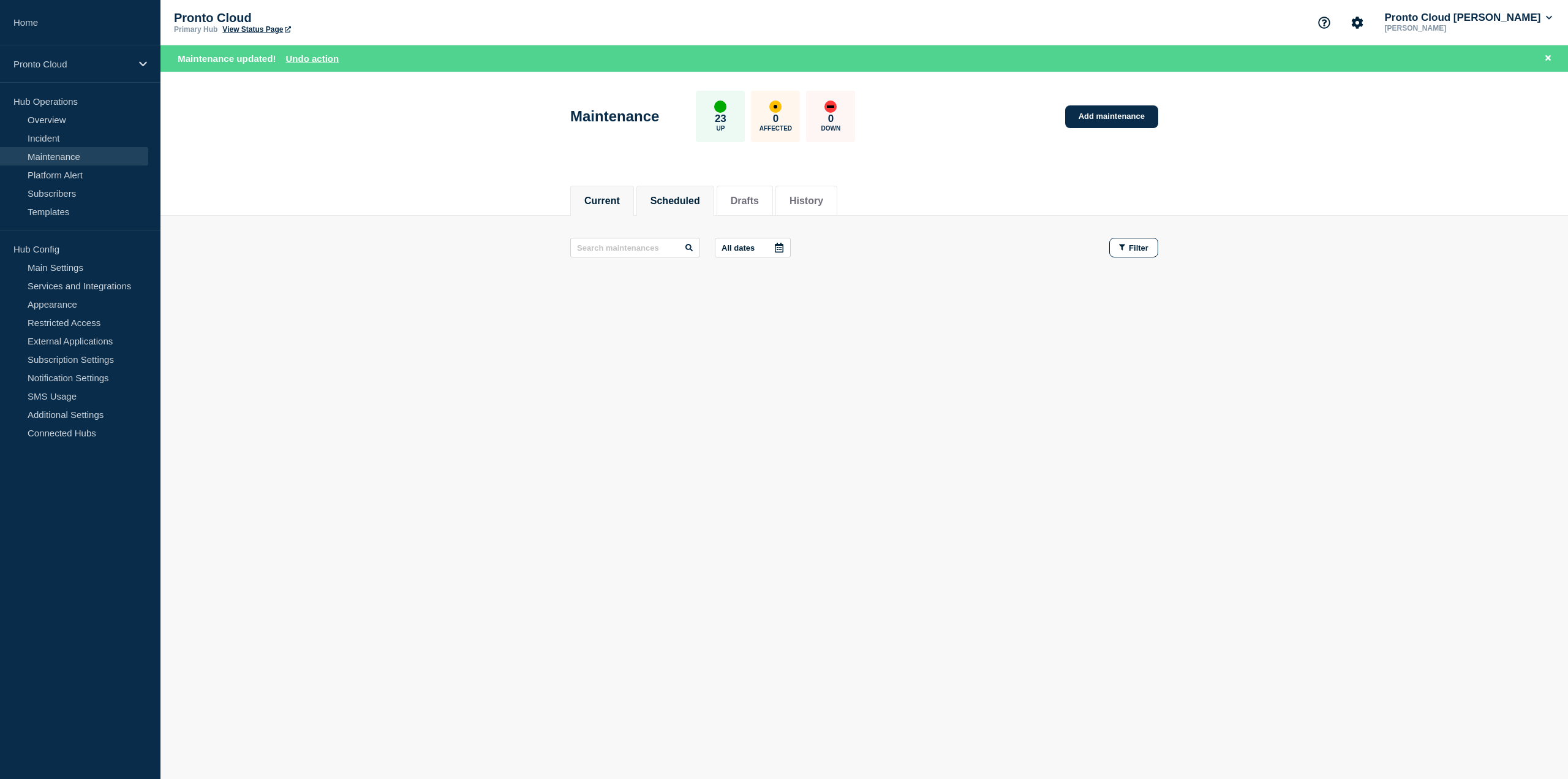
click at [587, 196] on button "Current" at bounding box center [603, 202] width 36 height 11
click at [759, 198] on button "Drafts" at bounding box center [745, 202] width 28 height 11
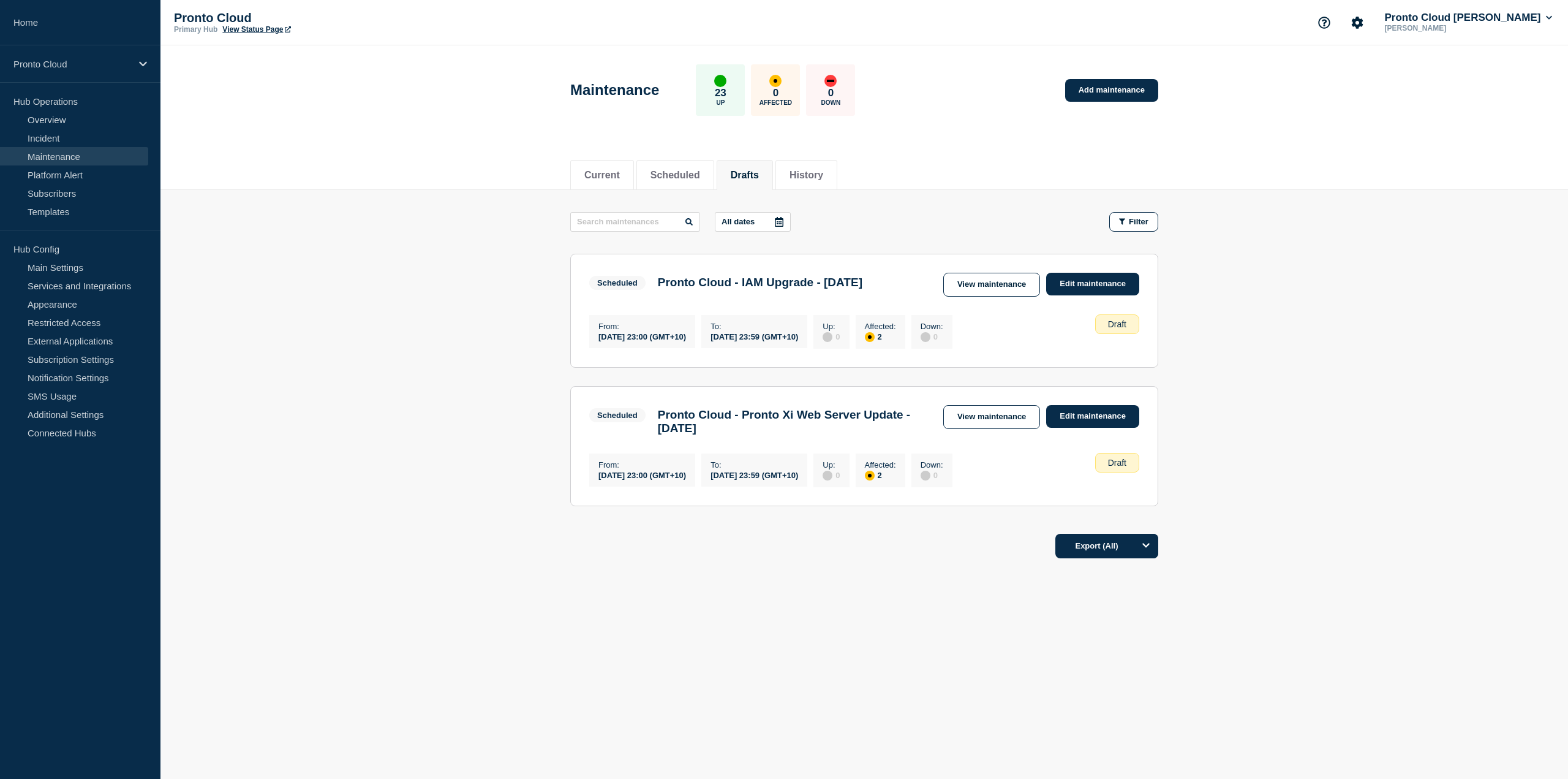
click at [79, 154] on link "Maintenance" at bounding box center [74, 155] width 149 height 18
click at [62, 139] on link "Incident" at bounding box center [74, 137] width 149 height 18
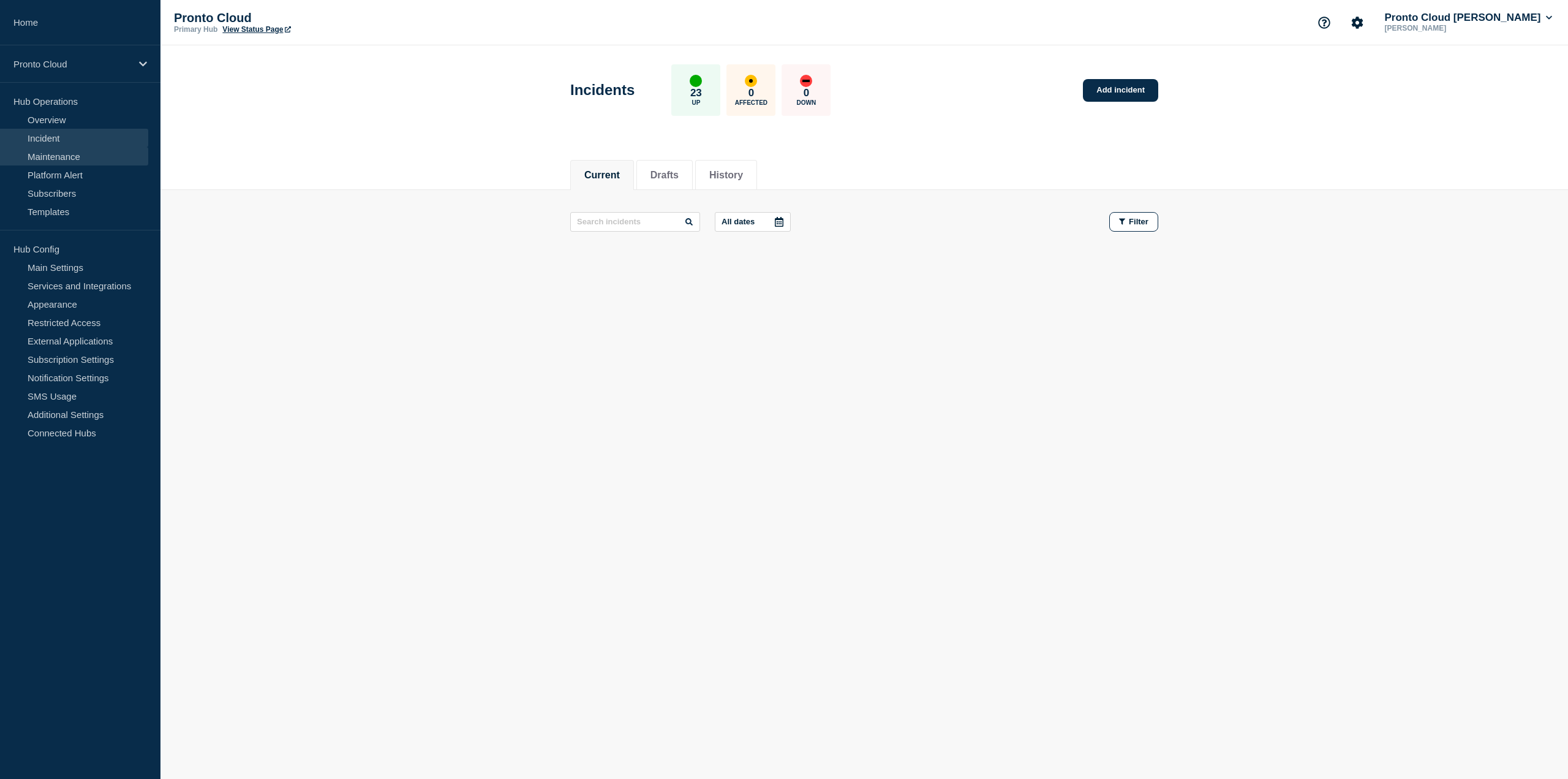
click at [62, 156] on link "Maintenance" at bounding box center [74, 155] width 149 height 18
click at [752, 182] on li "Drafts" at bounding box center [746, 175] width 57 height 30
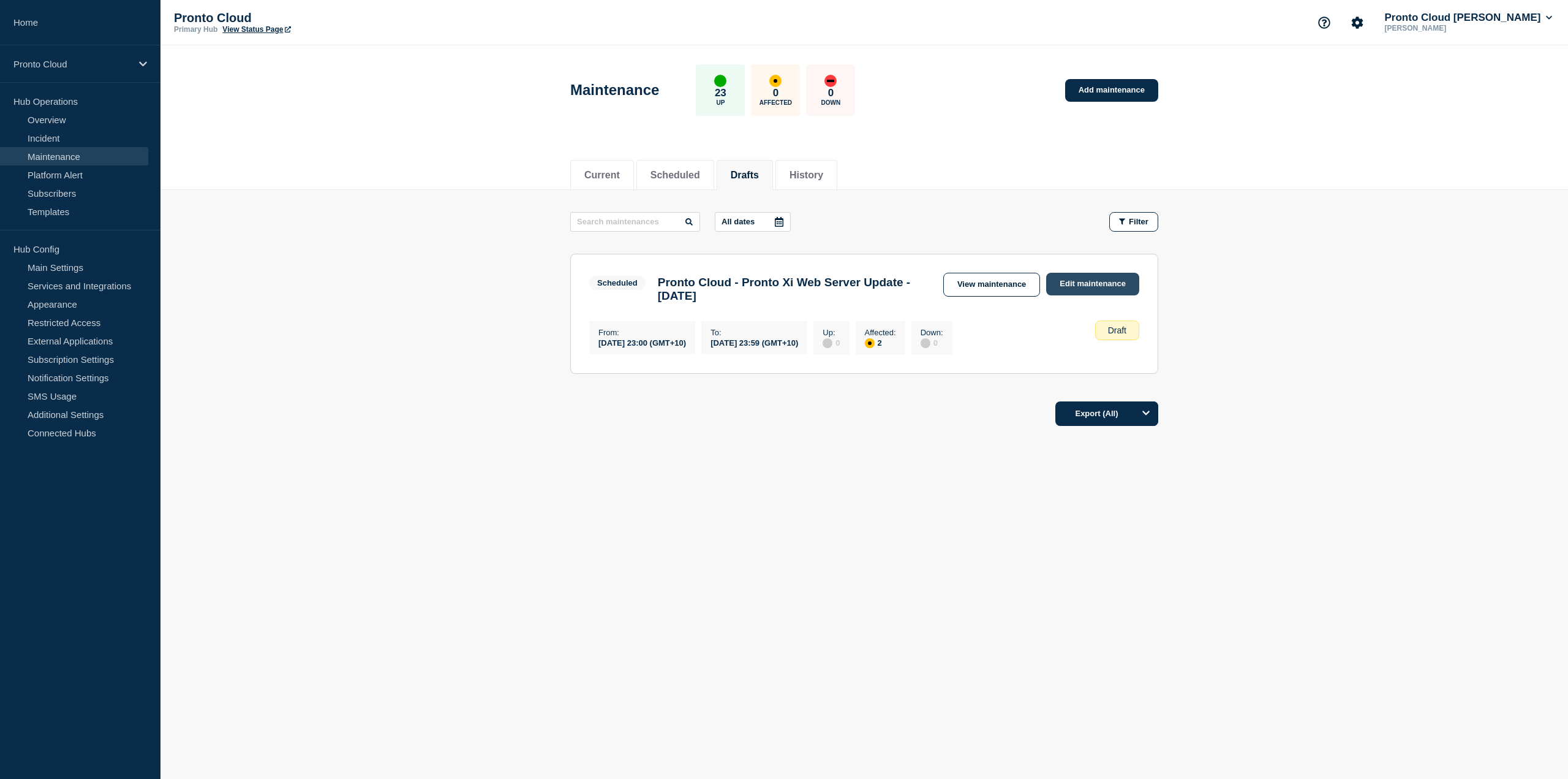
click at [1106, 279] on link "Edit maintenance" at bounding box center [1093, 284] width 93 height 23
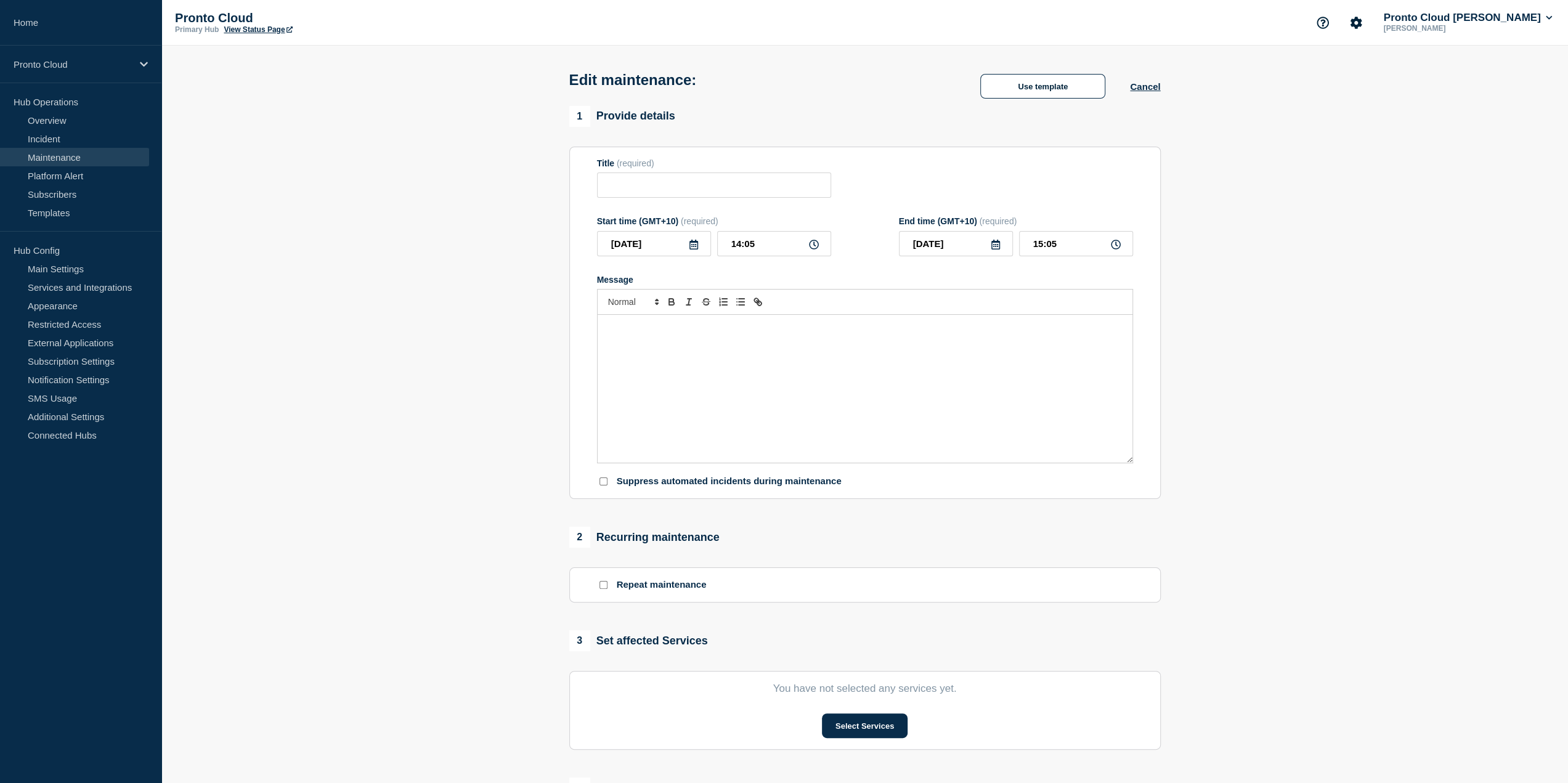
type input "Pronto Cloud - Pronto Xi Web Server Update - Monday 25th August 2025"
type input "2025-08-25"
type input "23:00"
type input "2025-08-25"
type input "23:59"
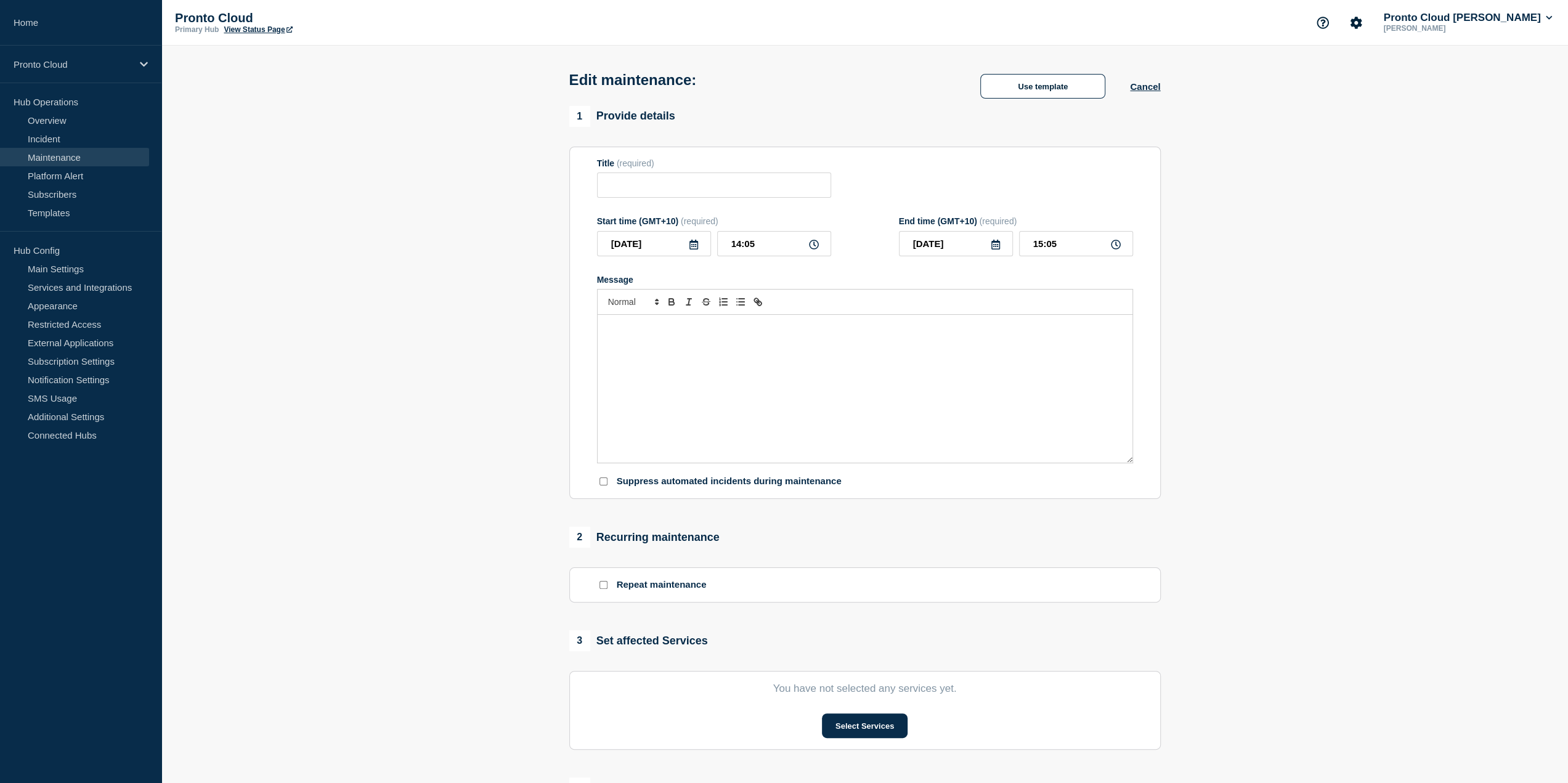
checkbox input "true"
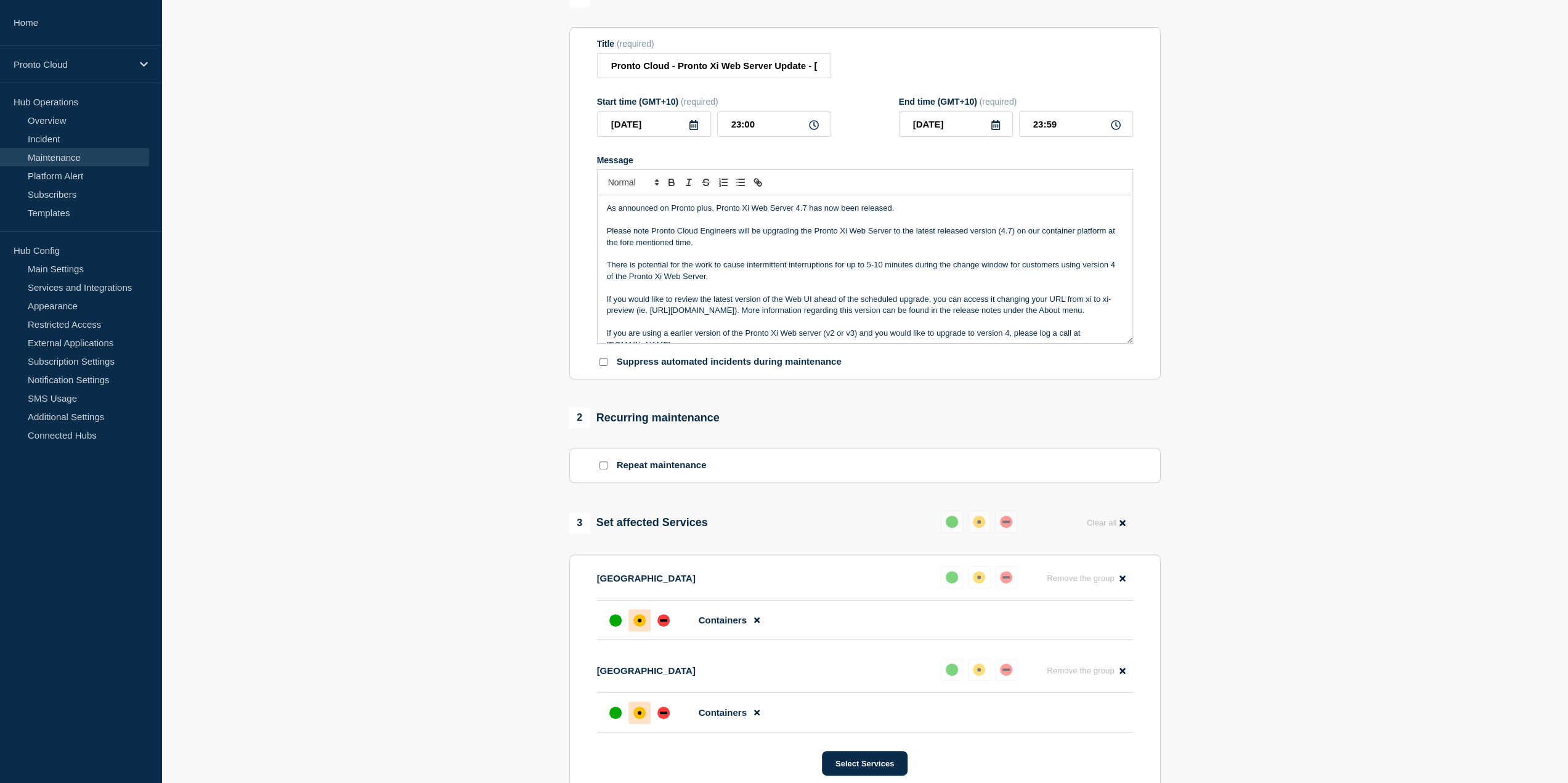
scroll to position [500, 0]
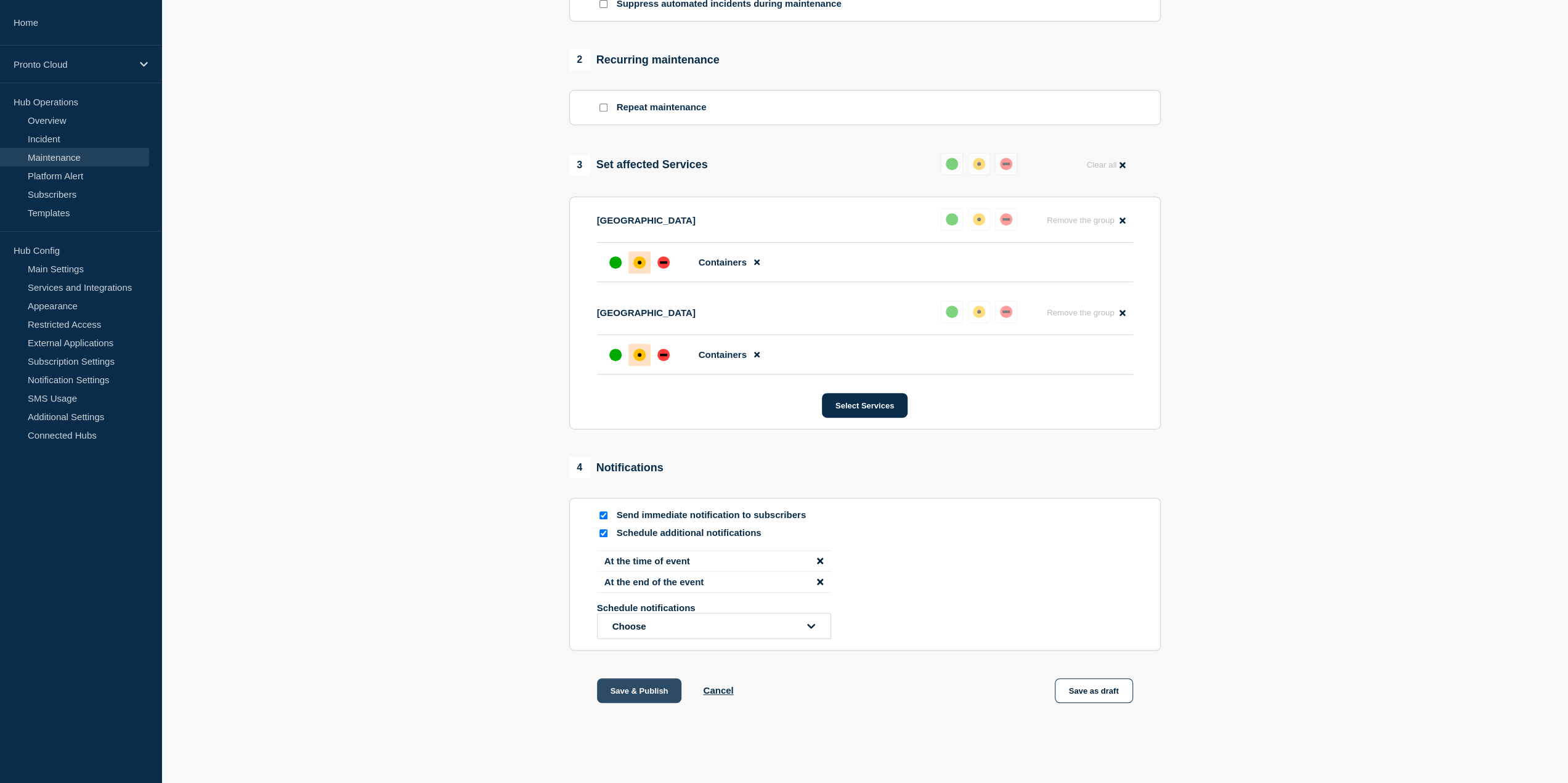
click at [647, 689] on button "Save & Publish" at bounding box center [638, 691] width 85 height 25
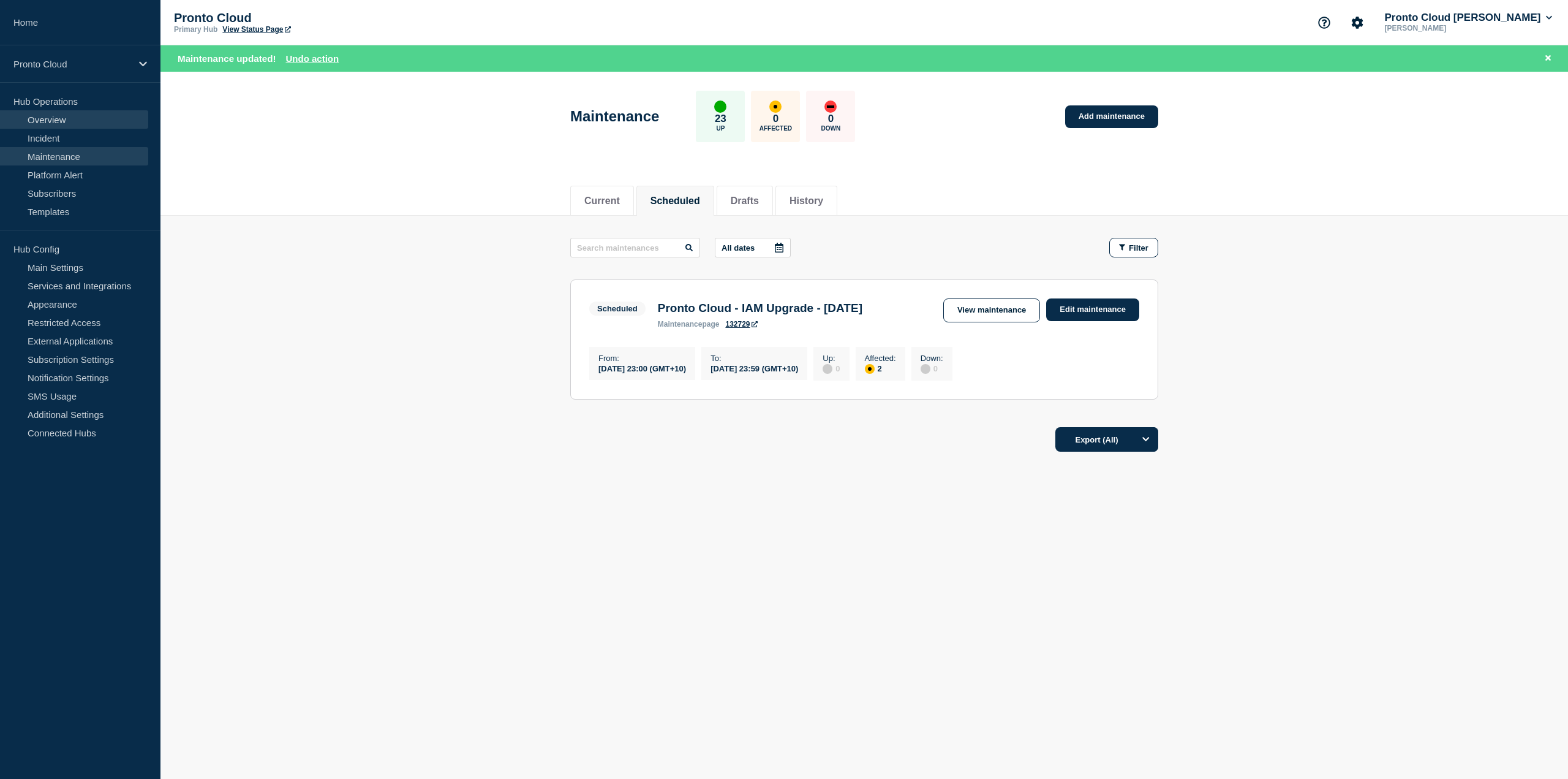
click at [70, 118] on link "Overview" at bounding box center [74, 119] width 149 height 18
